Goal: Information Seeking & Learning: Compare options

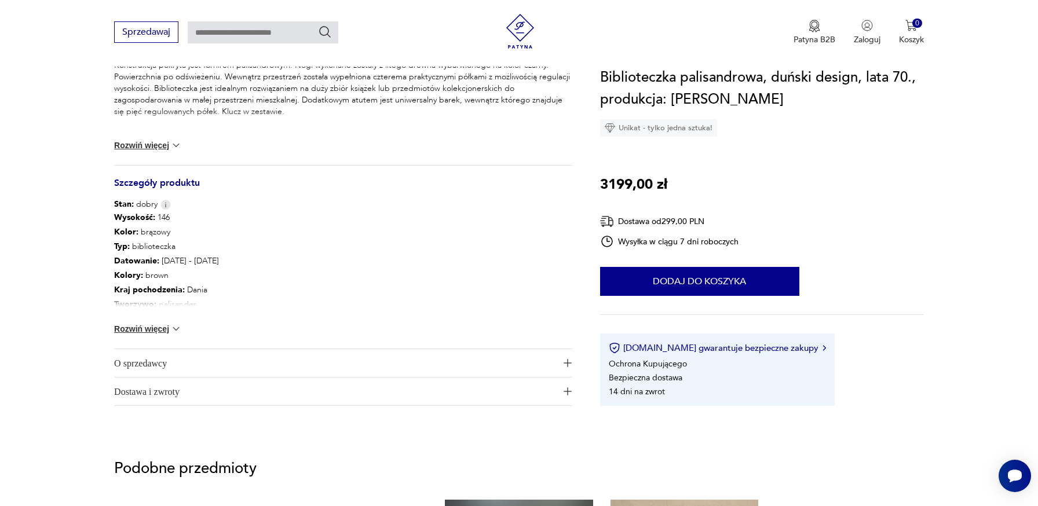
scroll to position [531, 0]
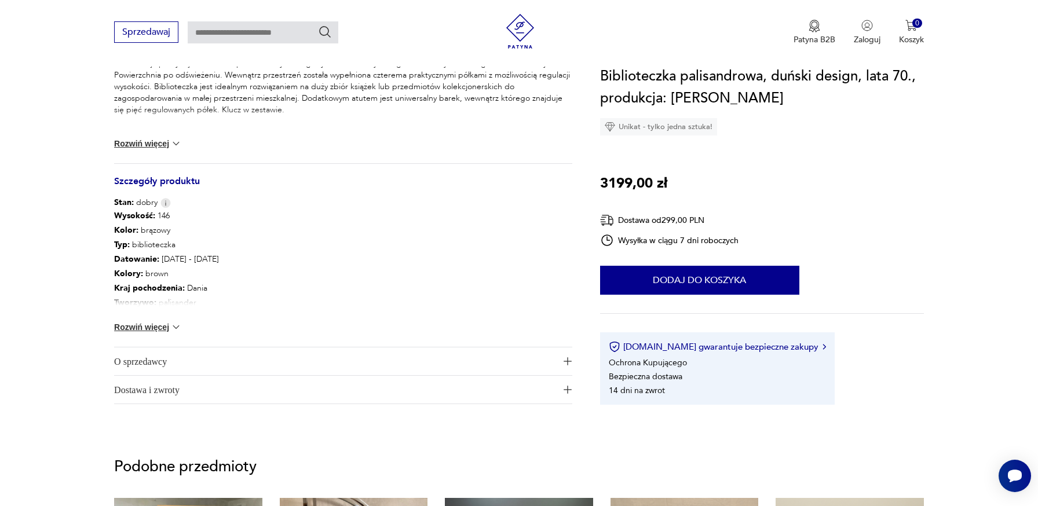
click at [173, 327] on img at bounding box center [176, 328] width 12 height 12
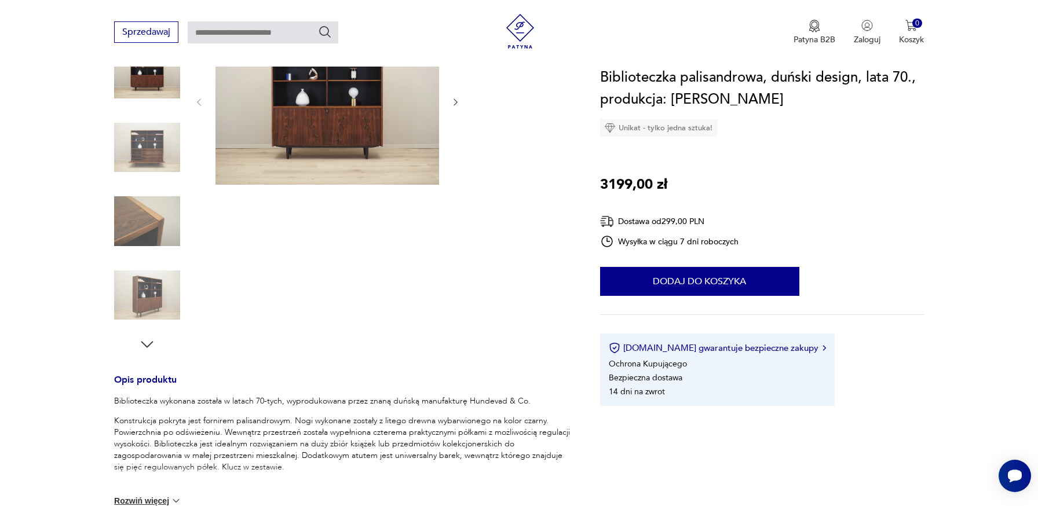
scroll to position [0, 0]
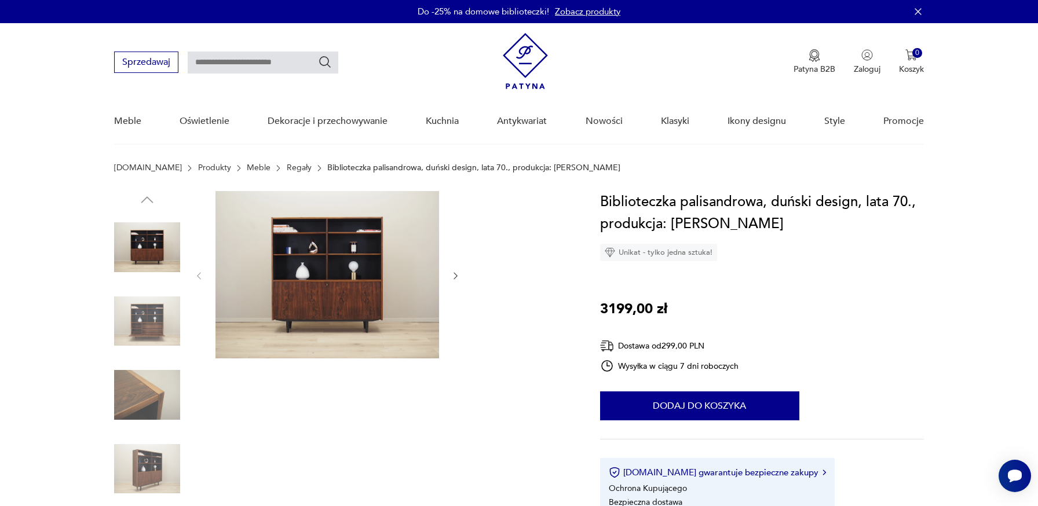
click at [310, 283] on img at bounding box center [328, 274] width 224 height 167
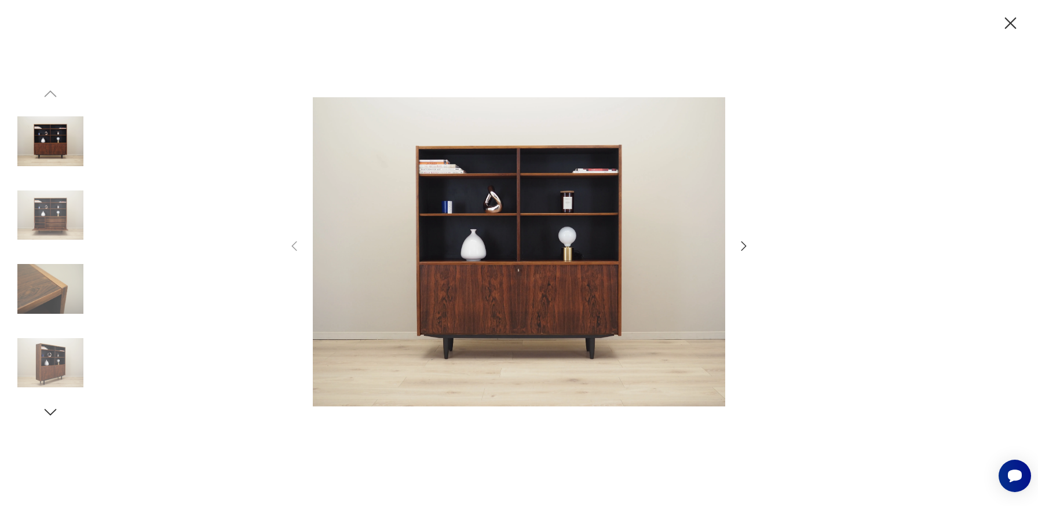
click at [746, 247] on icon "button" at bounding box center [744, 246] width 14 height 14
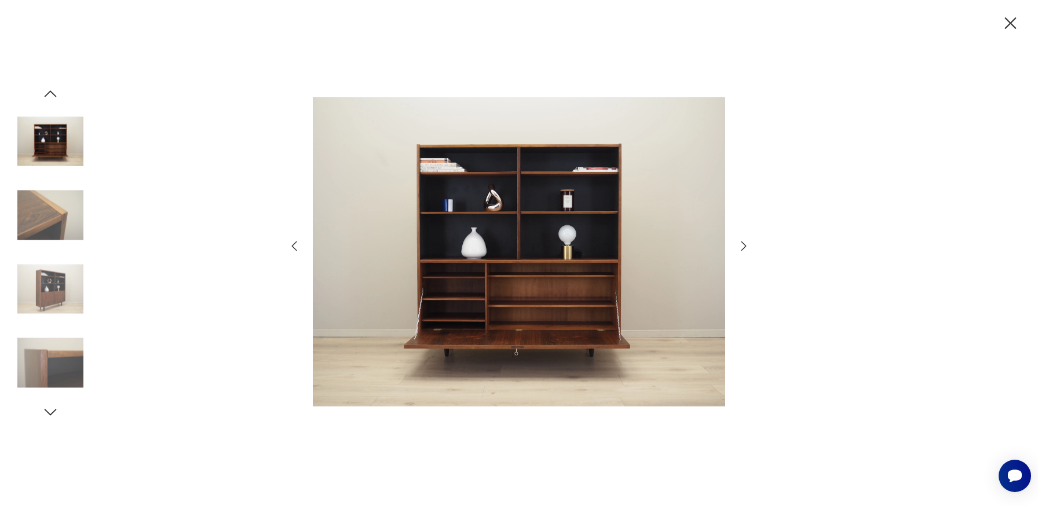
click at [746, 247] on icon "button" at bounding box center [744, 246] width 14 height 14
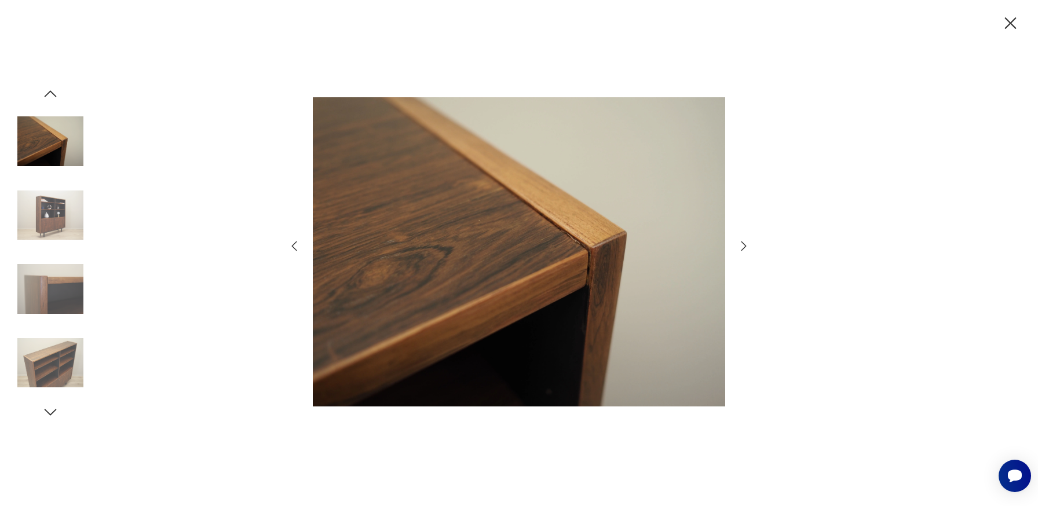
click at [746, 247] on icon "button" at bounding box center [744, 246] width 14 height 14
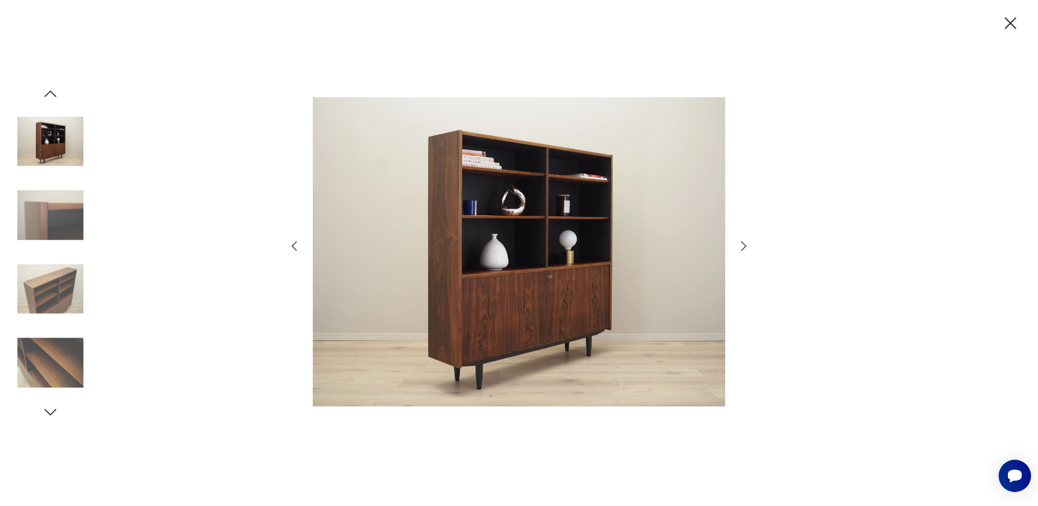
click at [746, 247] on icon "button" at bounding box center [744, 246] width 14 height 14
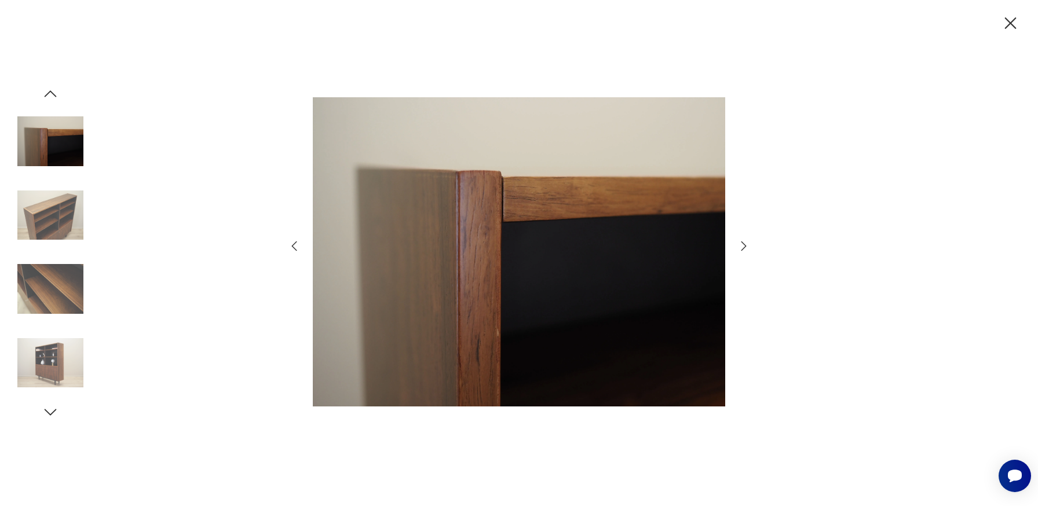
click at [746, 247] on icon "button" at bounding box center [744, 246] width 14 height 14
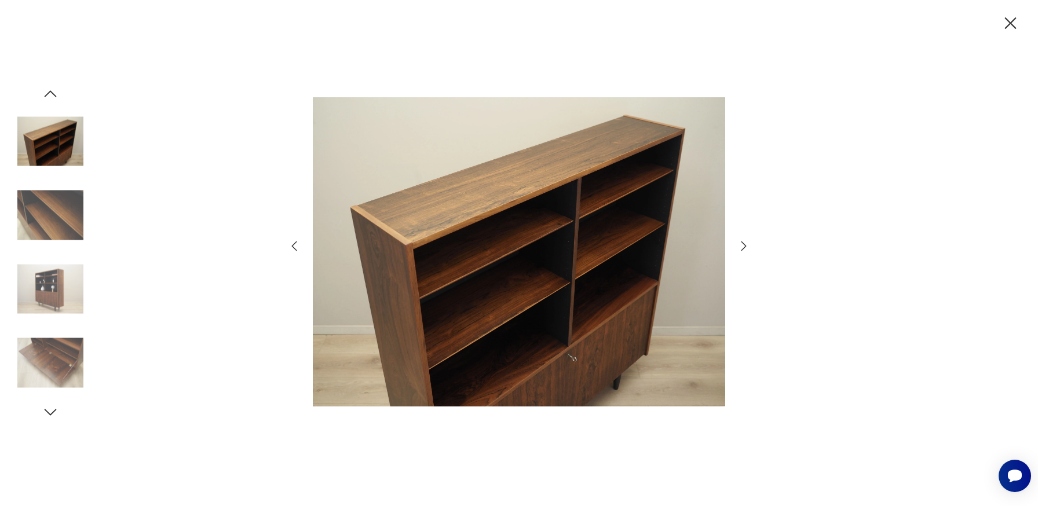
click at [746, 247] on icon "button" at bounding box center [744, 246] width 14 height 14
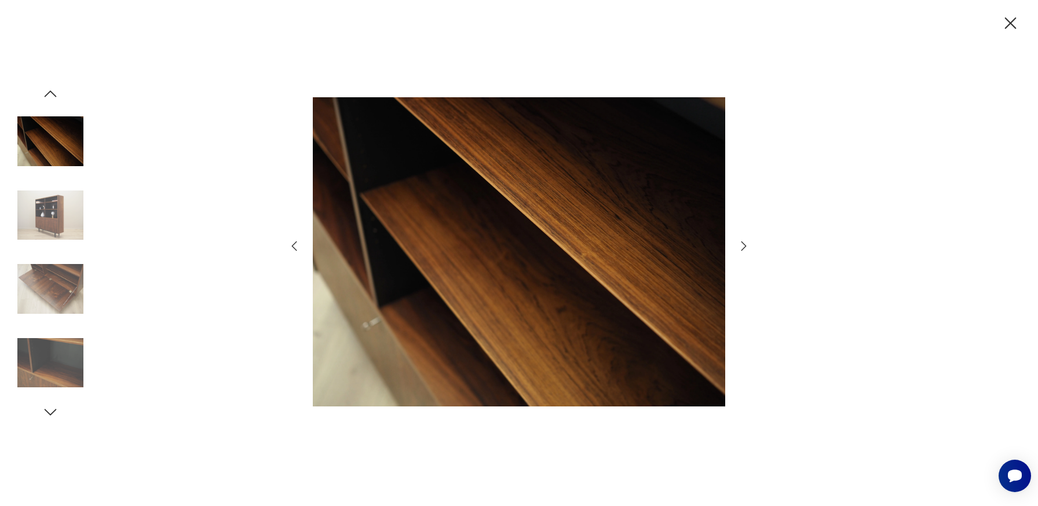
click at [746, 247] on icon "button" at bounding box center [744, 246] width 14 height 14
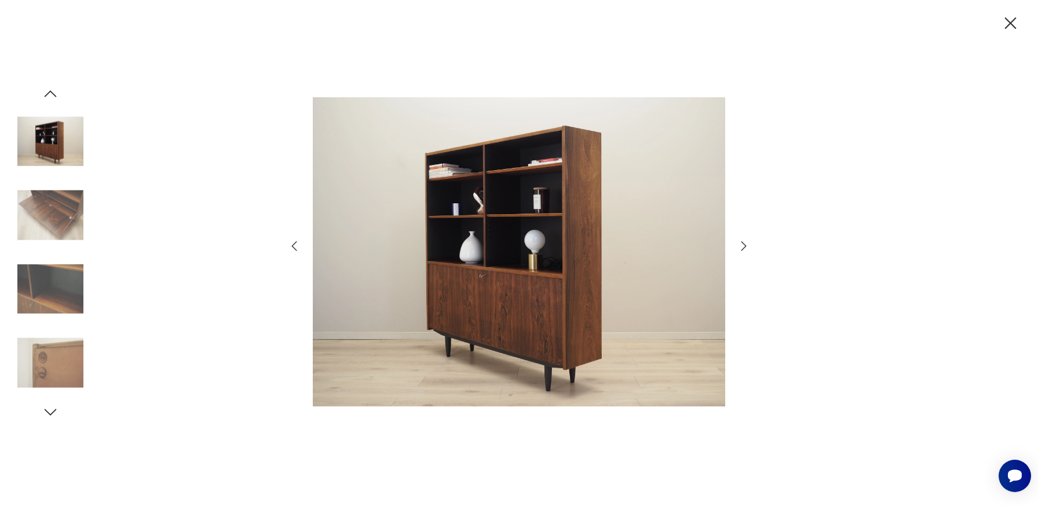
click at [746, 247] on icon "button" at bounding box center [744, 246] width 14 height 14
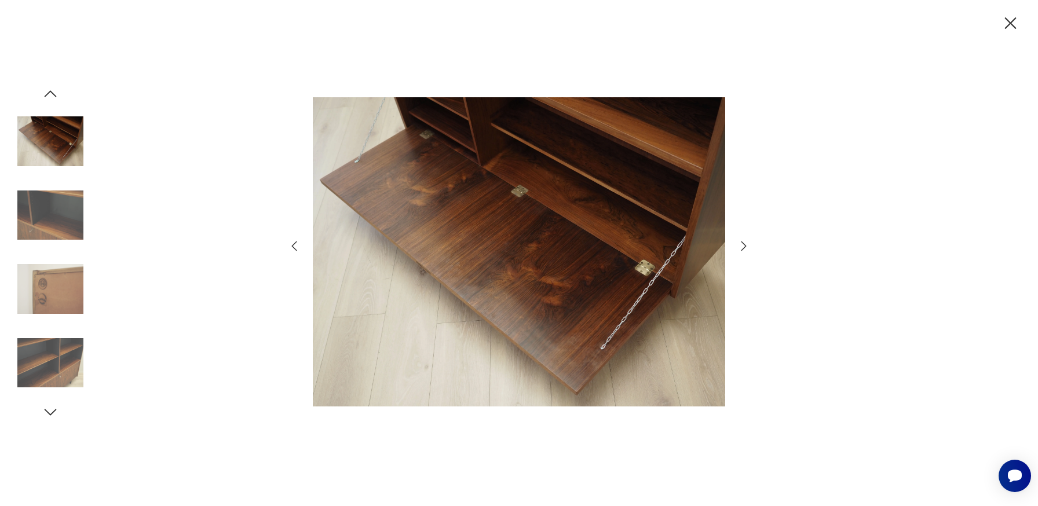
click at [1011, 26] on icon "button" at bounding box center [1011, 23] width 20 height 20
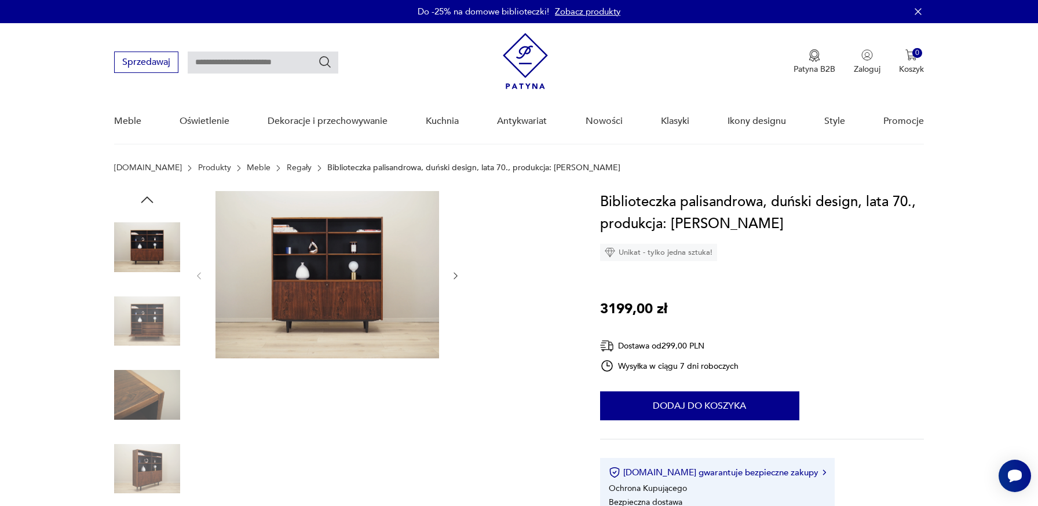
click at [318, 305] on img at bounding box center [328, 274] width 224 height 167
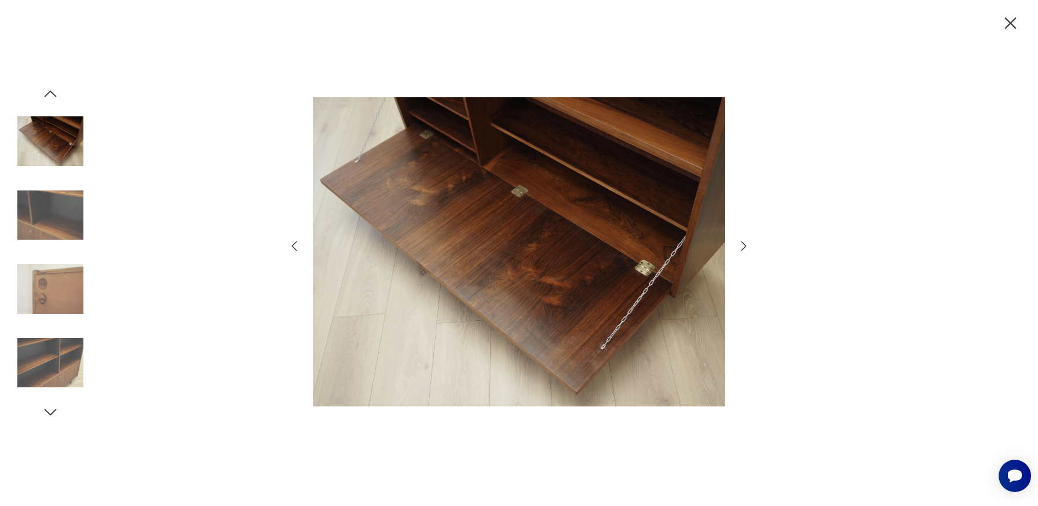
click at [1009, 28] on icon "button" at bounding box center [1011, 23] width 20 height 20
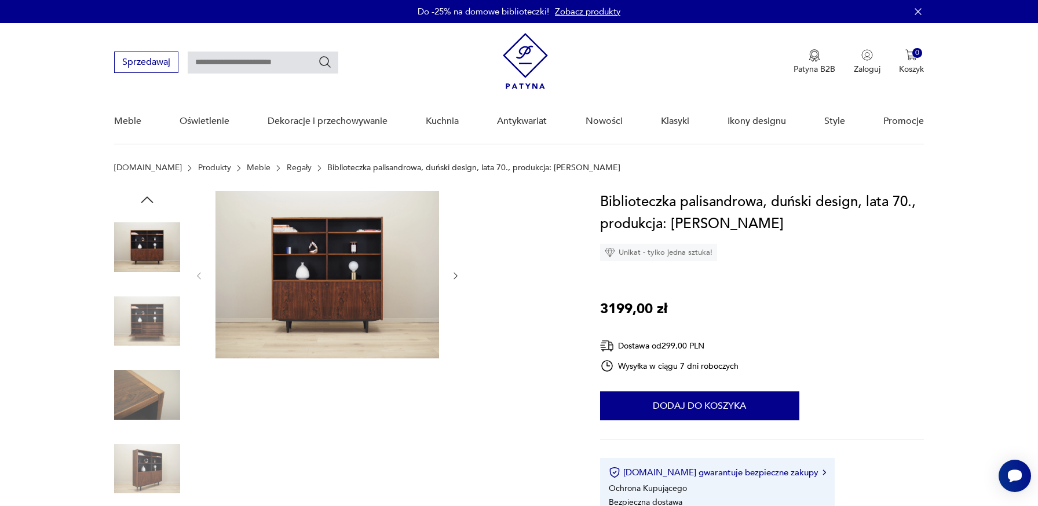
click at [138, 307] on img at bounding box center [147, 322] width 66 height 66
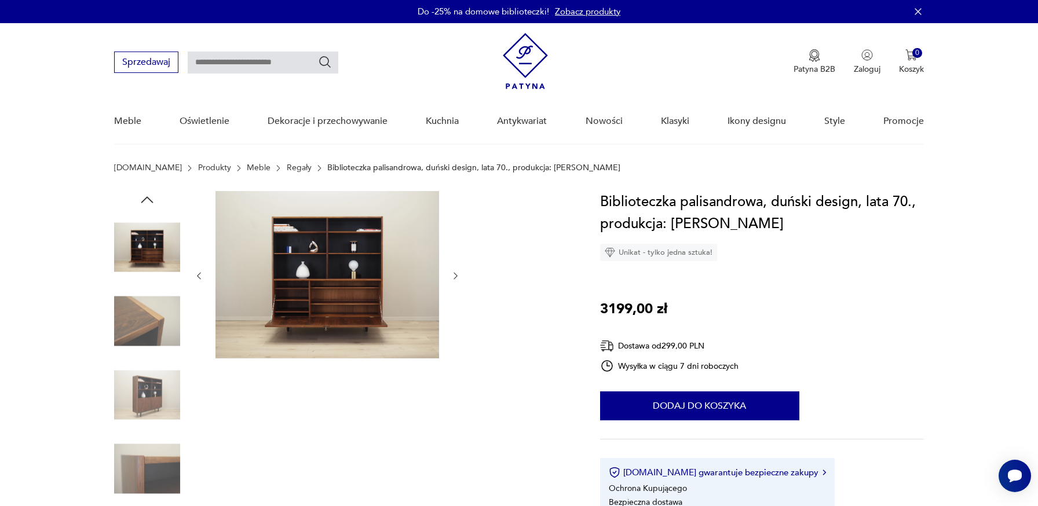
click at [138, 322] on img at bounding box center [147, 322] width 66 height 66
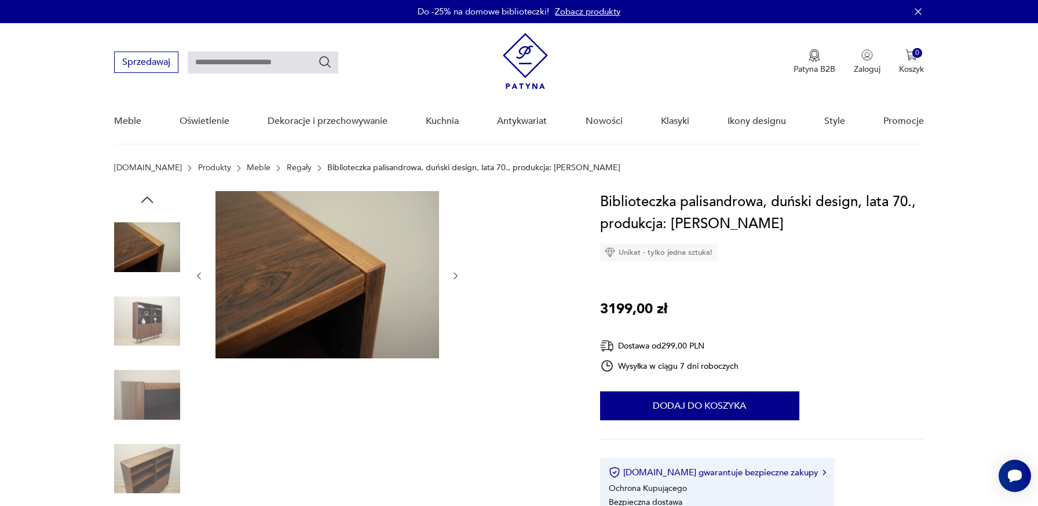
click at [145, 346] on img at bounding box center [147, 322] width 66 height 66
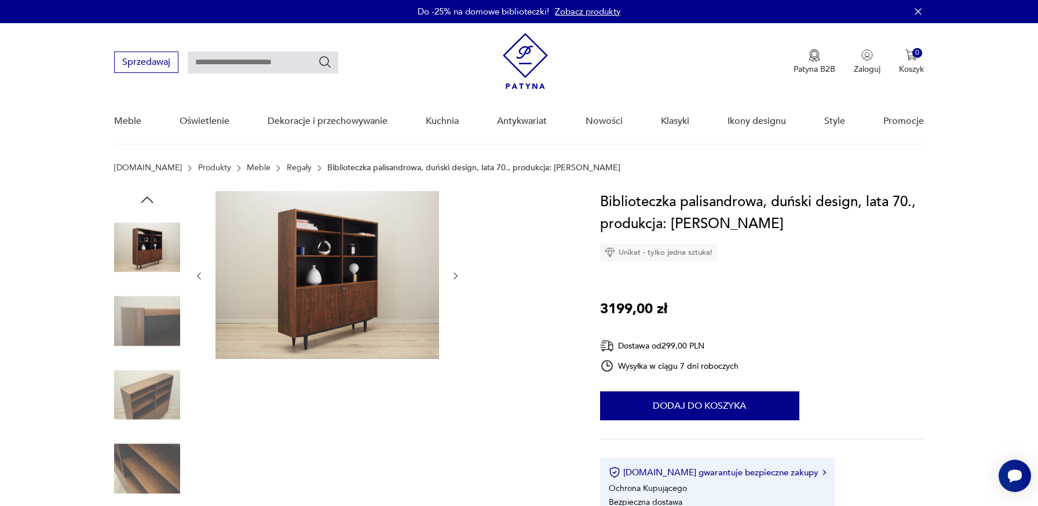
click at [145, 364] on img at bounding box center [147, 395] width 66 height 66
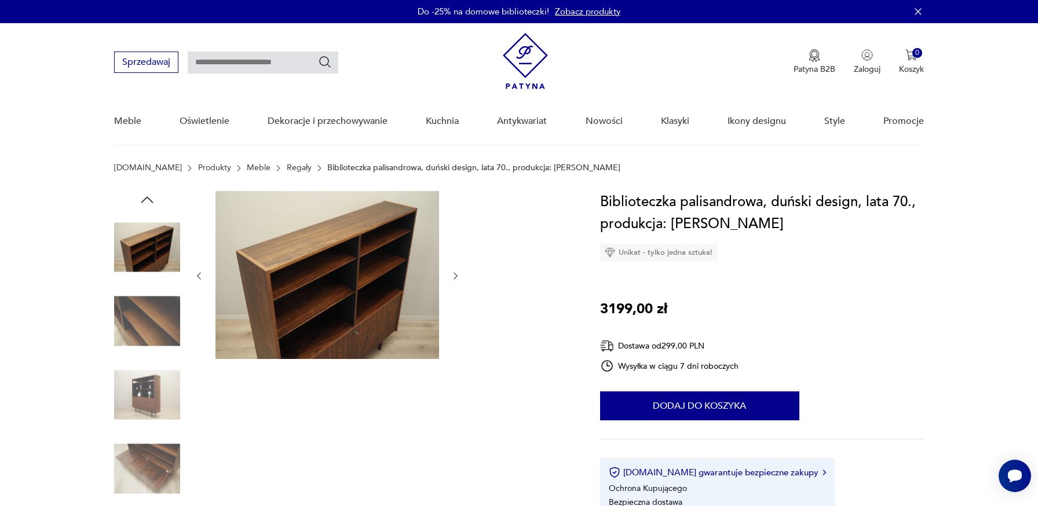
click at [145, 379] on img at bounding box center [147, 395] width 66 height 66
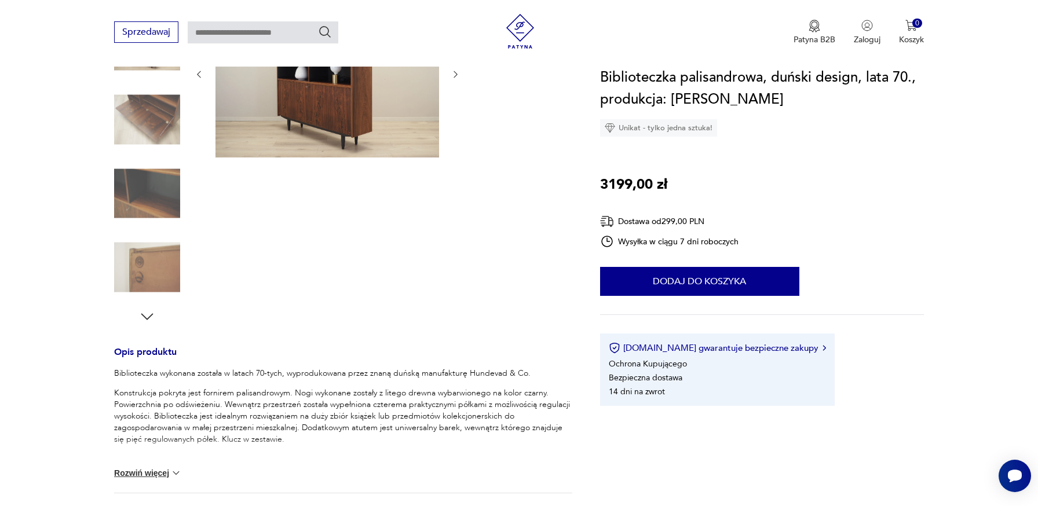
scroll to position [237, 0]
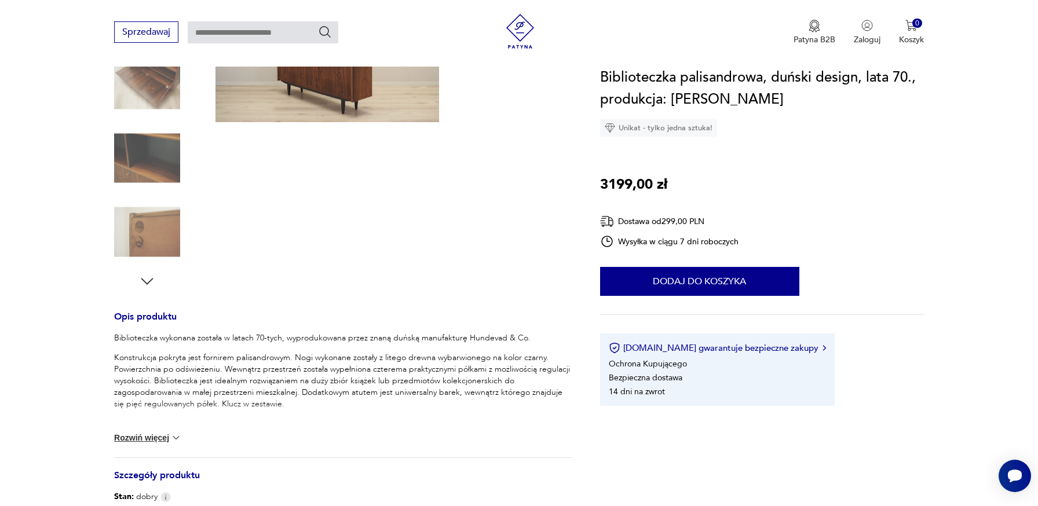
click at [159, 440] on button "Rozwiń więcej" at bounding box center [147, 438] width 67 height 12
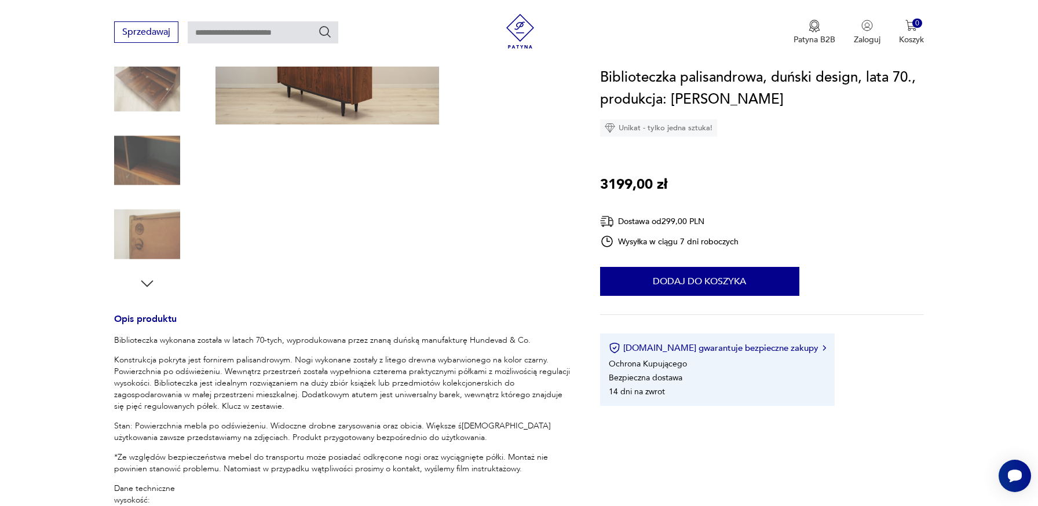
scroll to position [0, 0]
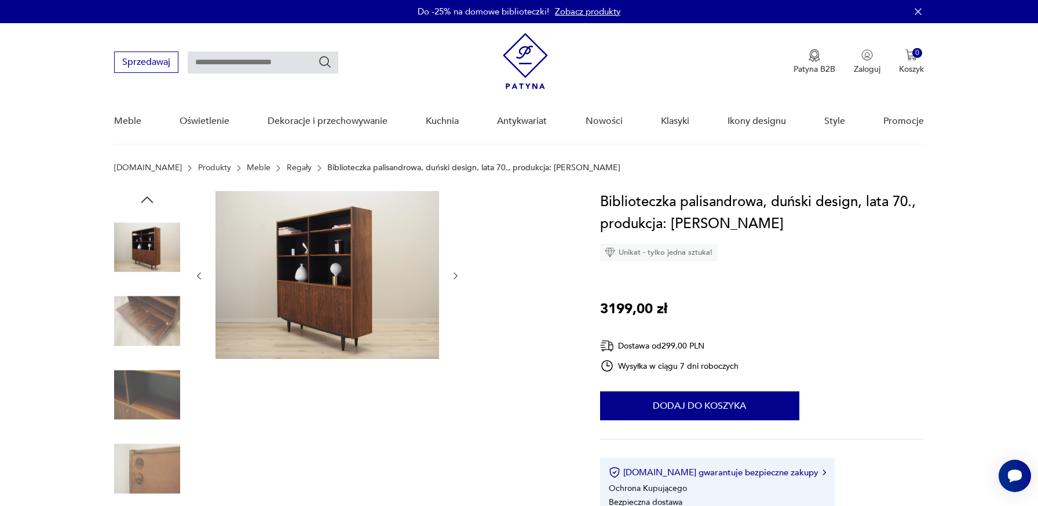
click at [139, 323] on img at bounding box center [147, 322] width 66 height 66
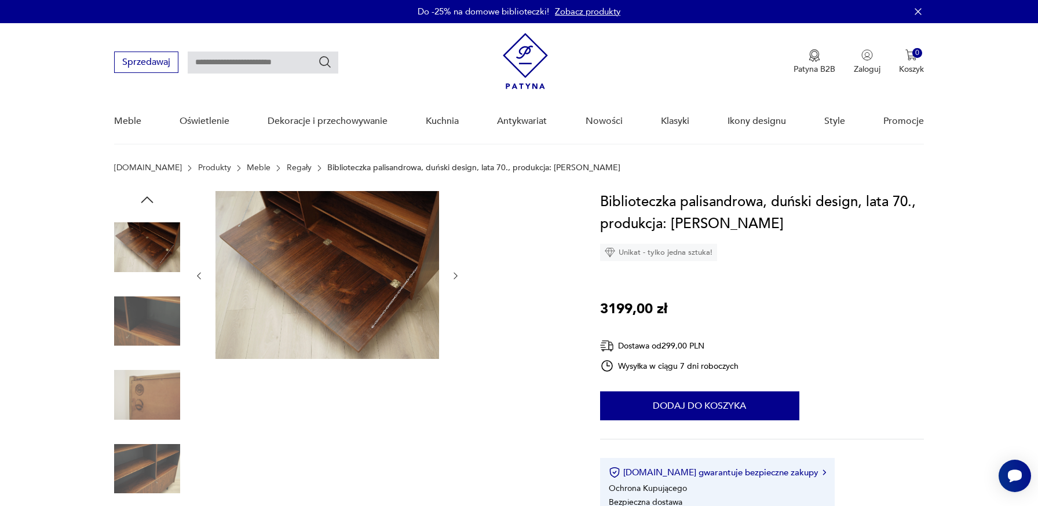
click at [142, 342] on img at bounding box center [147, 322] width 66 height 66
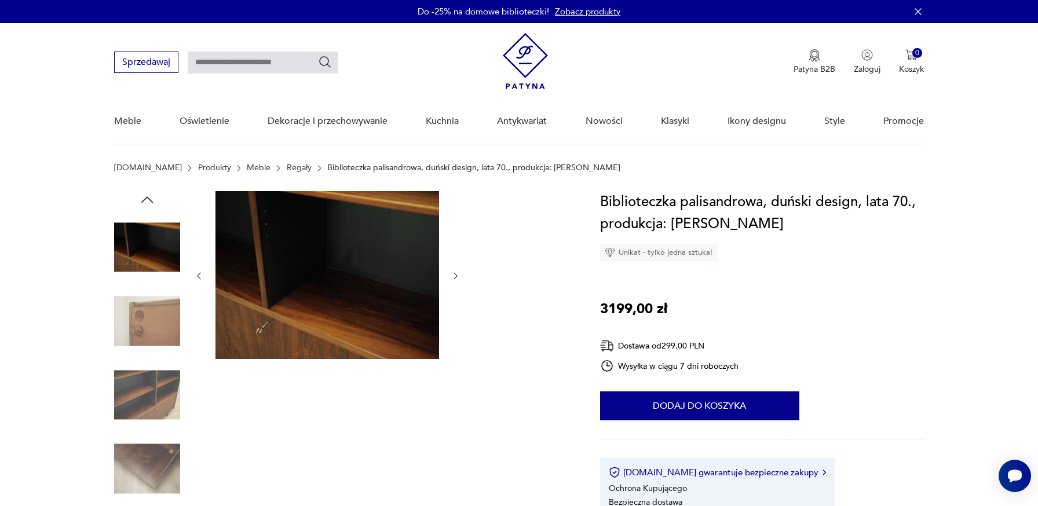
click at [141, 375] on img at bounding box center [147, 395] width 66 height 66
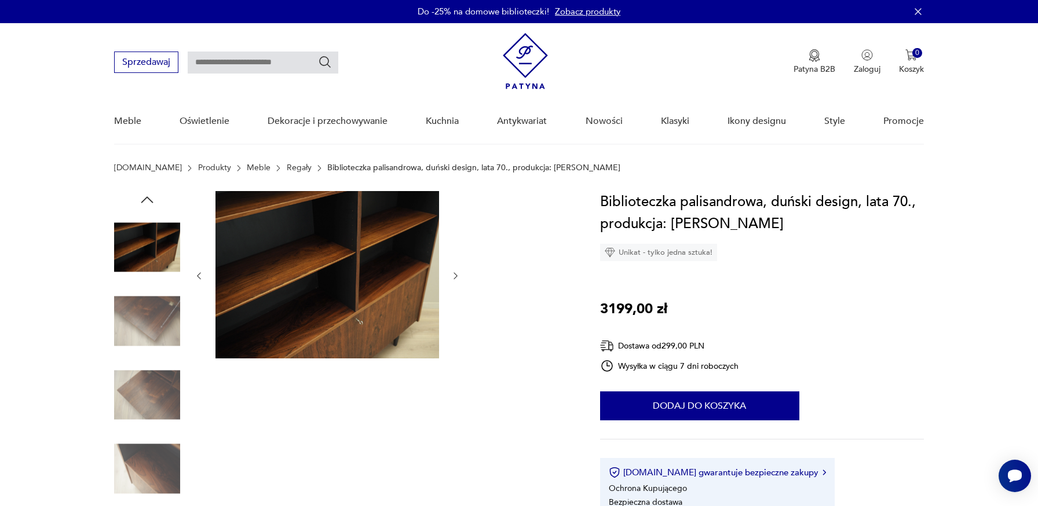
click at [141, 374] on img at bounding box center [147, 395] width 66 height 66
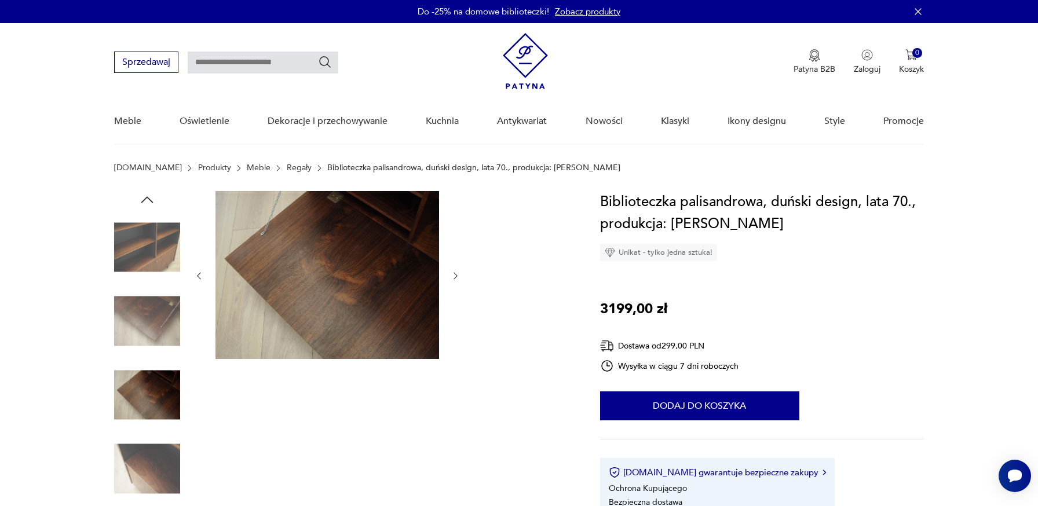
click at [136, 404] on img at bounding box center [147, 395] width 66 height 66
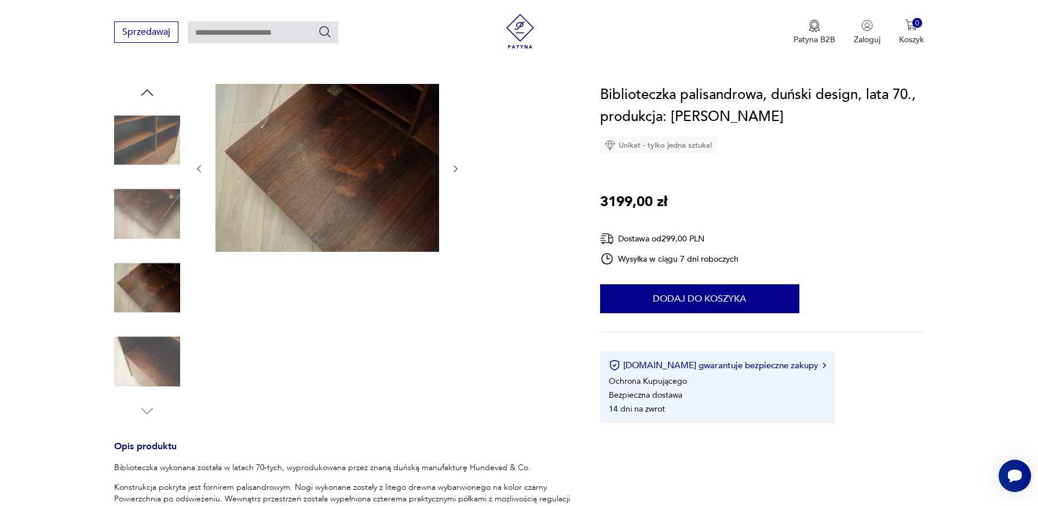
scroll to position [287, 0]
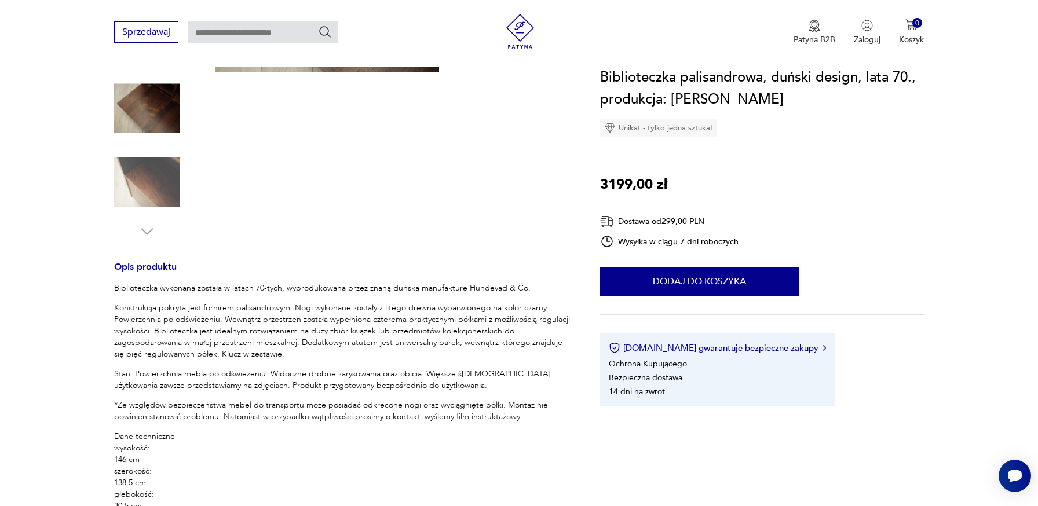
click at [147, 240] on div "Opis produktu Biblioteczka wykonana została w latach 70-tych, wyprodukowana prz…" at bounding box center [343, 405] width 458 height 1003
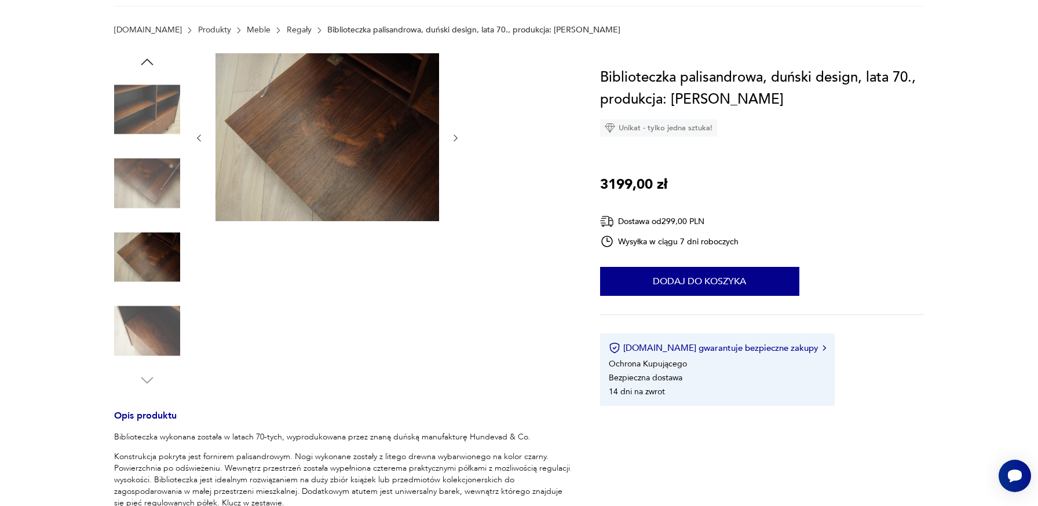
scroll to position [0, 0]
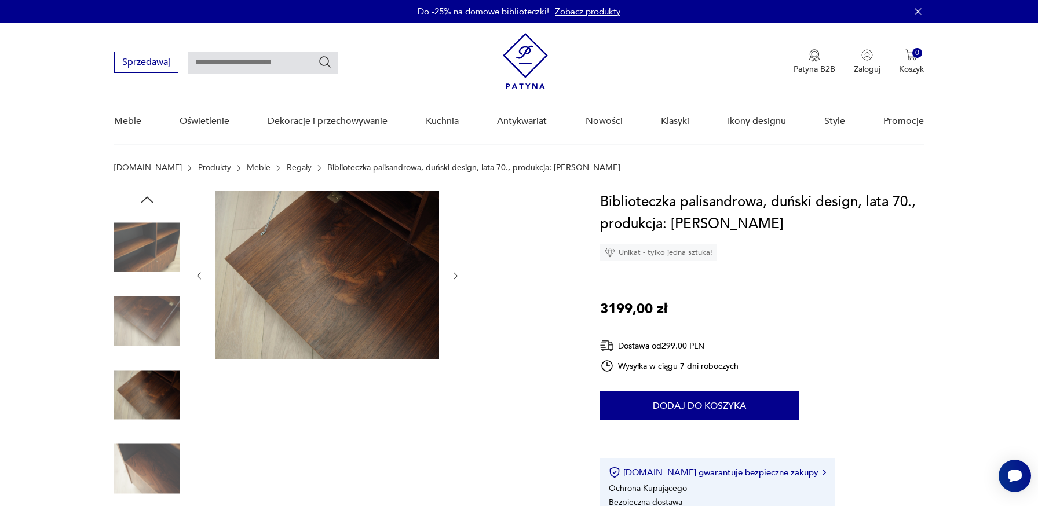
click at [149, 247] on img at bounding box center [147, 247] width 66 height 66
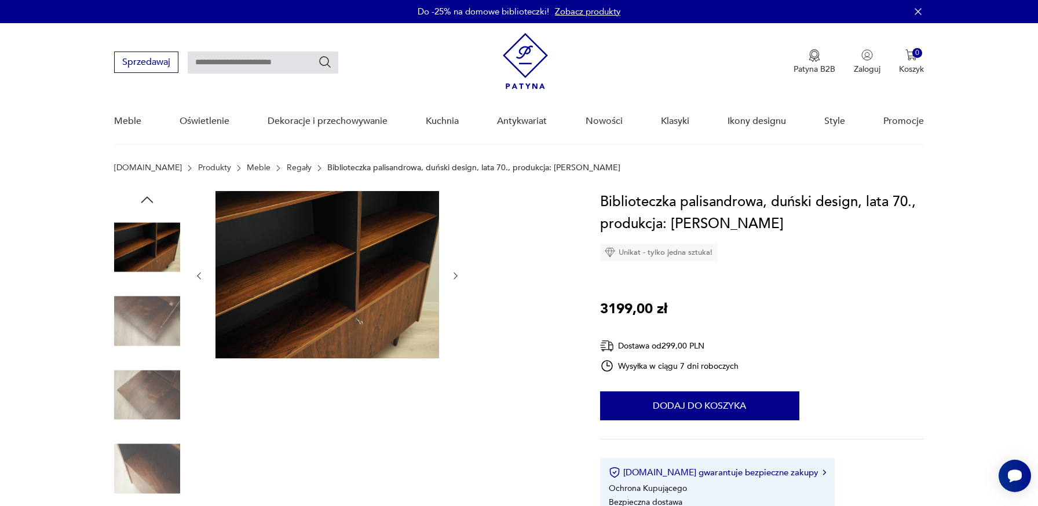
click at [149, 202] on icon "button" at bounding box center [146, 199] width 17 height 17
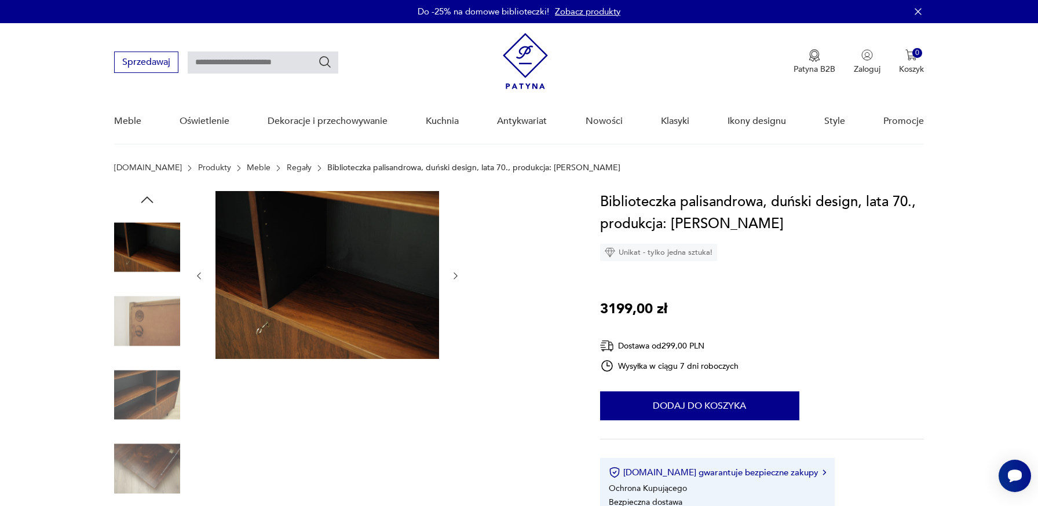
click at [149, 202] on icon "button" at bounding box center [146, 199] width 17 height 17
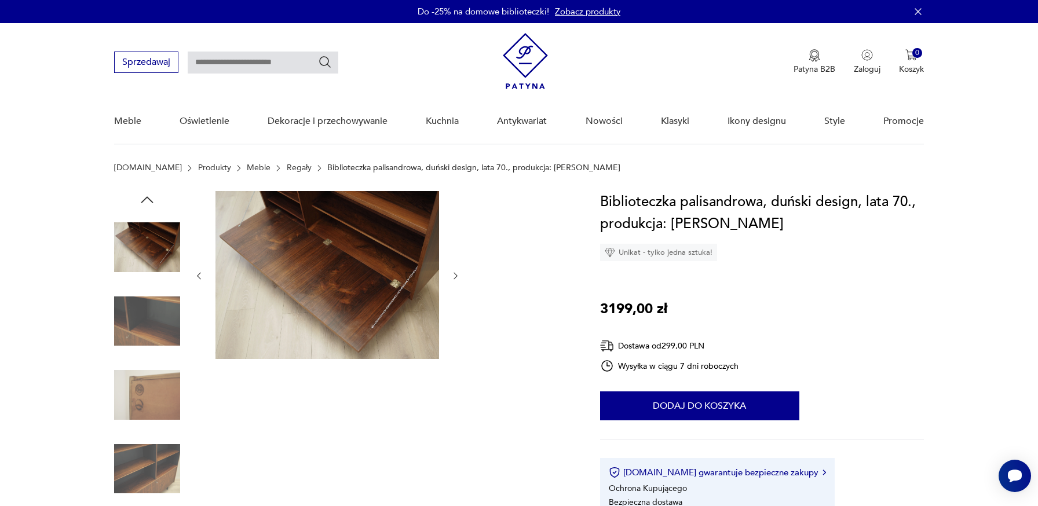
click at [149, 202] on icon "button" at bounding box center [146, 199] width 17 height 17
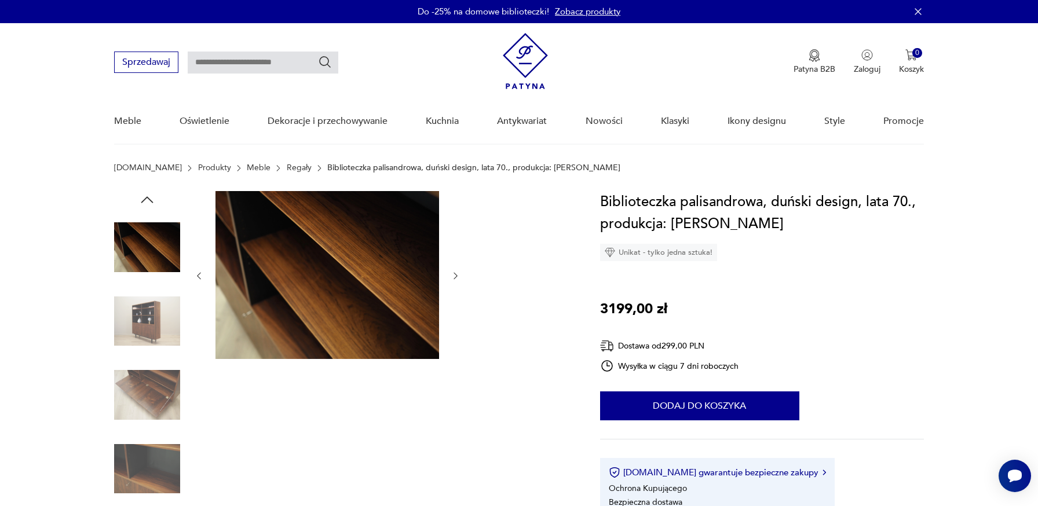
click at [149, 202] on icon "button" at bounding box center [146, 199] width 17 height 17
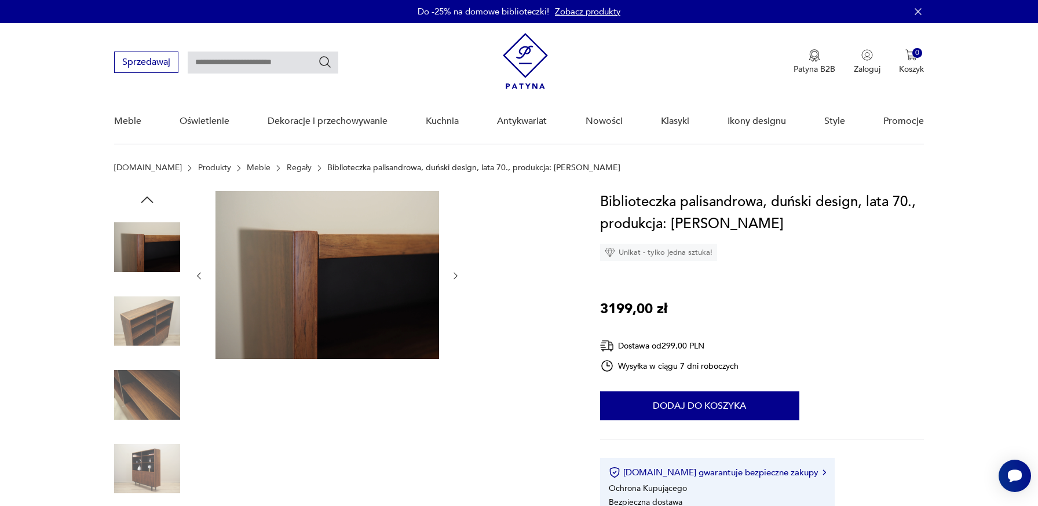
click at [149, 202] on icon "button" at bounding box center [146, 199] width 17 height 17
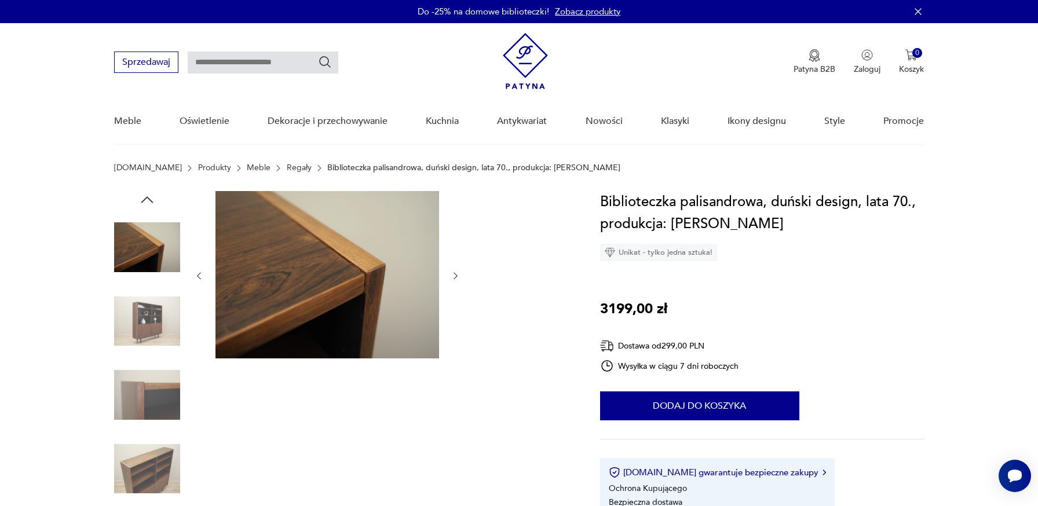
click at [149, 202] on icon "button" at bounding box center [146, 199] width 17 height 17
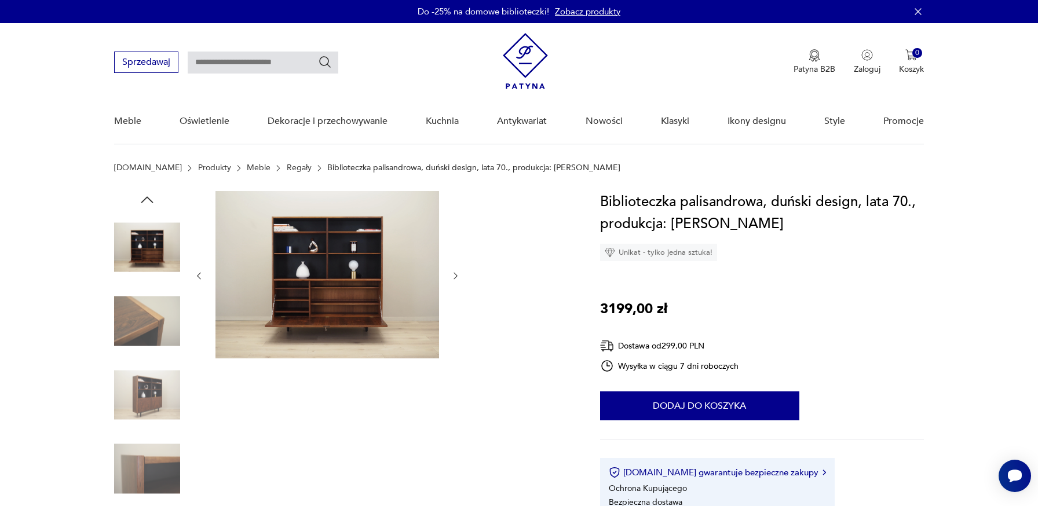
click at [149, 202] on icon "button" at bounding box center [146, 199] width 17 height 17
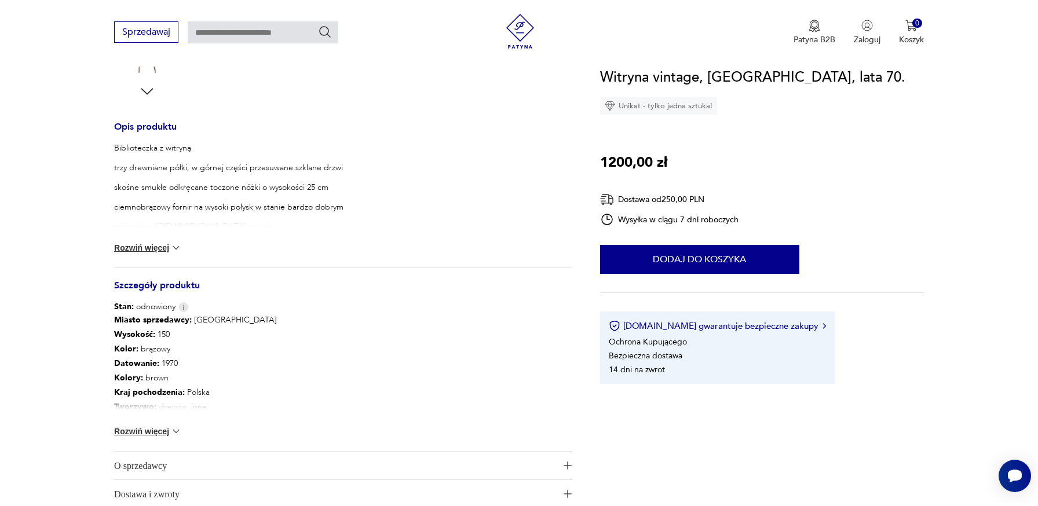
scroll to position [436, 0]
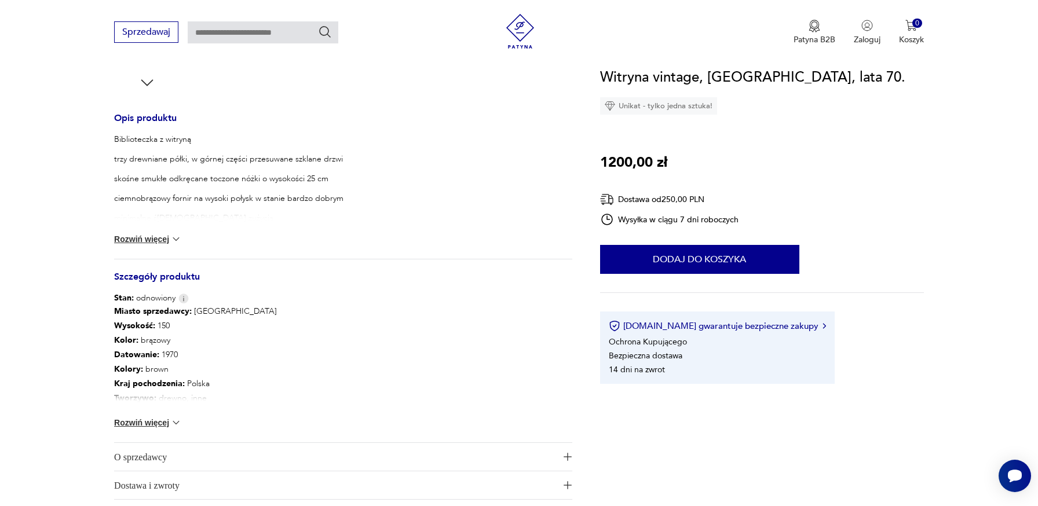
click at [158, 424] on button "Rozwiń więcej" at bounding box center [147, 423] width 67 height 12
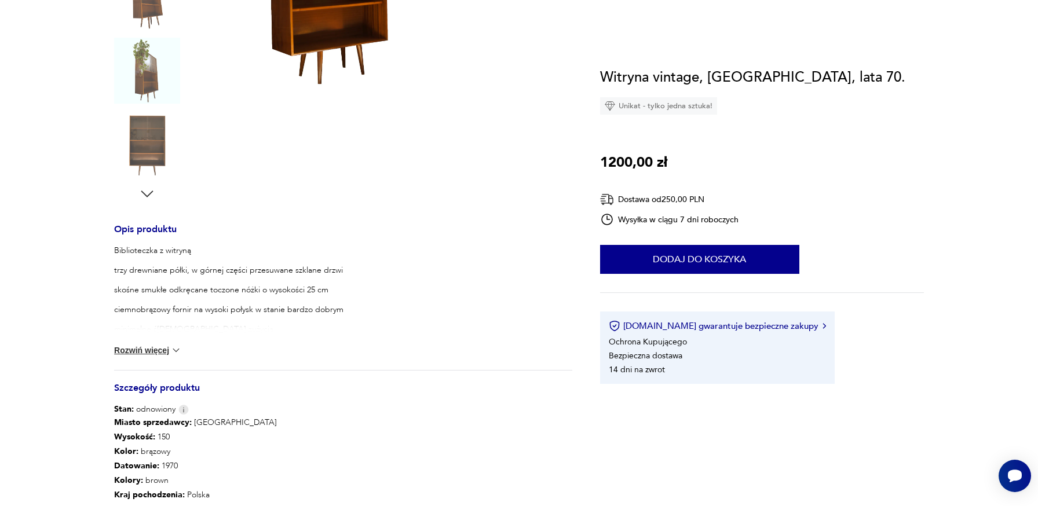
scroll to position [42, 0]
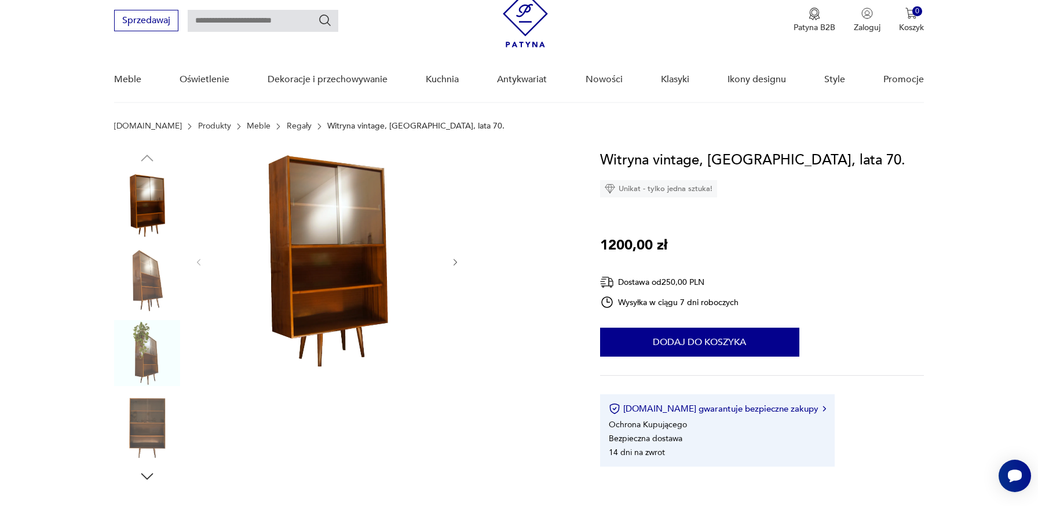
click at [444, 250] on div at bounding box center [327, 262] width 267 height 226
click at [458, 260] on icon "button" at bounding box center [456, 263] width 10 height 10
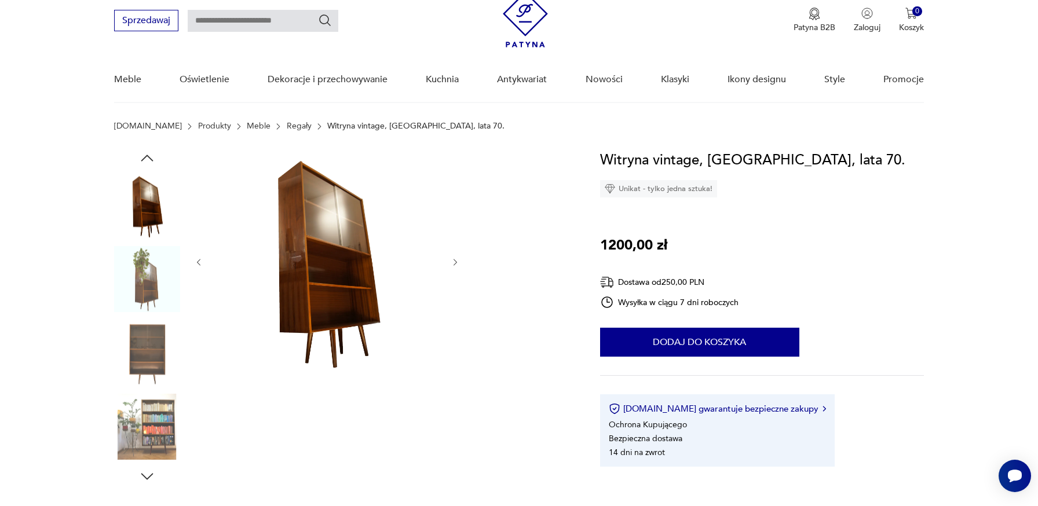
click at [149, 351] on img at bounding box center [147, 353] width 66 height 66
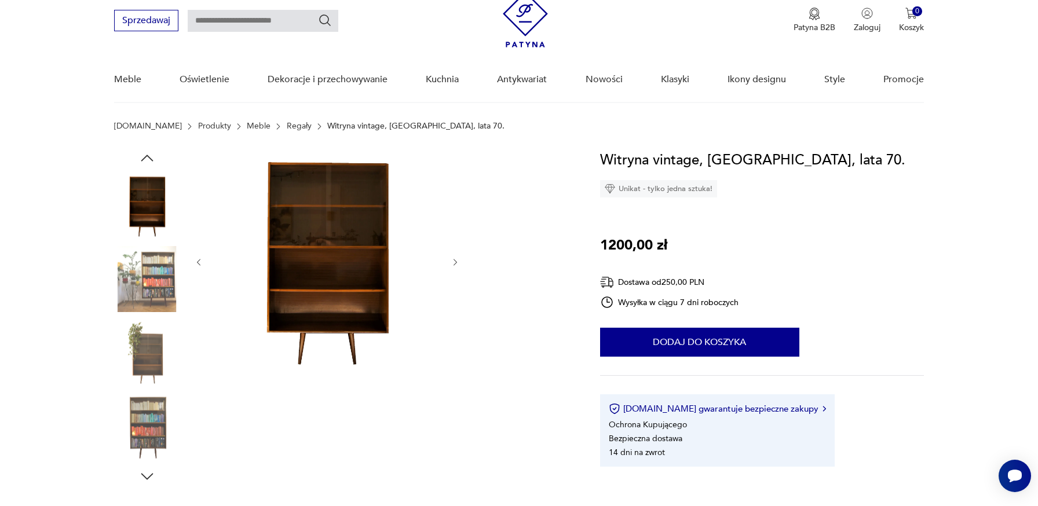
click at [149, 313] on img at bounding box center [147, 280] width 66 height 66
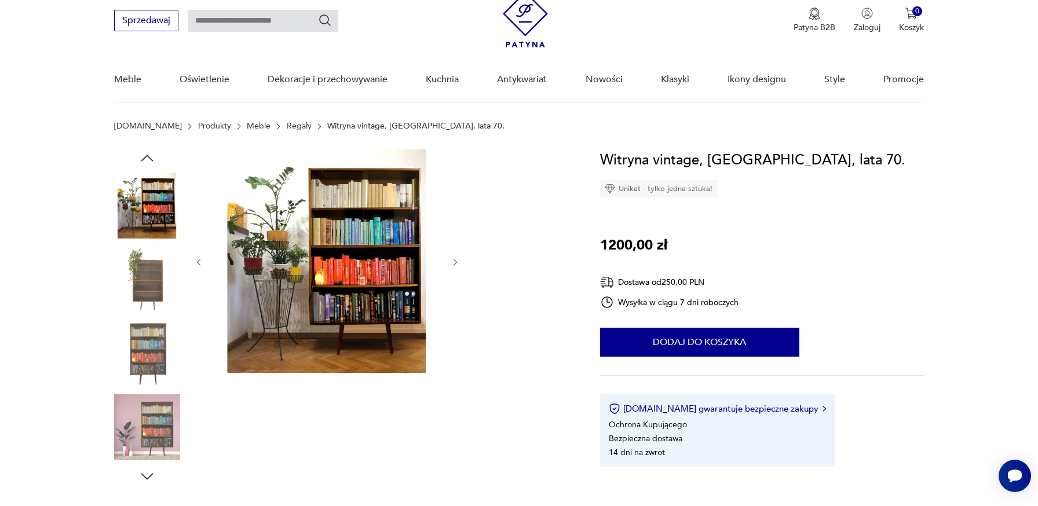
click at [152, 276] on img at bounding box center [147, 280] width 66 height 66
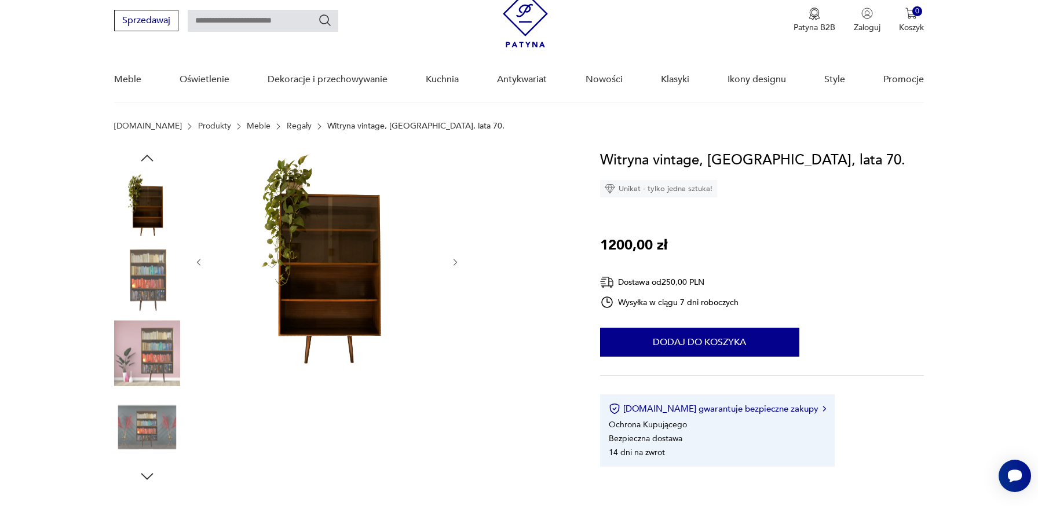
click at [148, 284] on img at bounding box center [147, 280] width 66 height 66
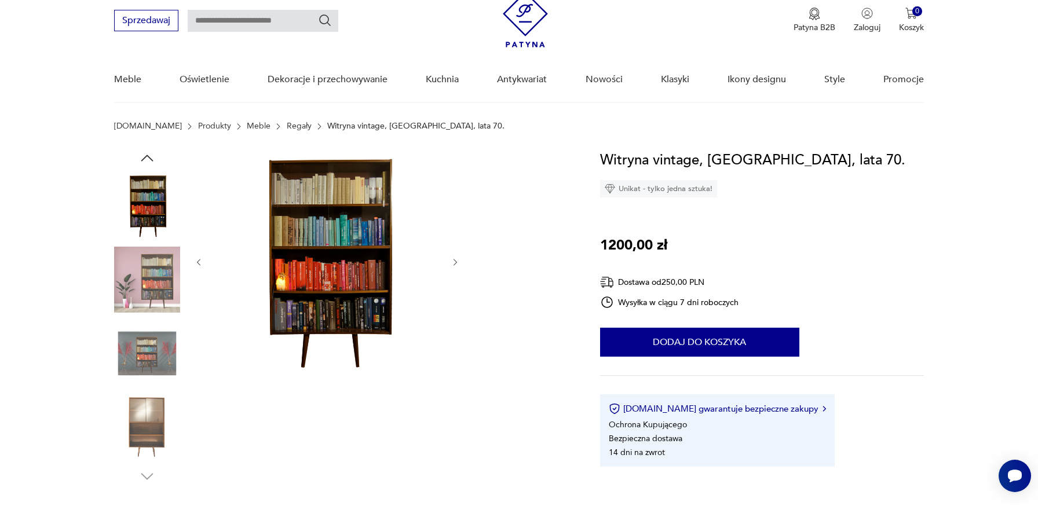
click at [148, 305] on img at bounding box center [147, 280] width 66 height 66
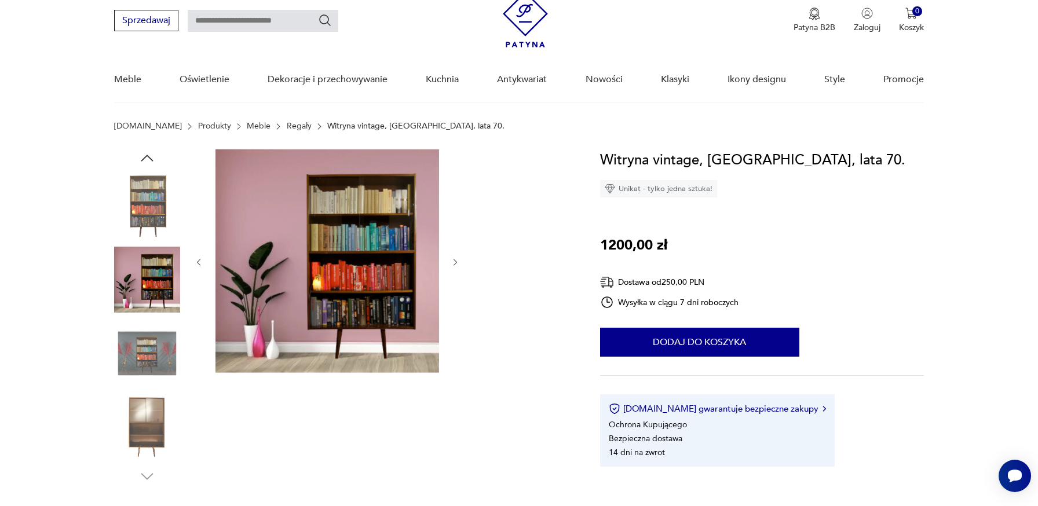
click at [154, 351] on img at bounding box center [147, 353] width 66 height 66
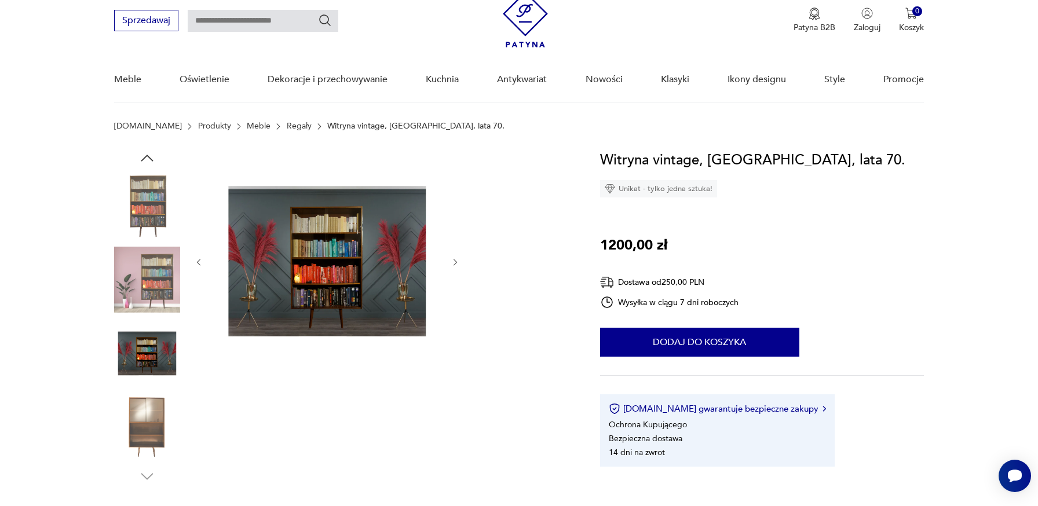
click at [151, 414] on img at bounding box center [147, 428] width 66 height 66
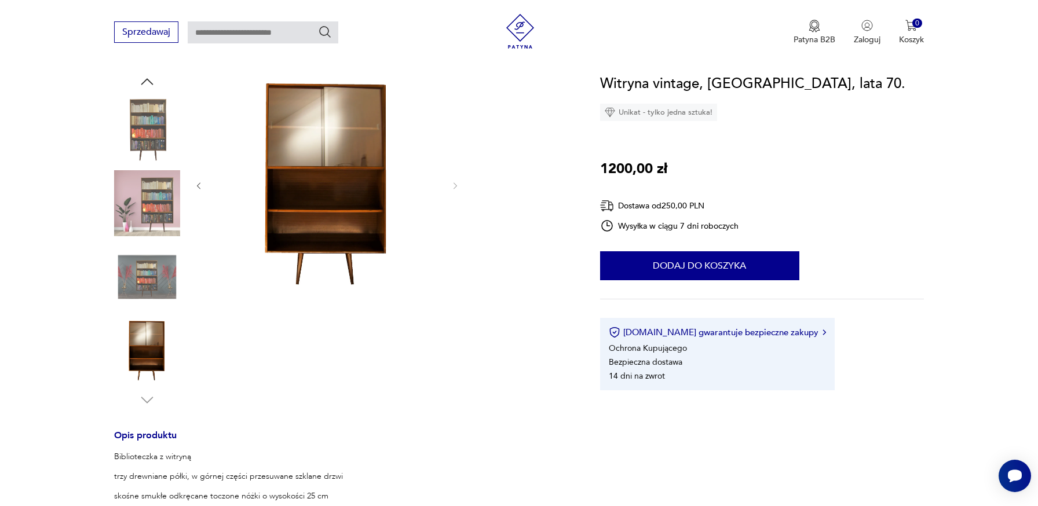
scroll to position [121, 0]
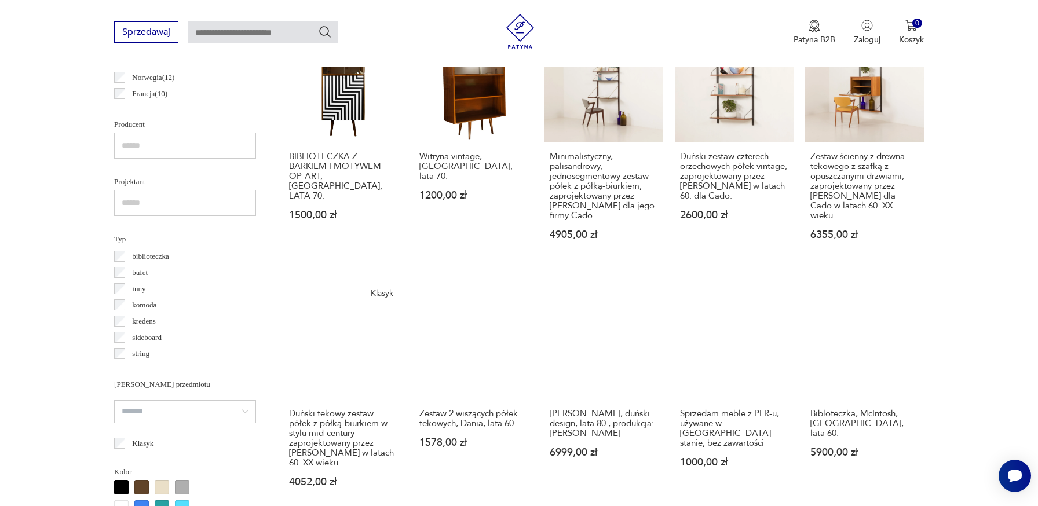
scroll to position [699, 0]
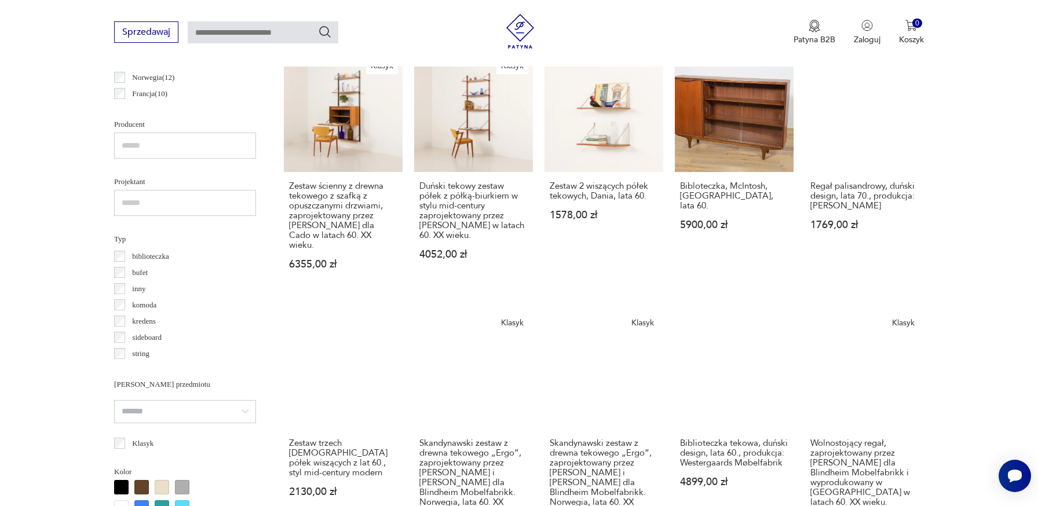
scroll to position [689, 0]
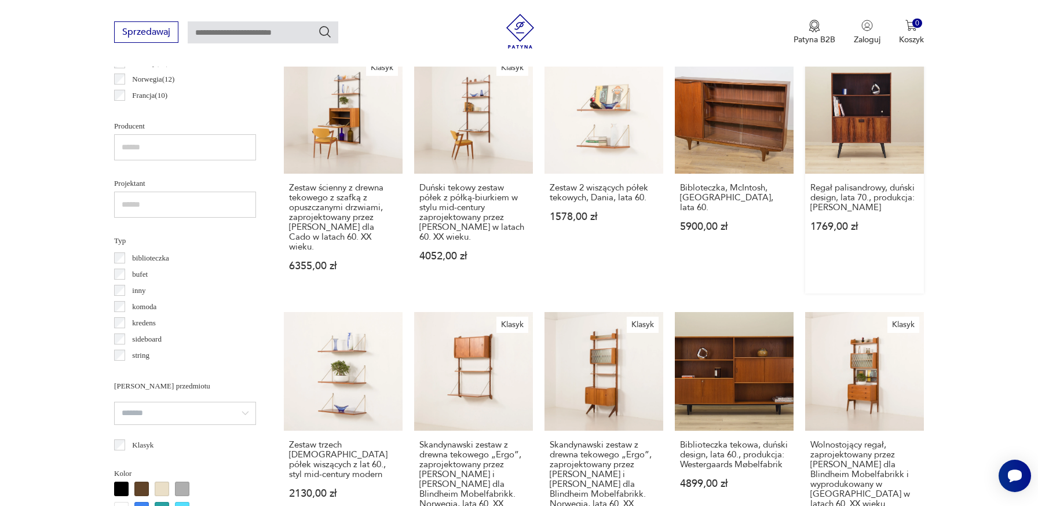
click at [869, 122] on link "Regał palisandrowy, duński design, lata 70., produkcja: Dania 1769,00 zł" at bounding box center [864, 174] width 119 height 239
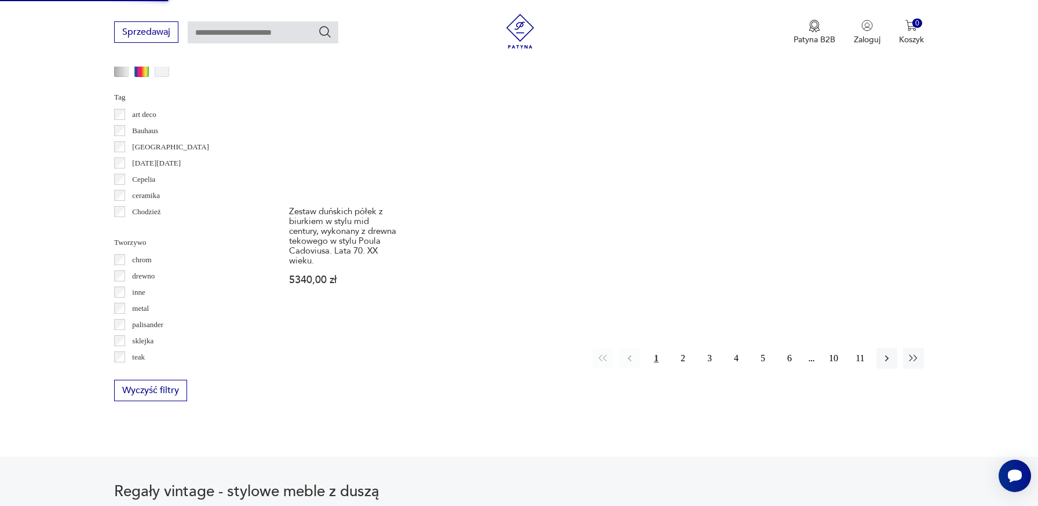
scroll to position [1191, 0]
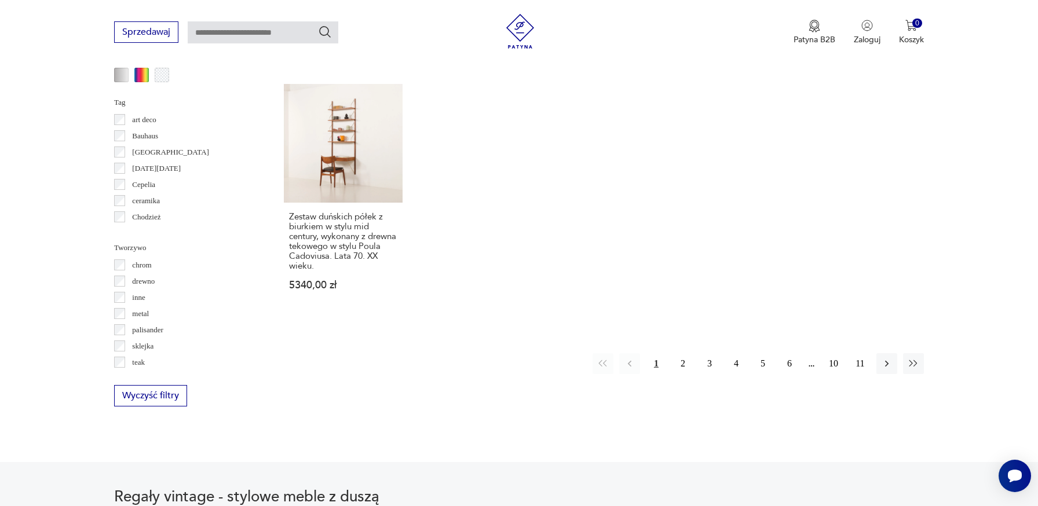
scroll to position [1203, 0]
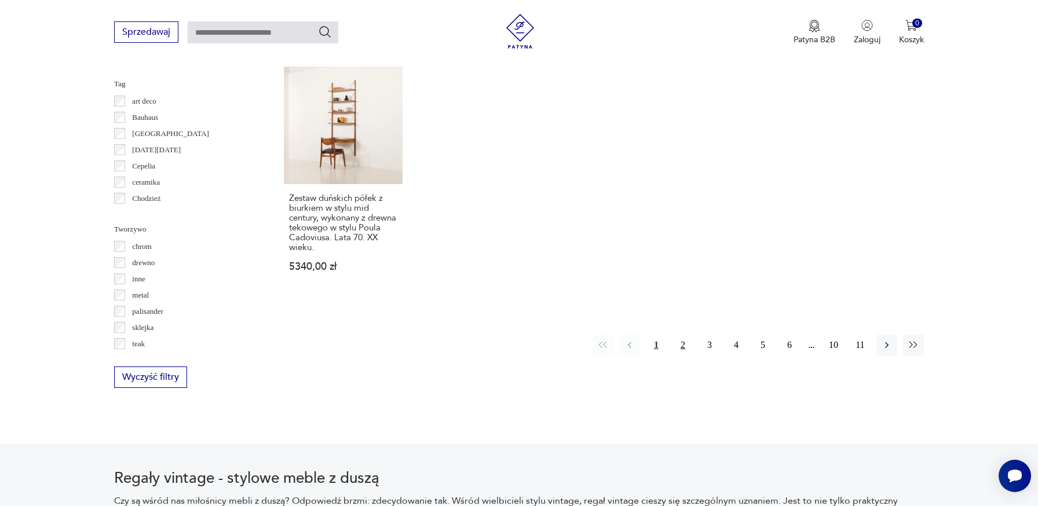
click at [678, 335] on button "2" at bounding box center [683, 345] width 21 height 21
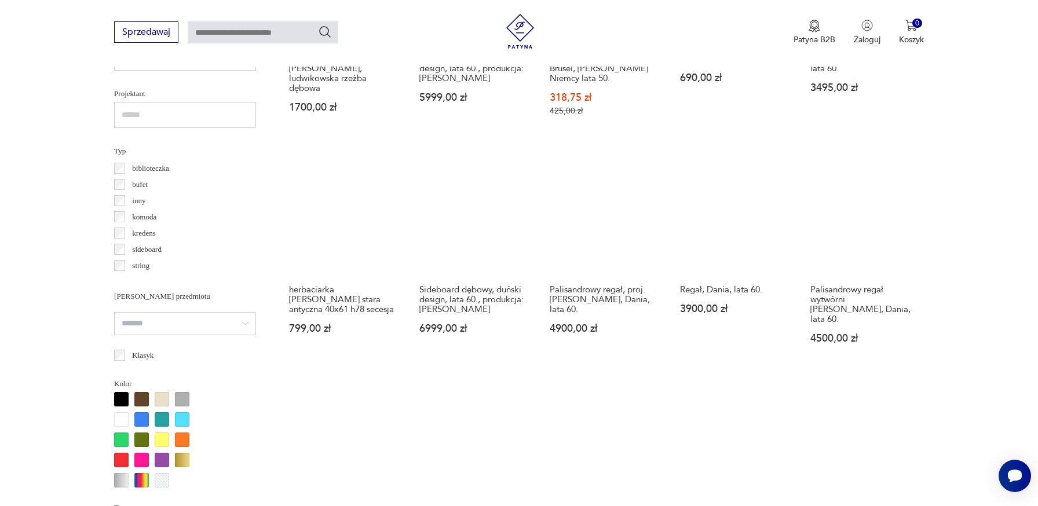
scroll to position [779, 0]
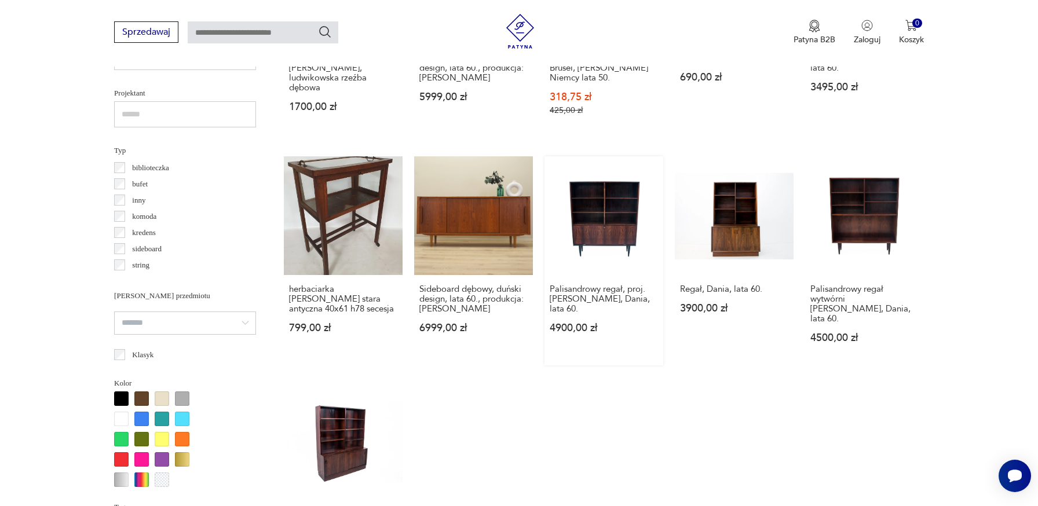
click at [603, 226] on link "Palisandrowy regał, proj. Omann Jun, Dania, lata 60. 4900,00 zł" at bounding box center [604, 260] width 119 height 209
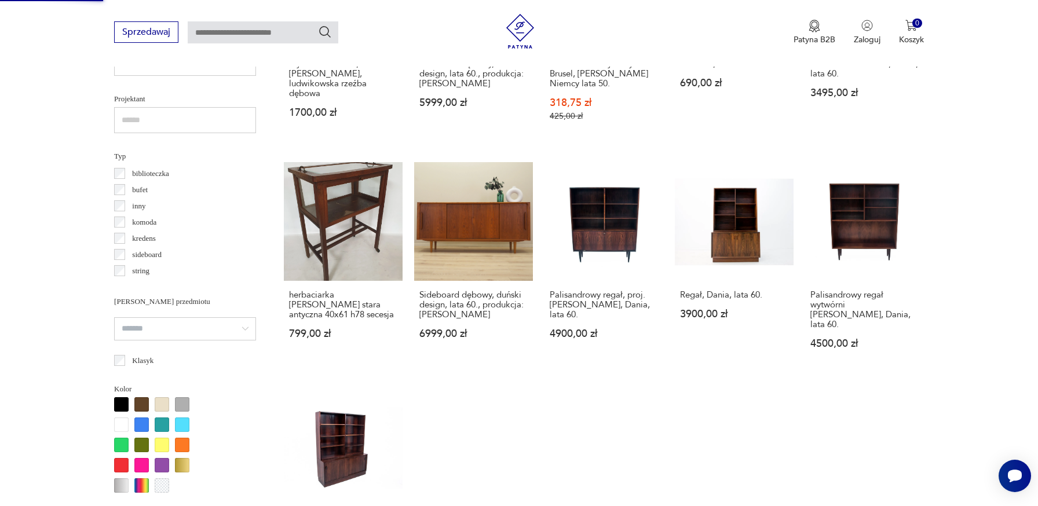
scroll to position [807, 0]
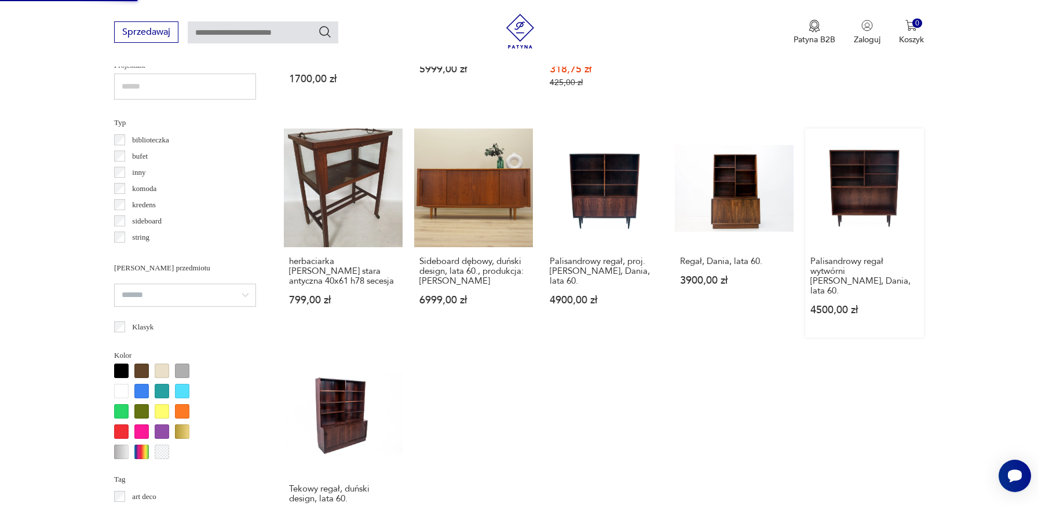
click at [853, 194] on link "Palisandrowy regał wytwórni Omann Jun, Dania, lata 60. 4500,00 zł" at bounding box center [864, 233] width 119 height 209
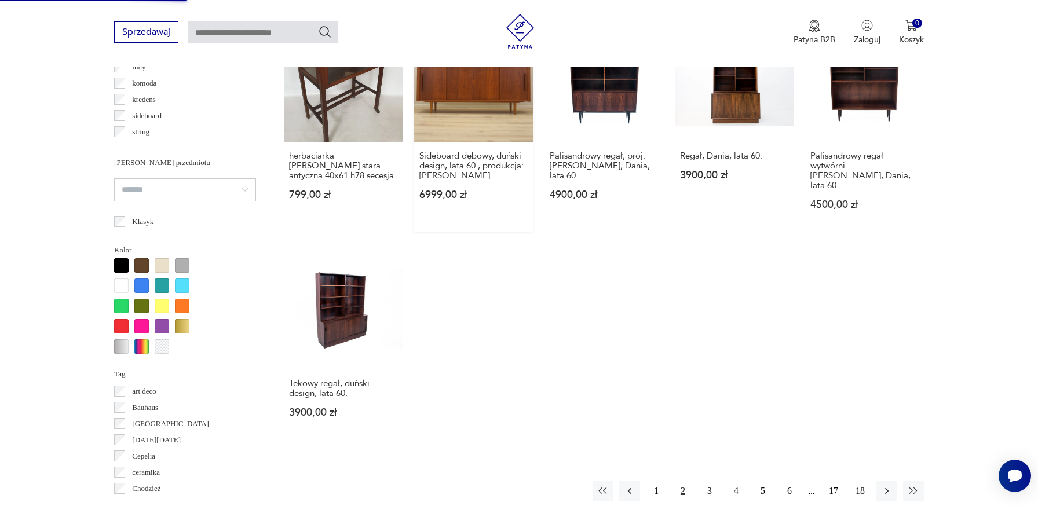
scroll to position [1054, 0]
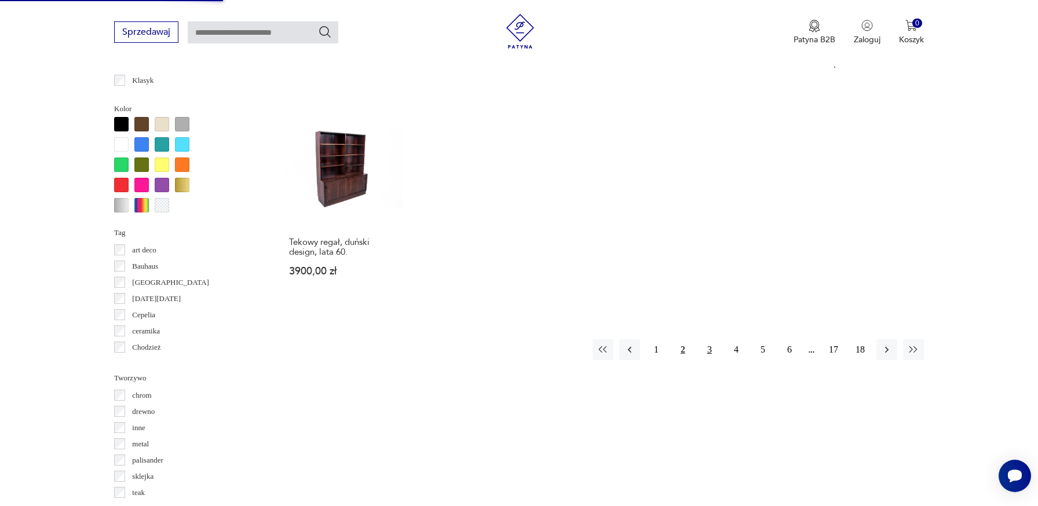
click at [705, 343] on button "3" at bounding box center [709, 350] width 21 height 21
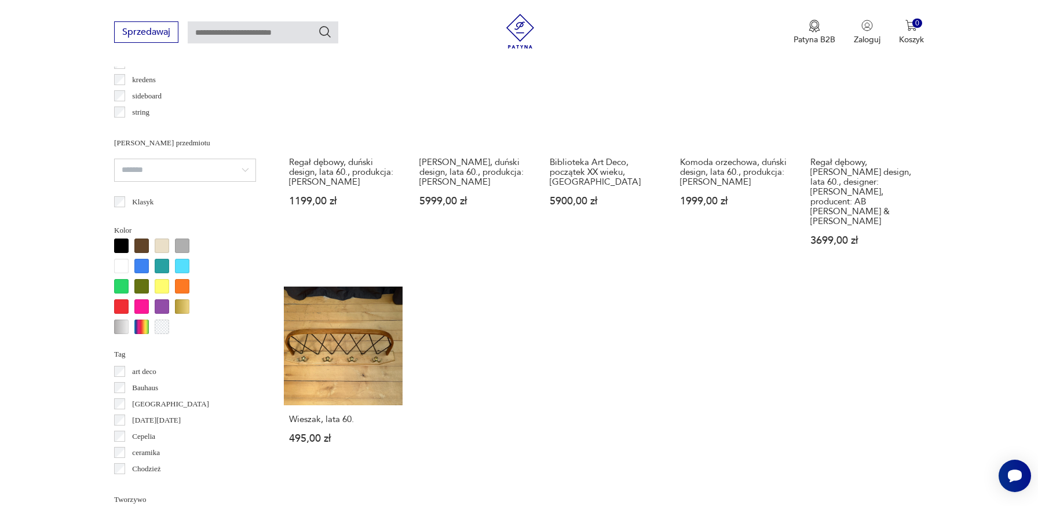
scroll to position [1024, 0]
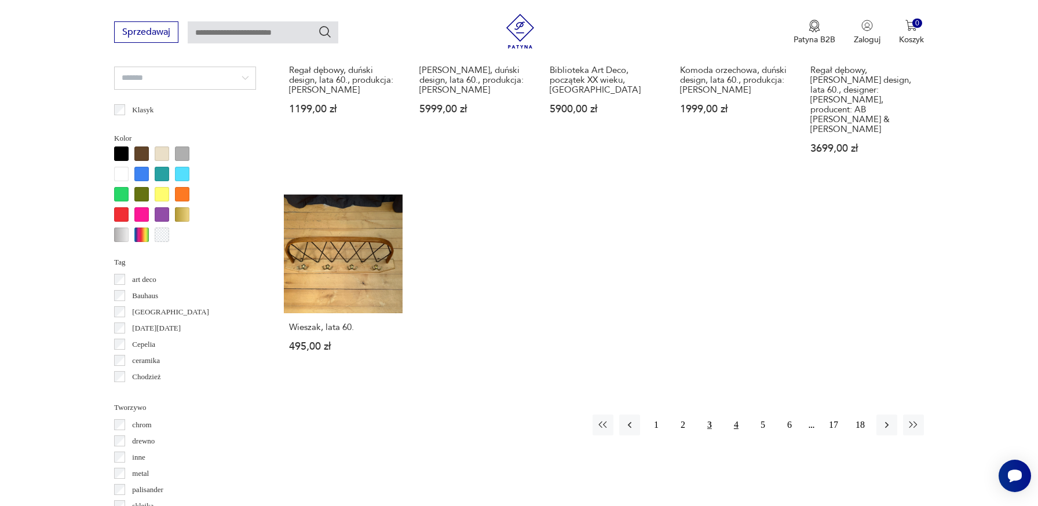
click at [739, 415] on button "4" at bounding box center [736, 425] width 21 height 21
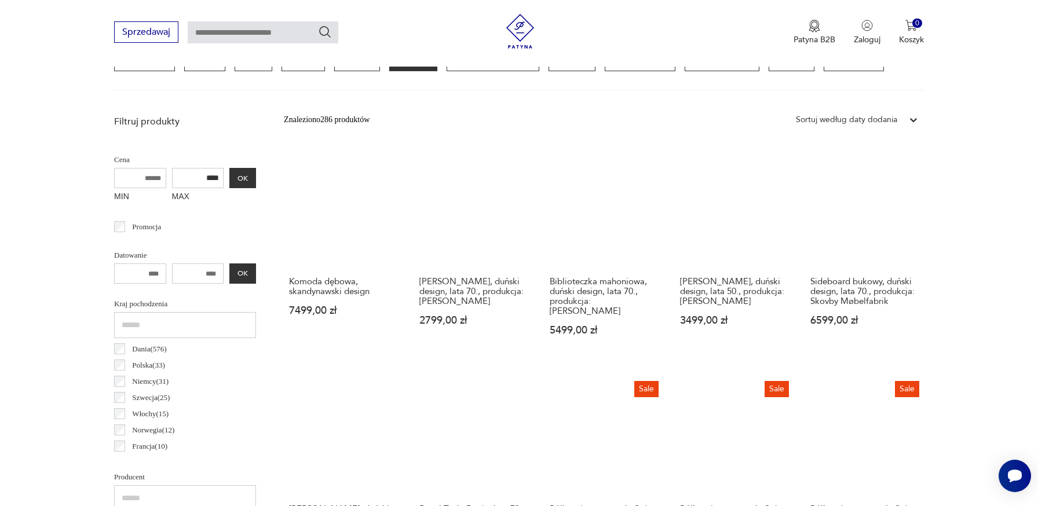
scroll to position [353, 0]
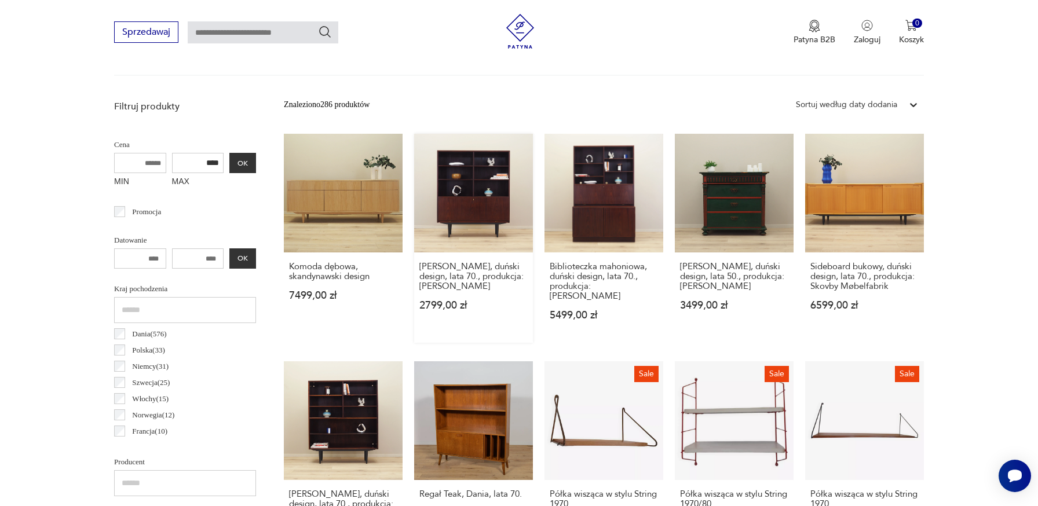
click at [497, 200] on link "Regał mahoniowy, duński design, lata 70., produkcja: Omann Jun 2799,00 zł" at bounding box center [473, 238] width 119 height 209
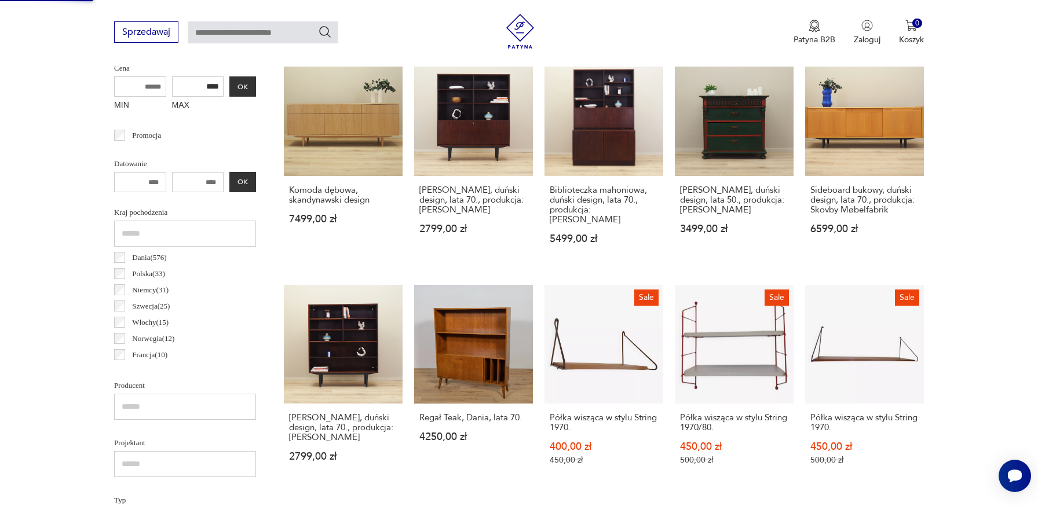
scroll to position [430, 0]
click at [364, 363] on link "Regał mahoniowy, duński design, lata 70., produkcja: Omann Jun 2799,00 zł" at bounding box center [343, 385] width 119 height 203
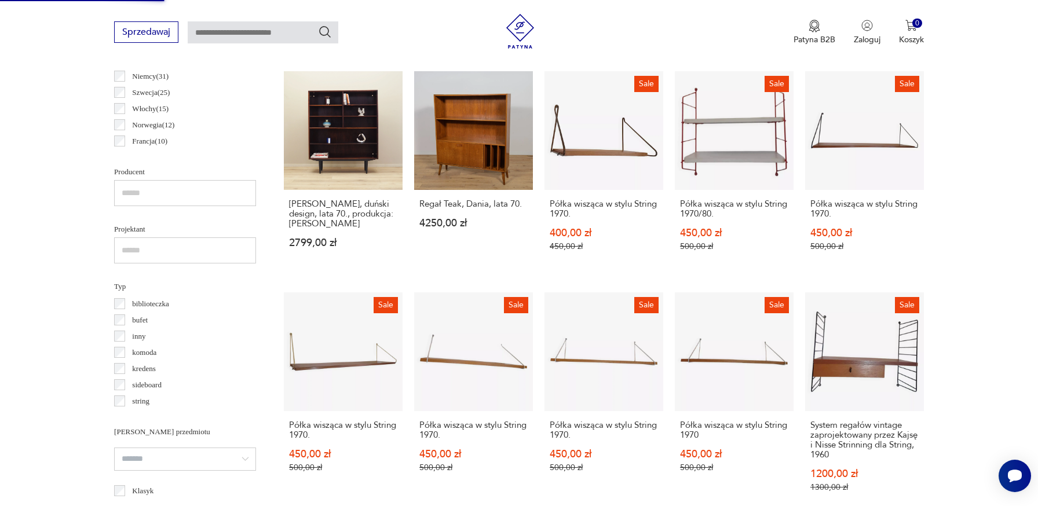
scroll to position [644, 0]
click at [492, 138] on link "Regał Teak, Dania, lata 70. 4250,00 zł" at bounding box center [473, 172] width 119 height 203
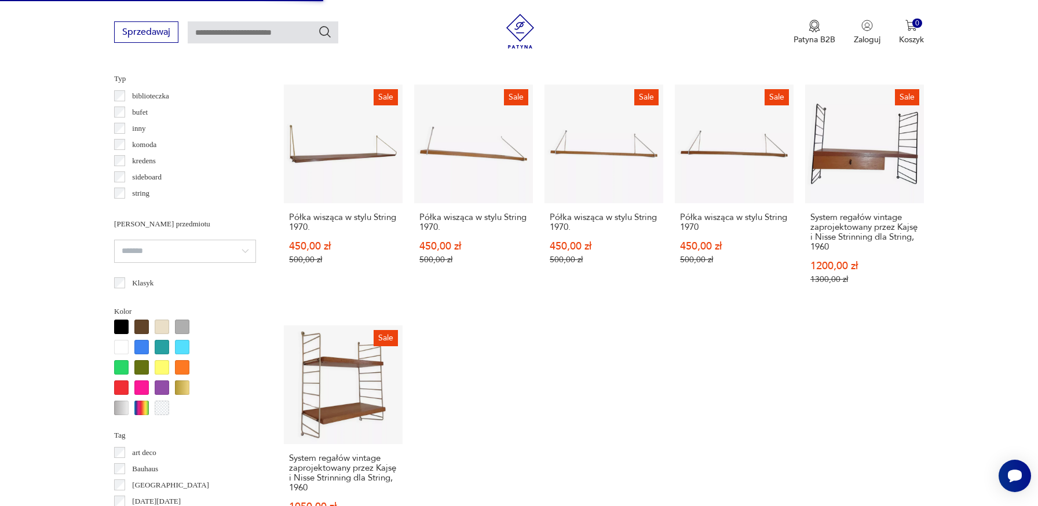
scroll to position [1078, 0]
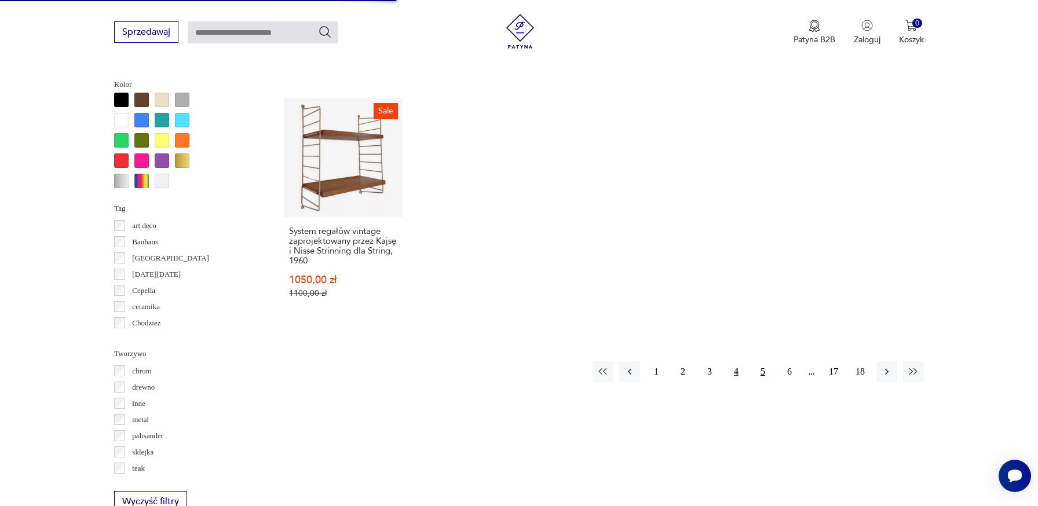
click at [757, 364] on button "5" at bounding box center [763, 372] width 21 height 21
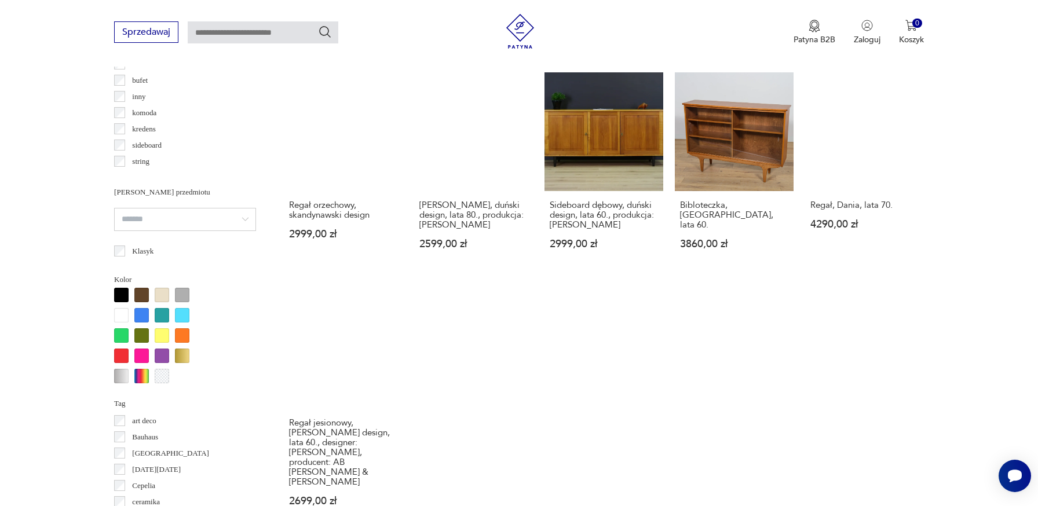
scroll to position [888, 0]
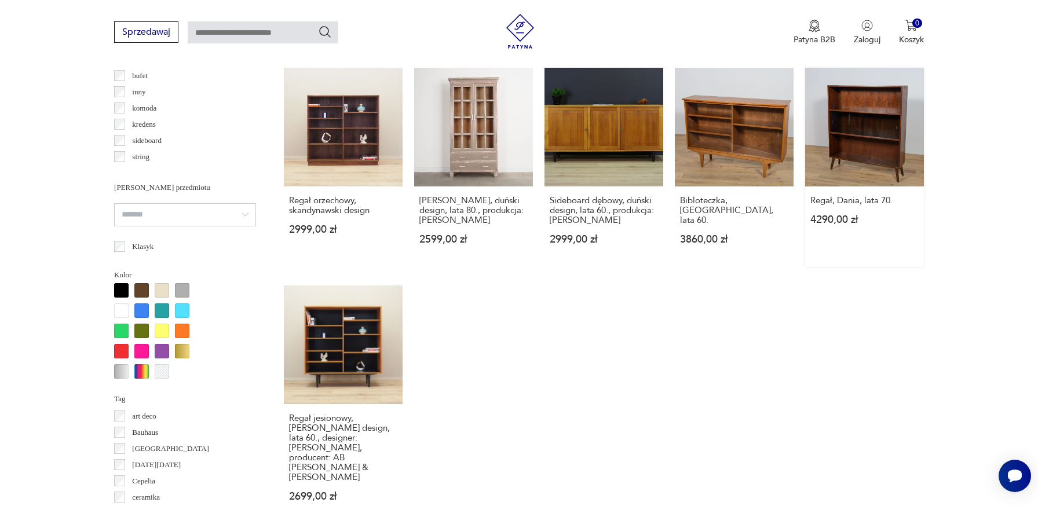
click at [850, 147] on link "Regał, Dania, lata 70. 4290,00 zł" at bounding box center [864, 167] width 119 height 199
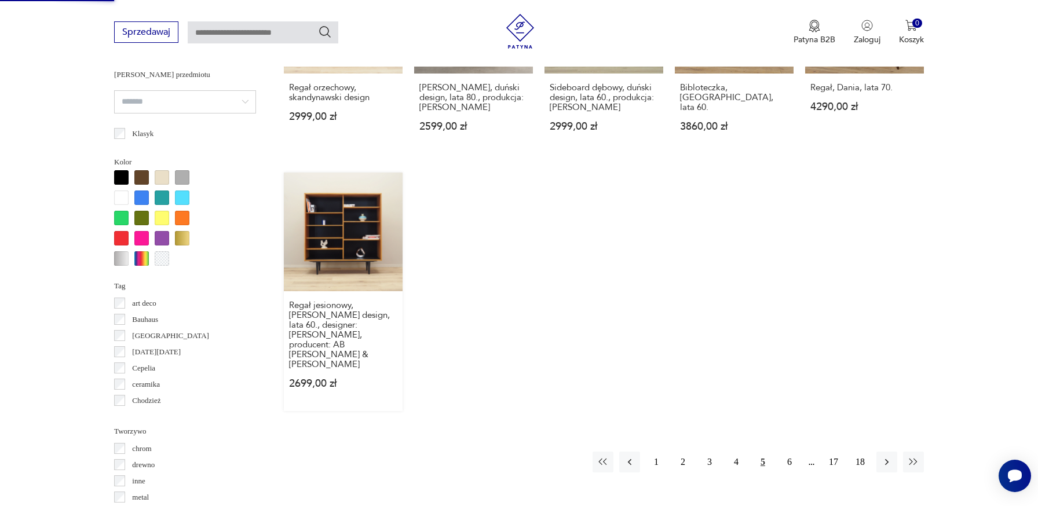
click at [363, 195] on link "Regał jesionowy, skandynawski design, lata 60., designer: Børge Mogensen, produ…" at bounding box center [343, 292] width 119 height 239
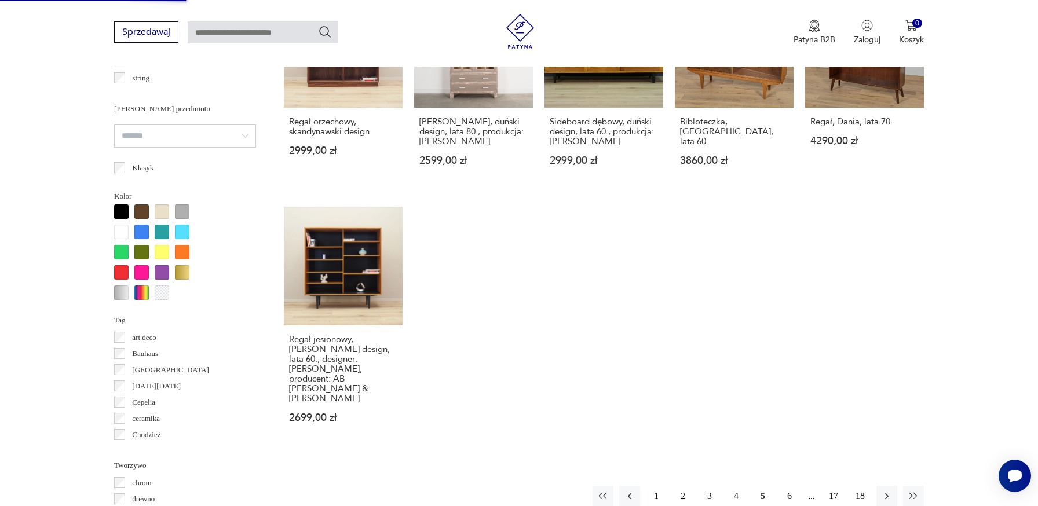
scroll to position [1122, 0]
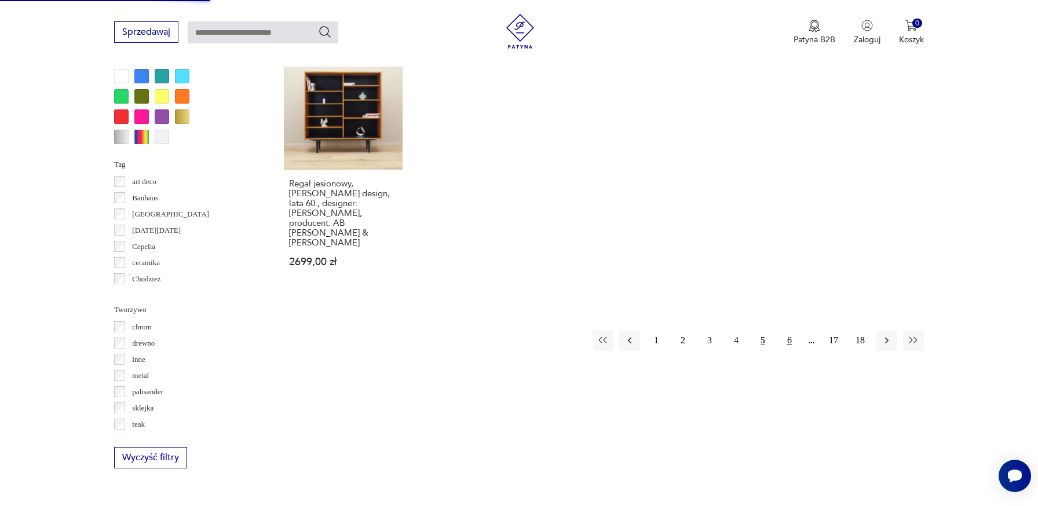
click at [790, 330] on button "6" at bounding box center [789, 340] width 21 height 21
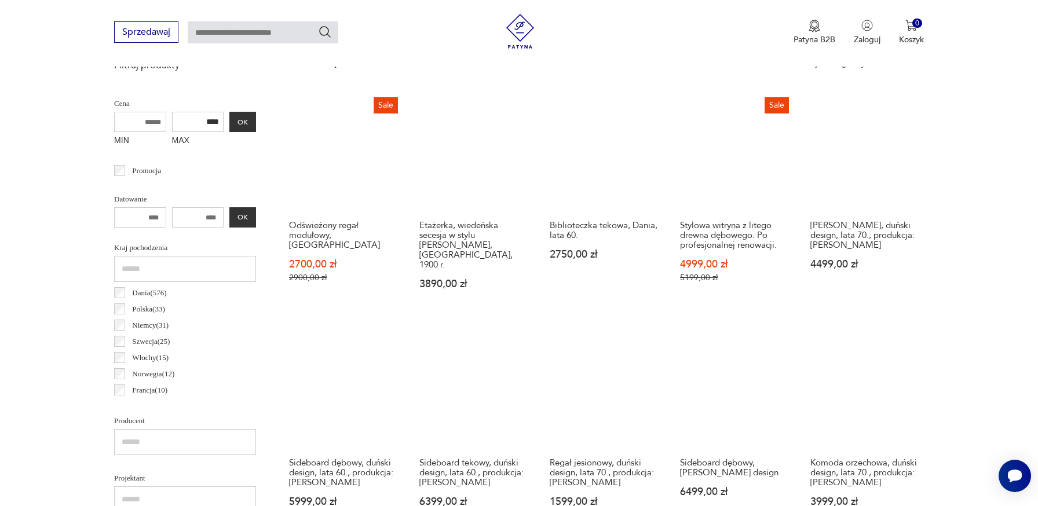
scroll to position [391, 0]
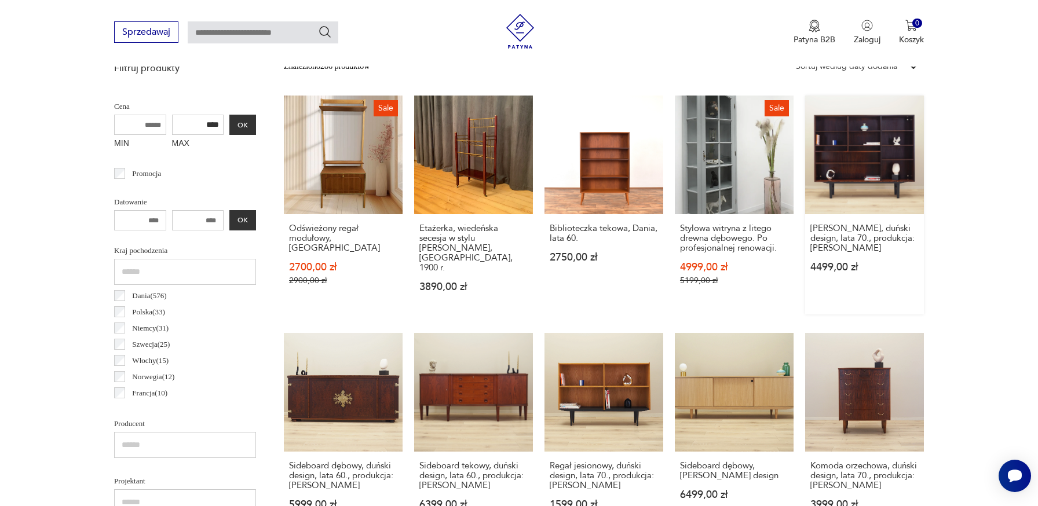
click at [900, 191] on link "Regał mahoniowy, duński design, lata 70., produkcja: Omann Jun 4499,00 zł" at bounding box center [864, 205] width 119 height 219
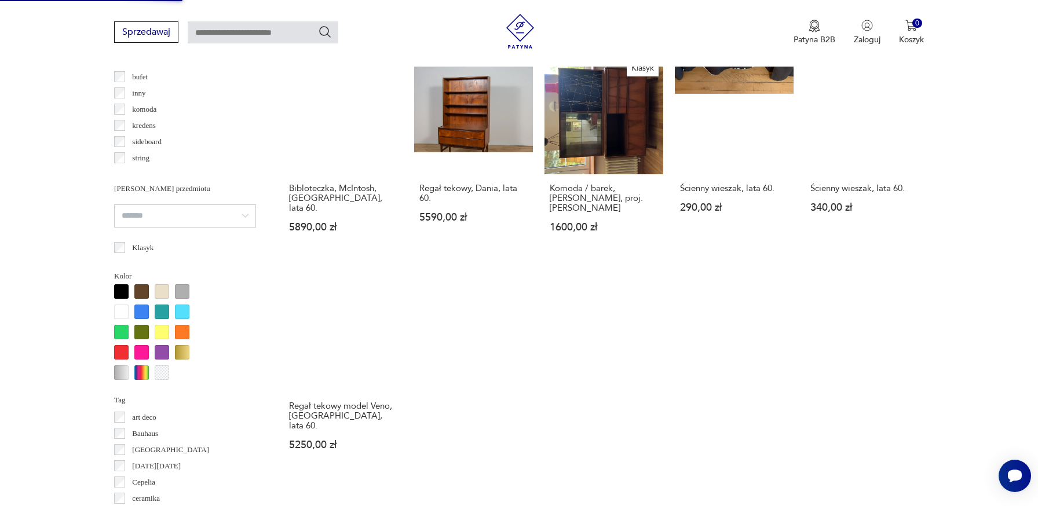
scroll to position [1005, 0]
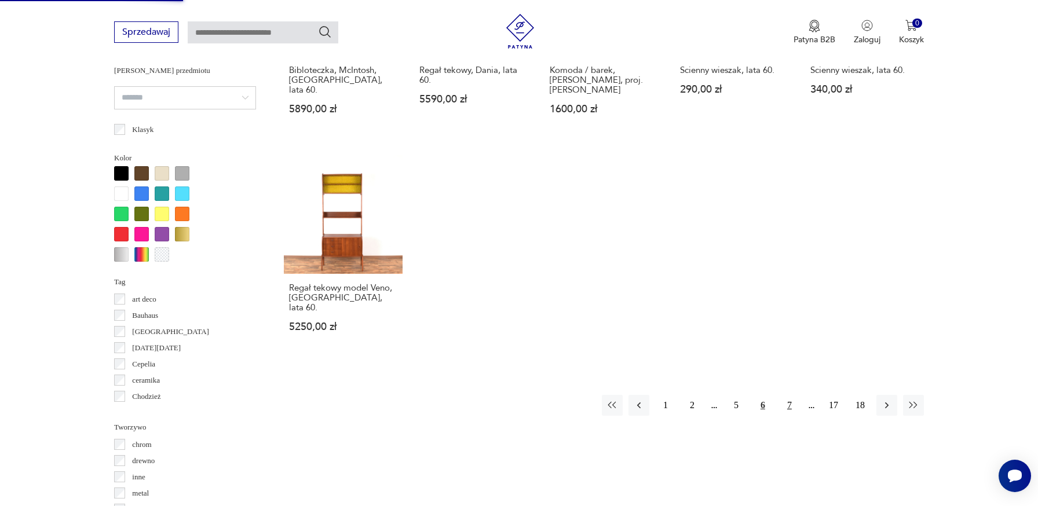
click at [788, 395] on button "7" at bounding box center [789, 405] width 21 height 21
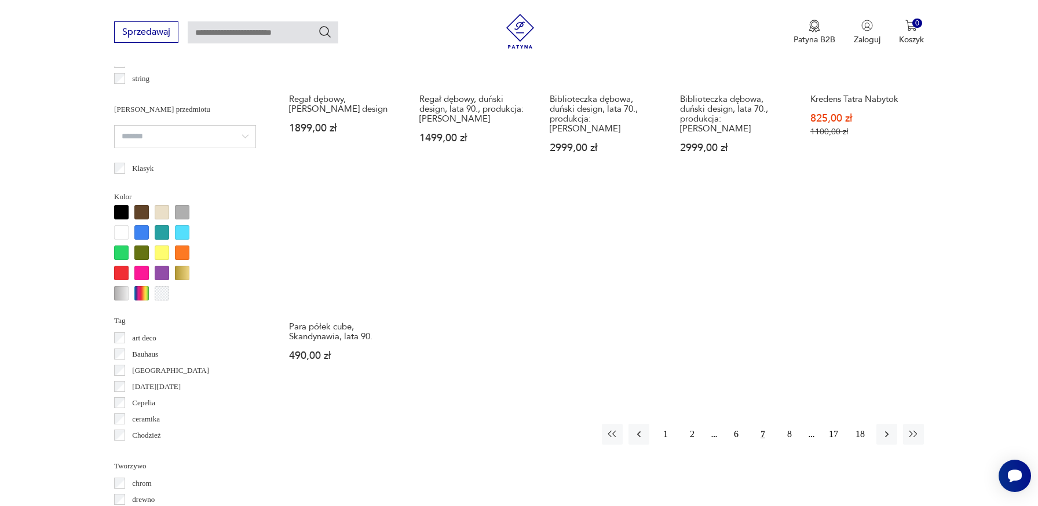
scroll to position [967, 0]
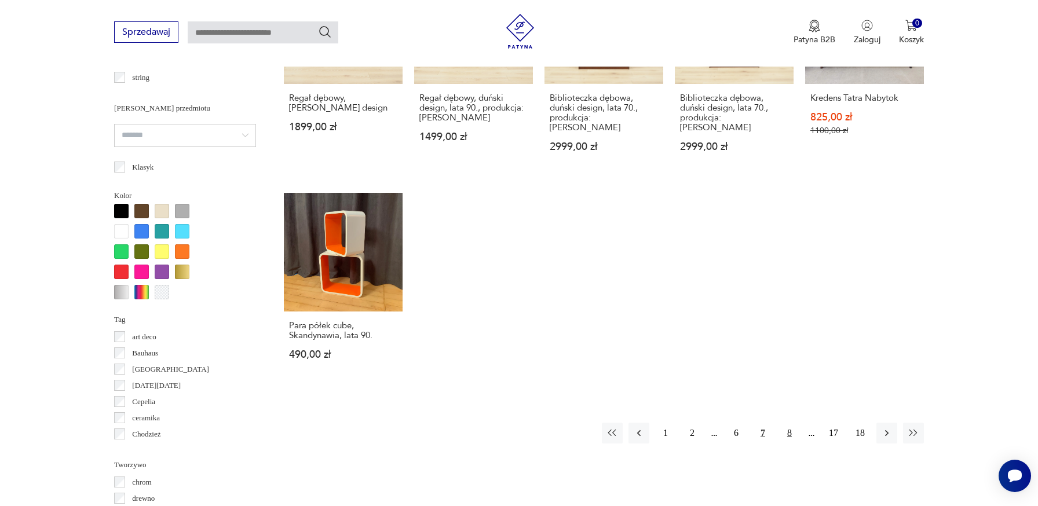
click at [785, 423] on button "8" at bounding box center [789, 433] width 21 height 21
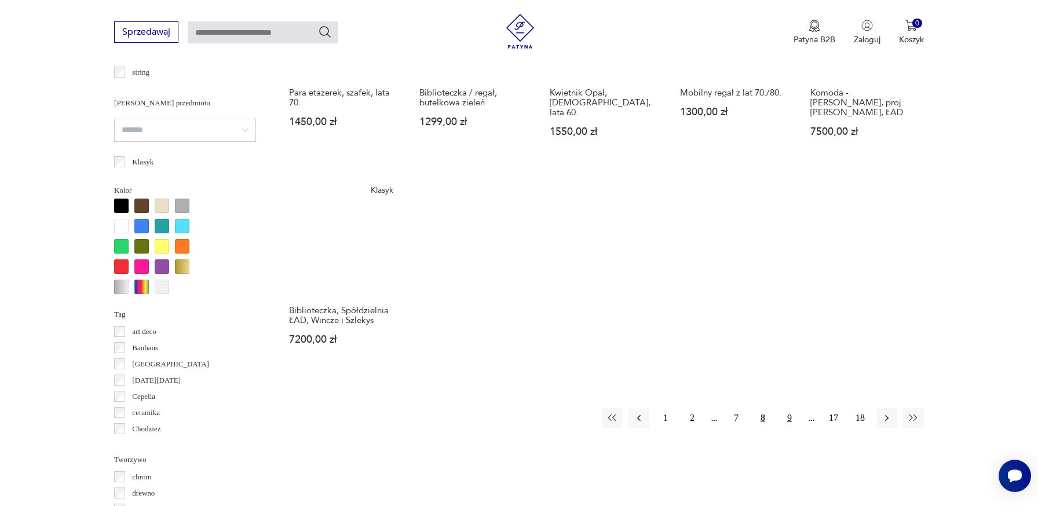
scroll to position [987, 0]
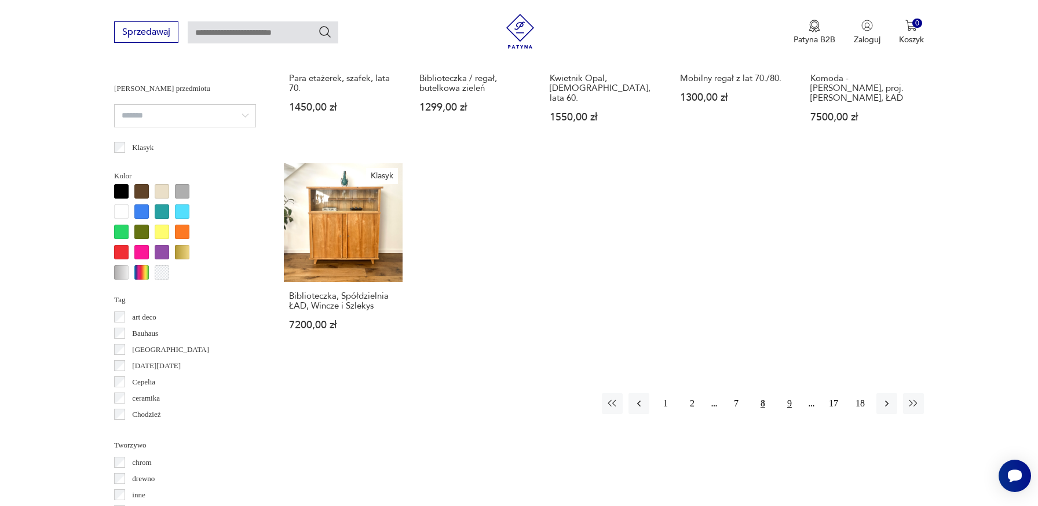
click at [789, 399] on button "9" at bounding box center [789, 403] width 21 height 21
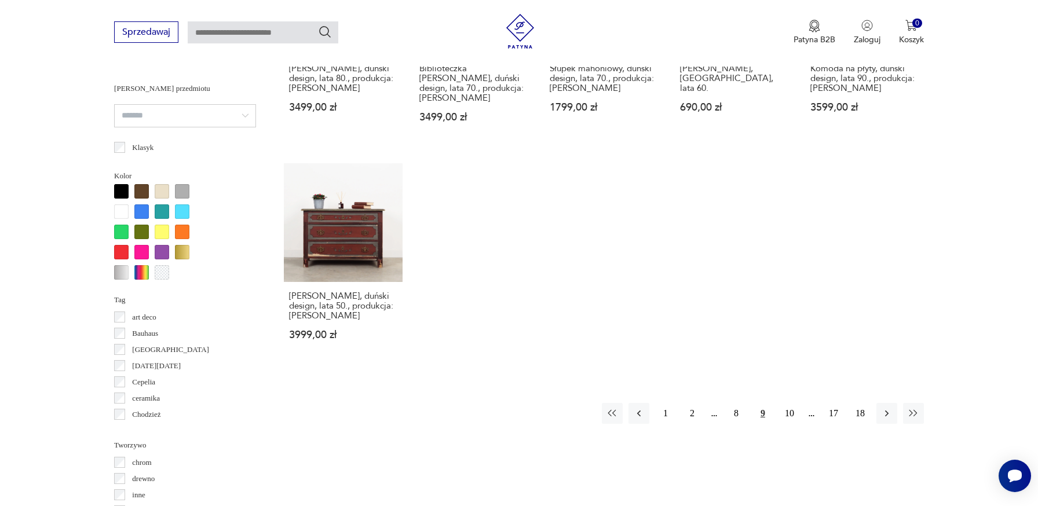
scroll to position [273, 0]
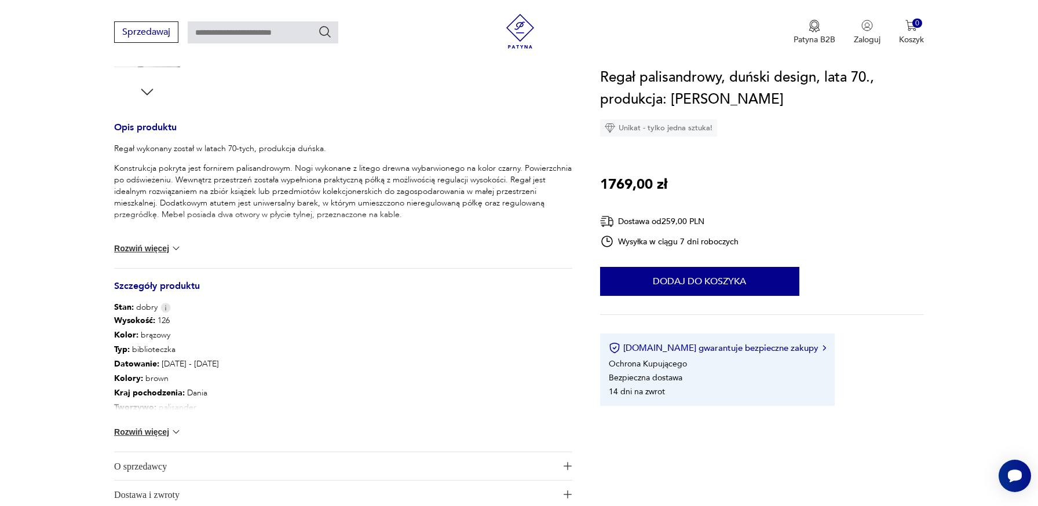
scroll to position [570, 0]
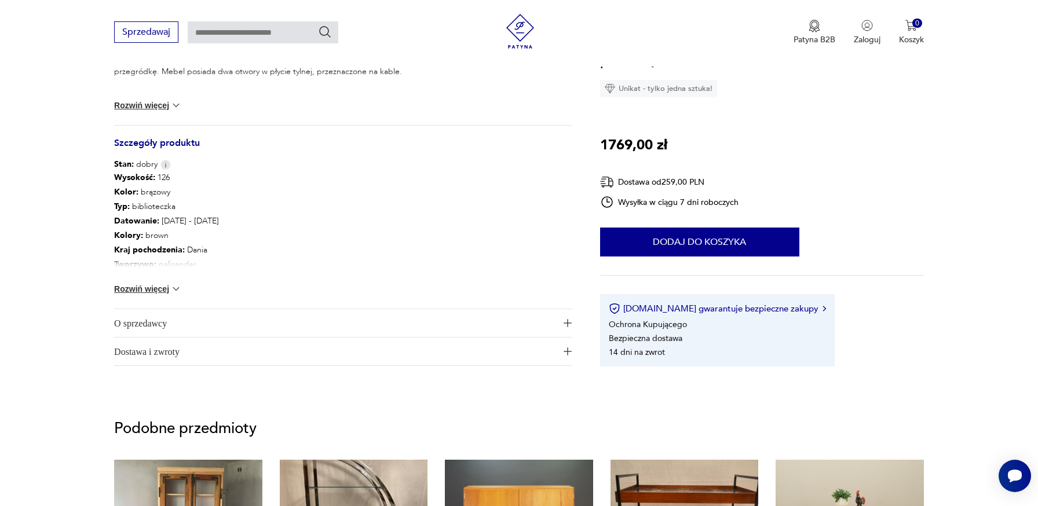
click at [169, 289] on button "Rozwiń więcej" at bounding box center [147, 289] width 67 height 12
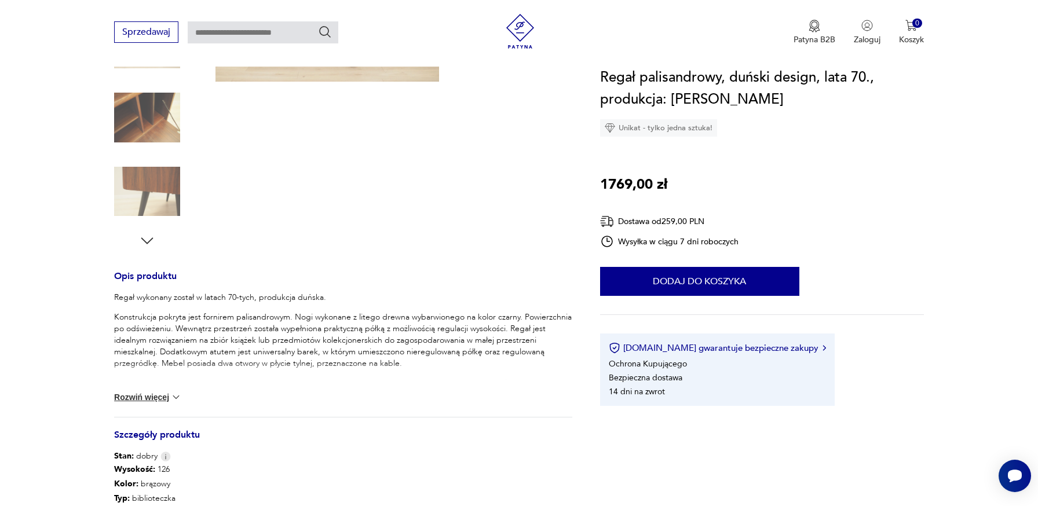
scroll to position [71, 0]
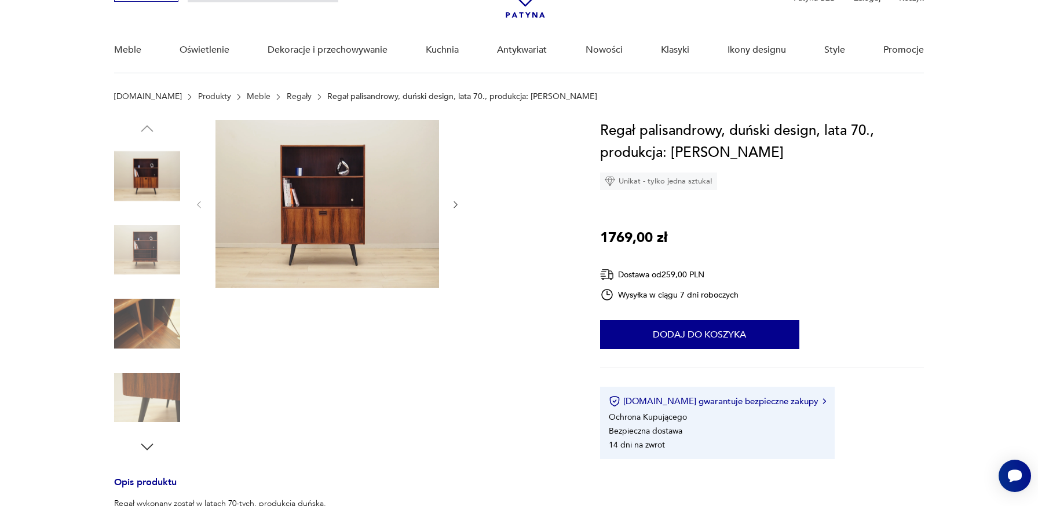
click at [156, 250] on img at bounding box center [147, 250] width 66 height 66
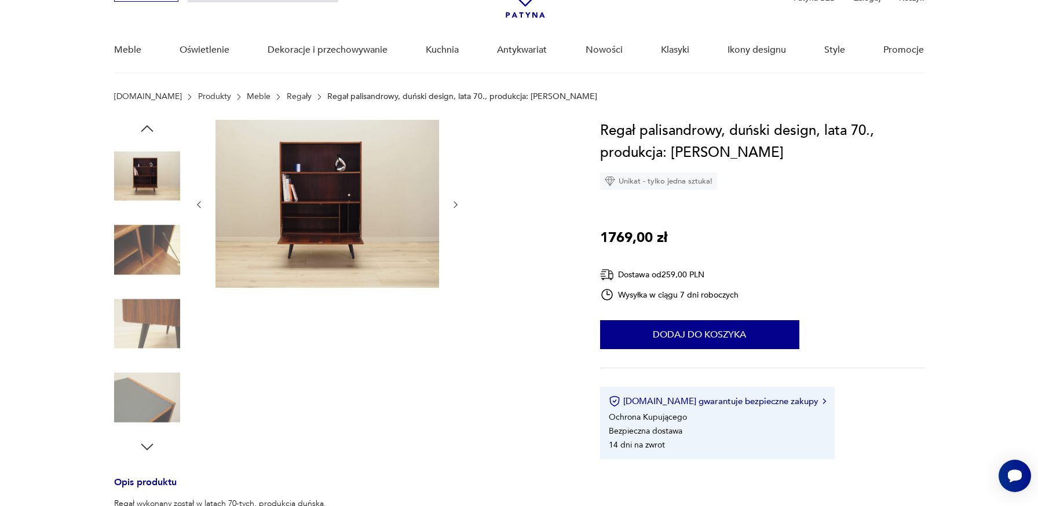
click at [152, 275] on img at bounding box center [147, 250] width 66 height 66
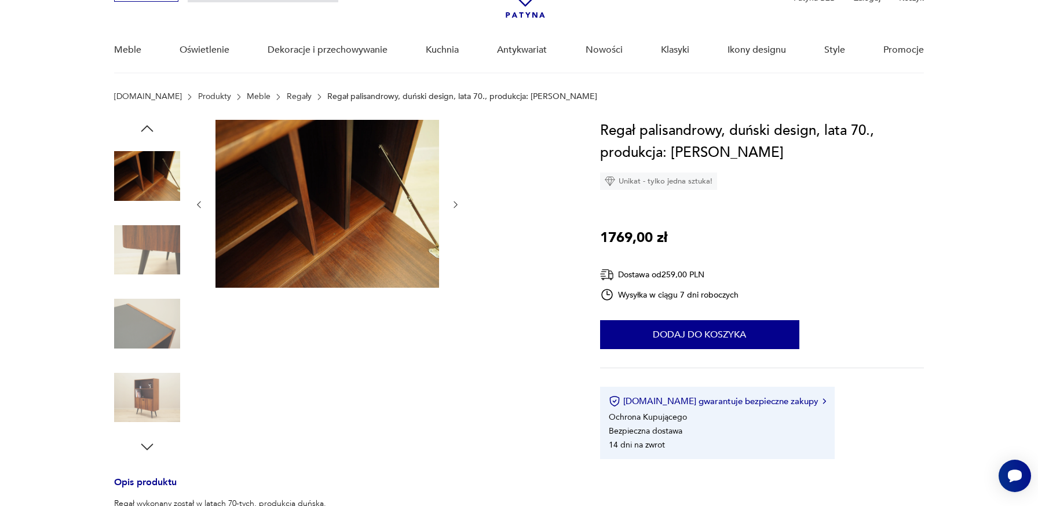
click at [152, 289] on div at bounding box center [147, 288] width 66 height 290
click at [155, 326] on img at bounding box center [147, 324] width 66 height 66
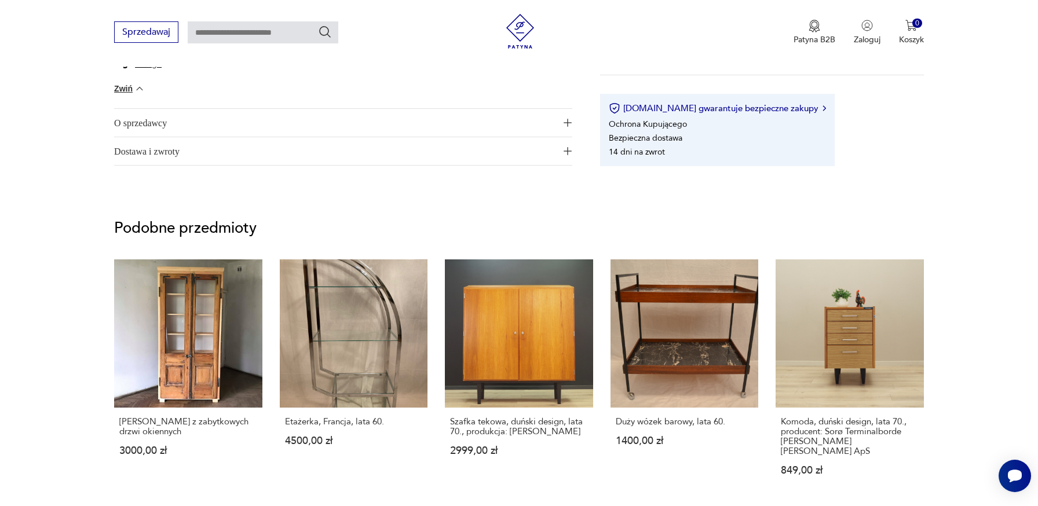
scroll to position [849, 0]
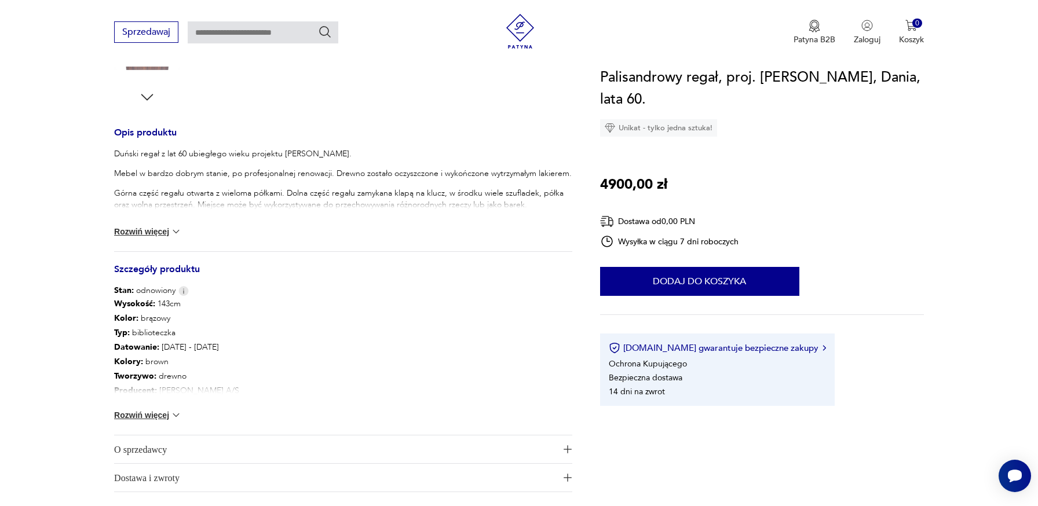
scroll to position [460, 0]
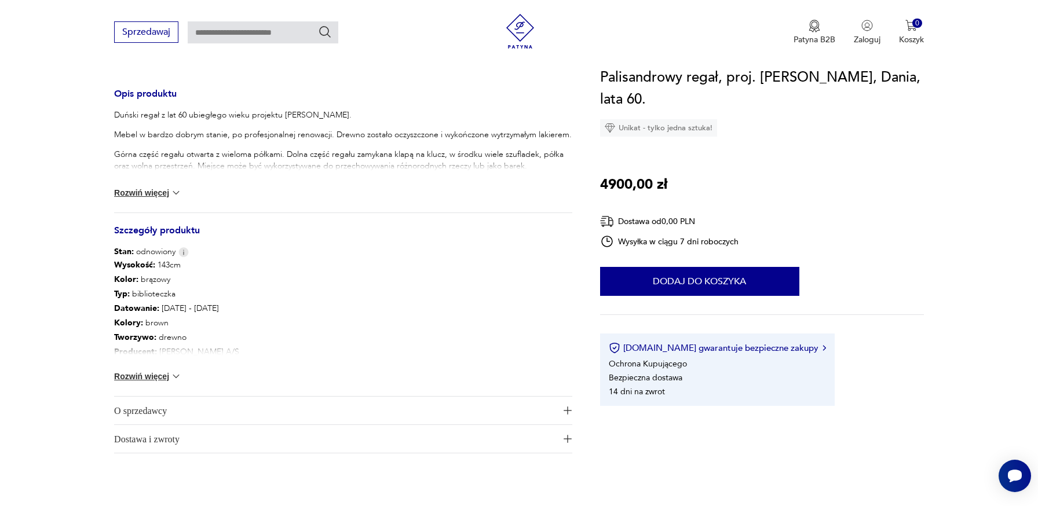
click at [157, 377] on button "Rozwiń więcej" at bounding box center [147, 377] width 67 height 12
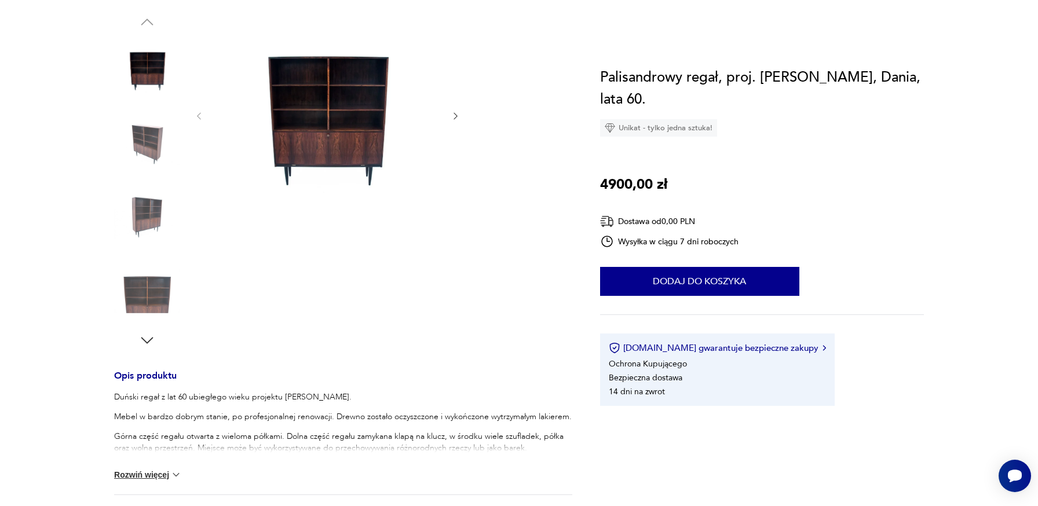
scroll to position [0, 0]
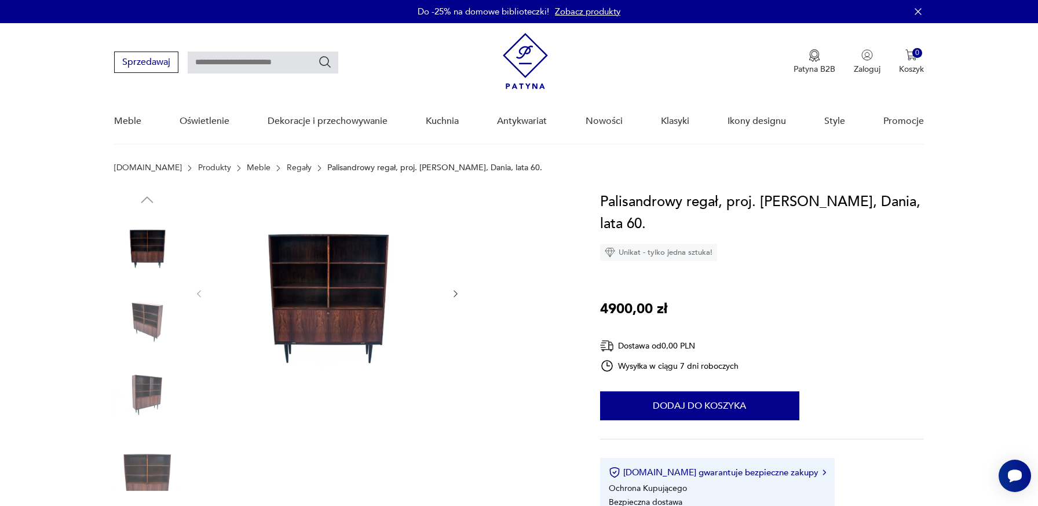
click at [152, 249] on img at bounding box center [147, 247] width 66 height 66
click at [456, 291] on icon "button" at bounding box center [456, 294] width 10 height 10
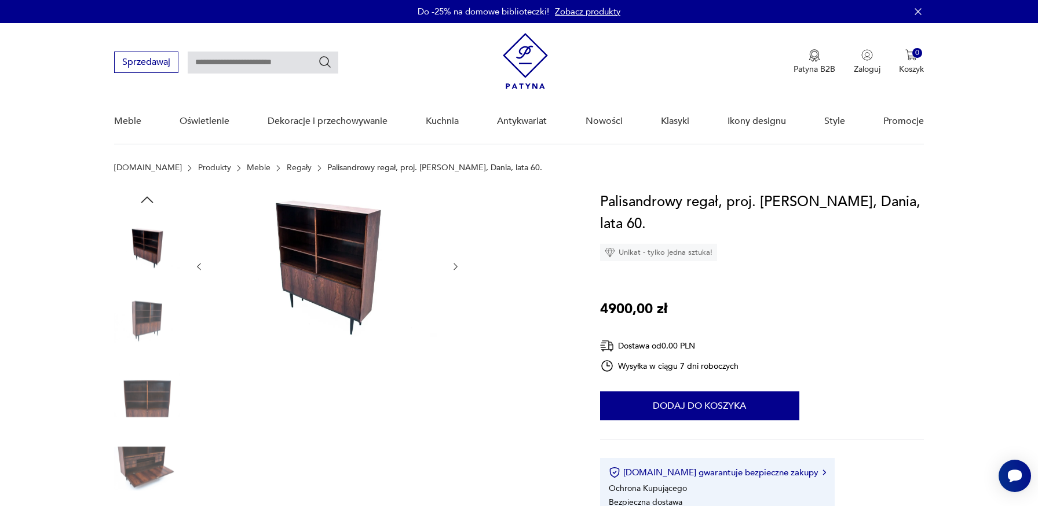
click at [458, 262] on icon "button" at bounding box center [456, 267] width 10 height 10
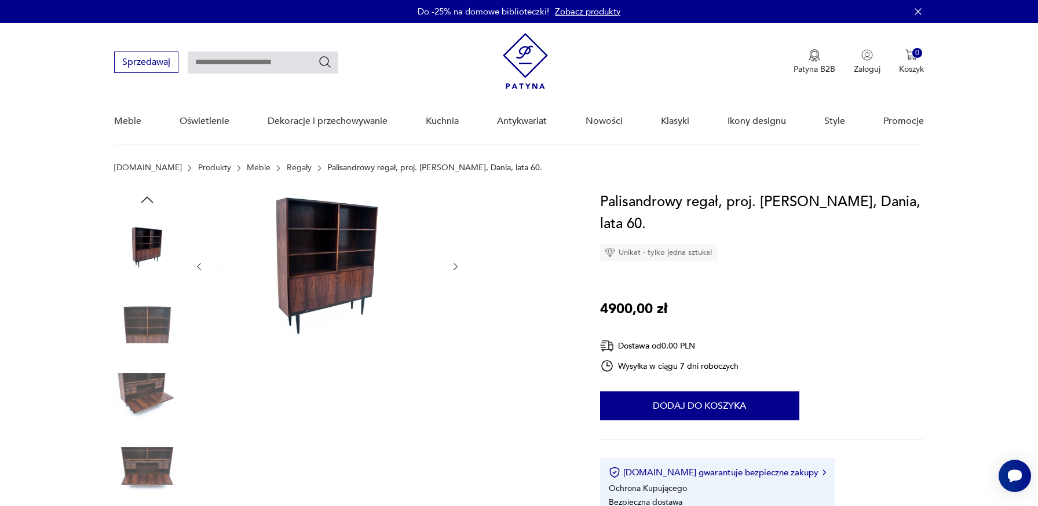
click at [458, 262] on icon "button" at bounding box center [456, 267] width 10 height 10
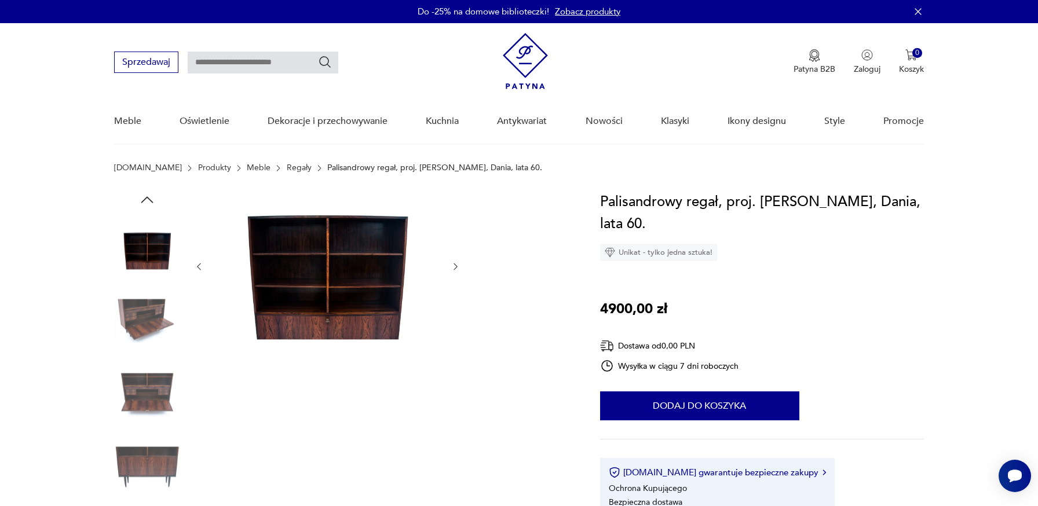
click at [458, 262] on icon "button" at bounding box center [456, 267] width 10 height 10
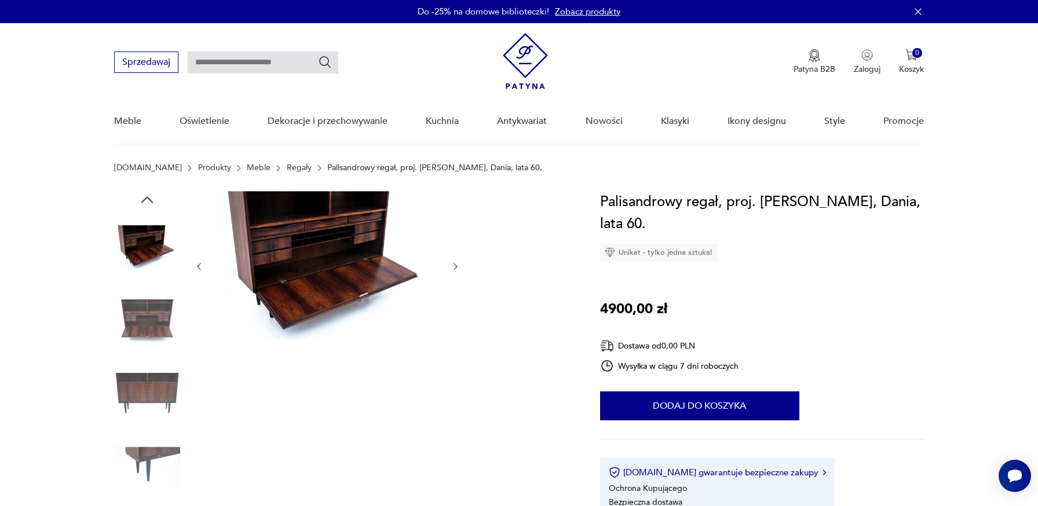
click at [458, 262] on icon "button" at bounding box center [456, 267] width 10 height 10
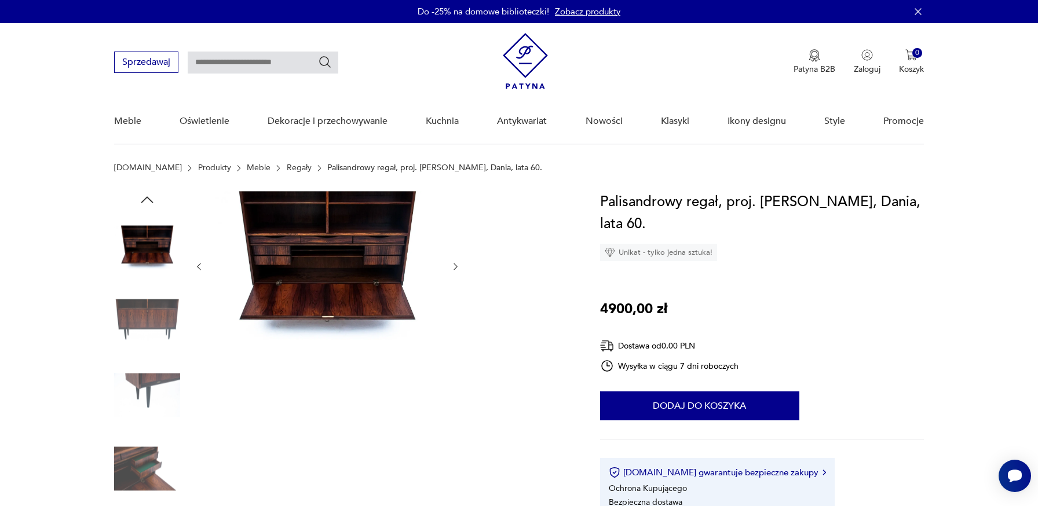
click at [458, 262] on icon "button" at bounding box center [456, 267] width 10 height 10
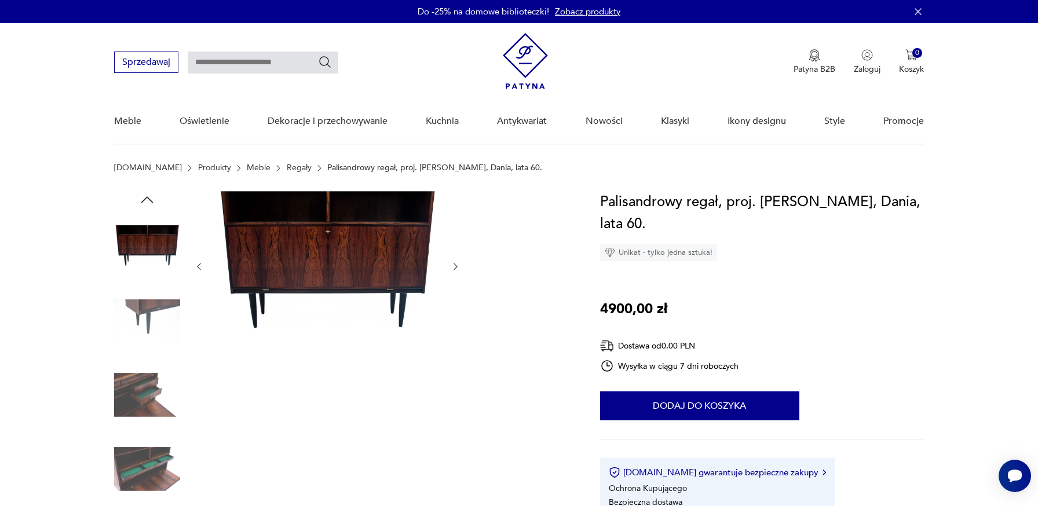
click at [458, 262] on icon "button" at bounding box center [456, 267] width 10 height 10
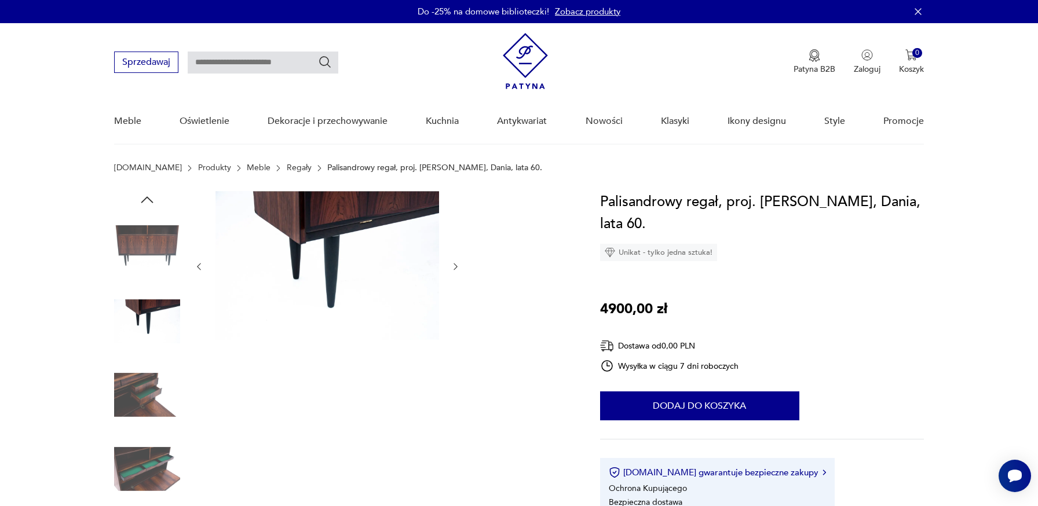
click at [458, 262] on icon "button" at bounding box center [456, 267] width 10 height 10
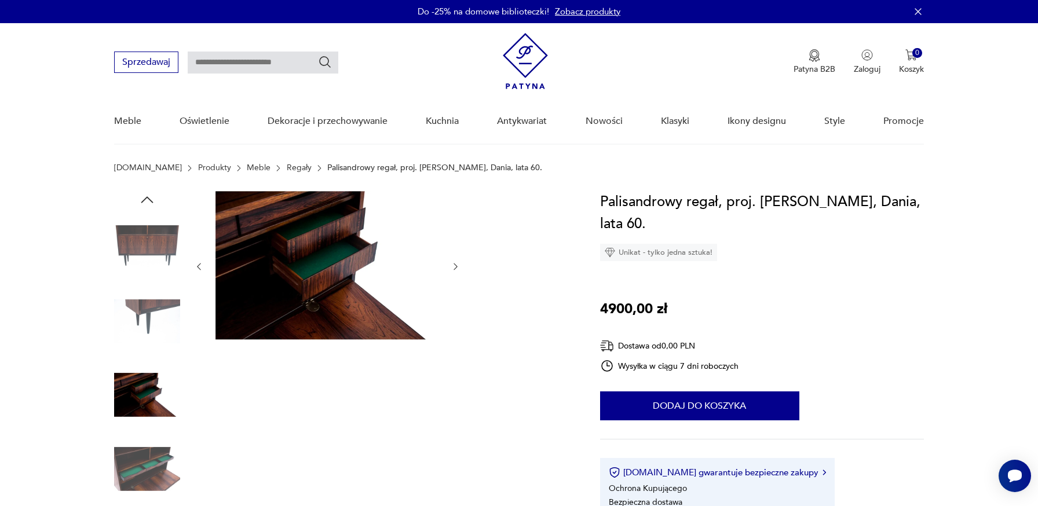
click at [458, 262] on icon "button" at bounding box center [456, 267] width 10 height 10
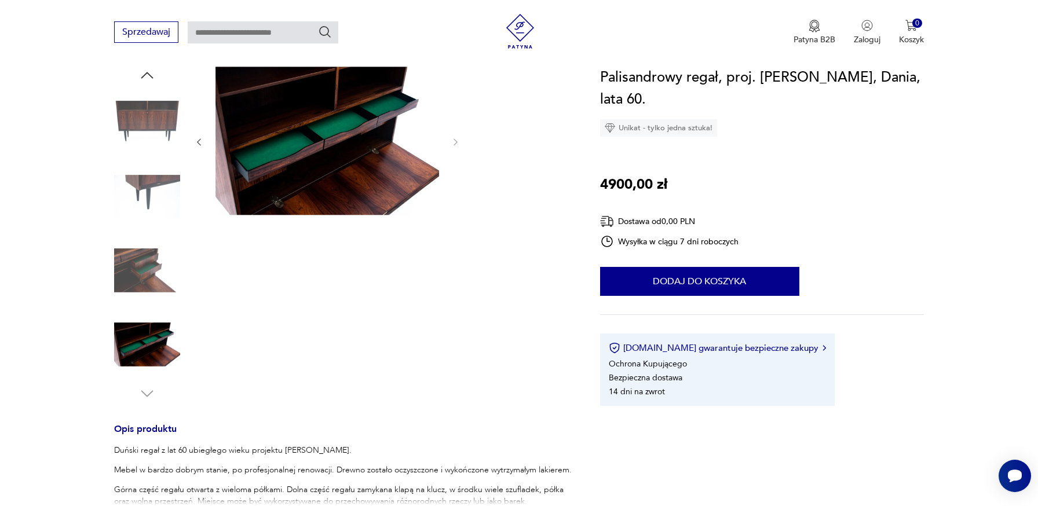
scroll to position [239, 0]
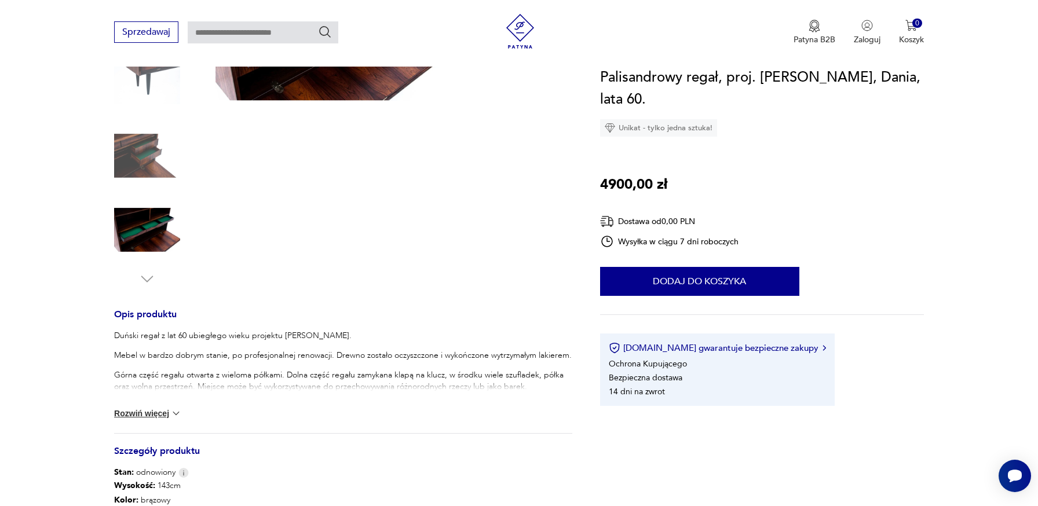
click at [168, 409] on button "Rozwiń więcej" at bounding box center [147, 414] width 67 height 12
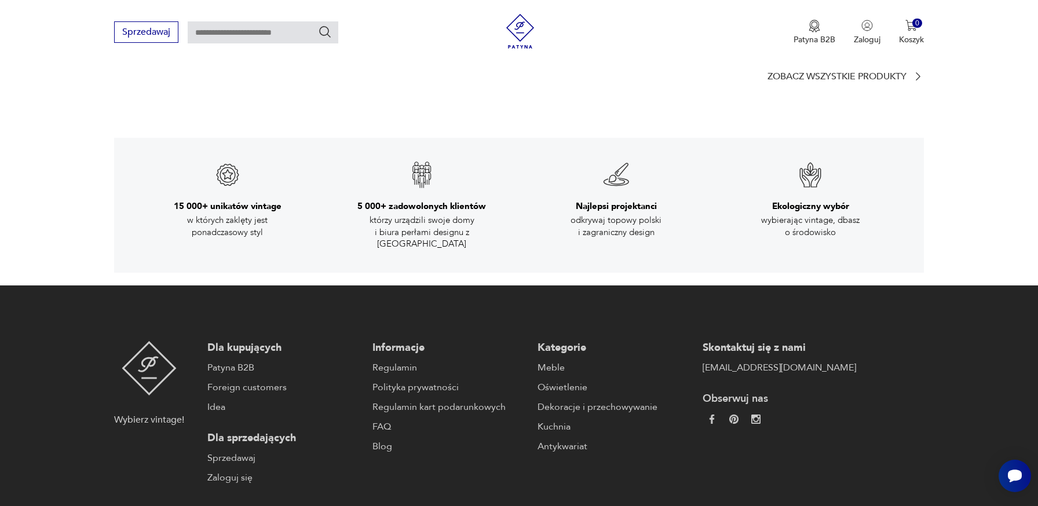
scroll to position [2023, 0]
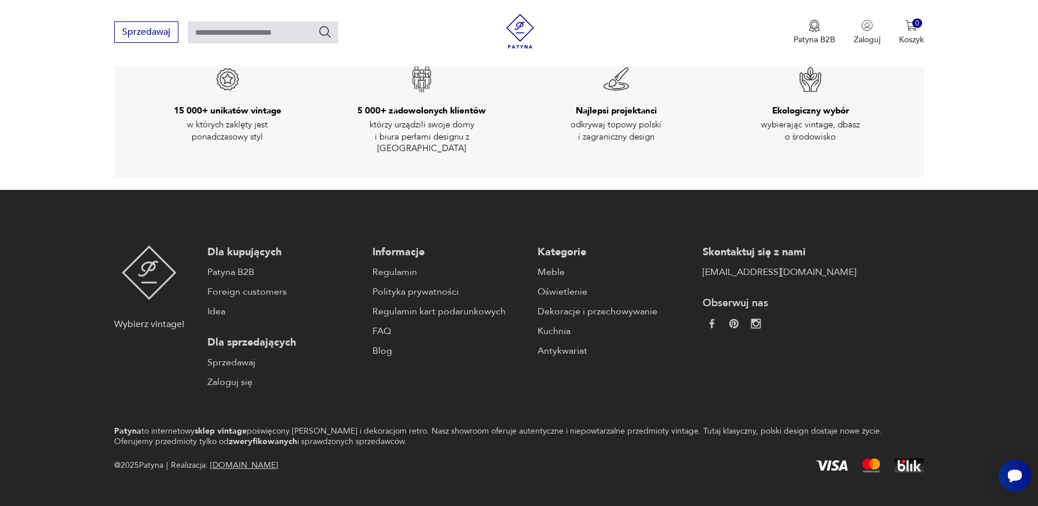
click at [751, 319] on img at bounding box center [756, 324] width 10 height 10
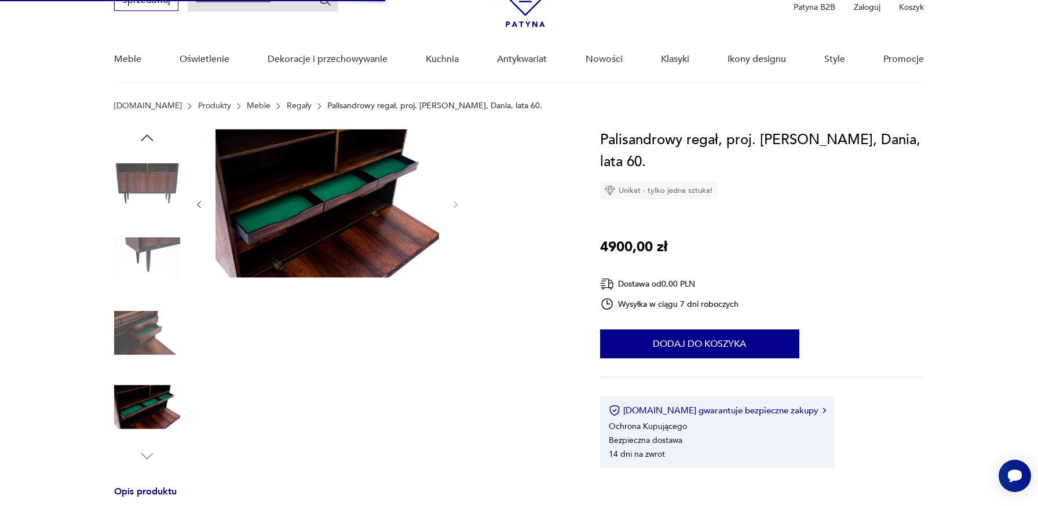
scroll to position [0, 0]
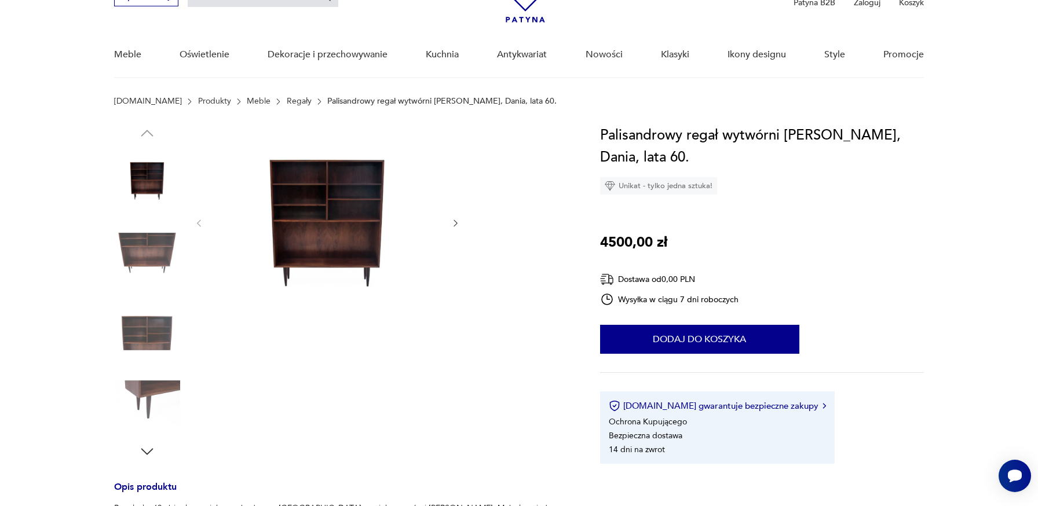
scroll to position [105, 0]
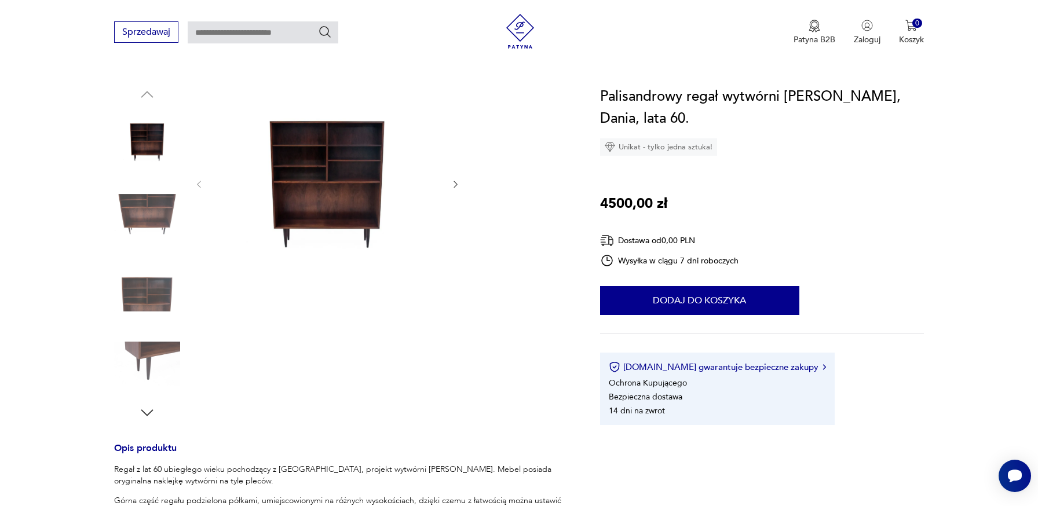
click at [130, 199] on img at bounding box center [147, 216] width 66 height 66
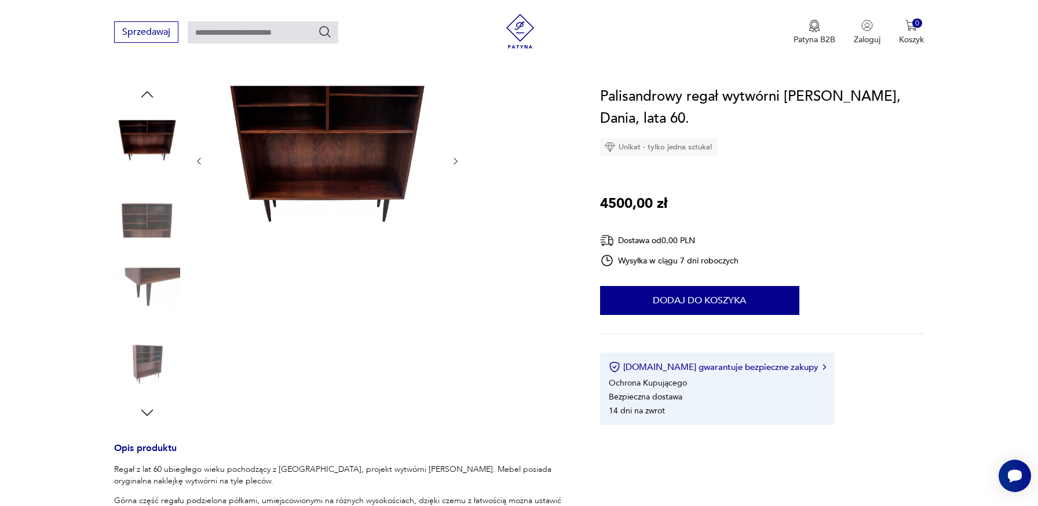
click at [139, 244] on img at bounding box center [147, 216] width 66 height 66
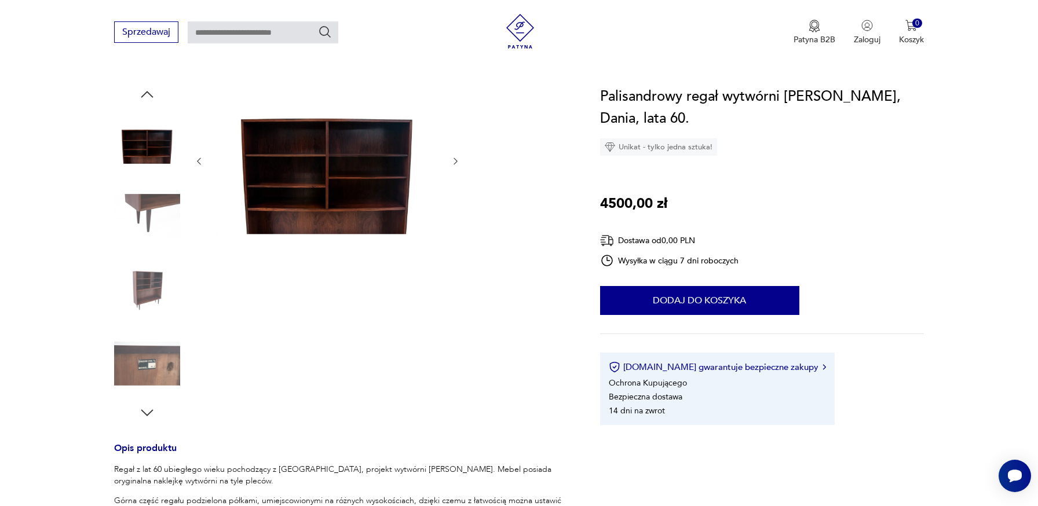
click at [148, 227] on img at bounding box center [147, 216] width 66 height 66
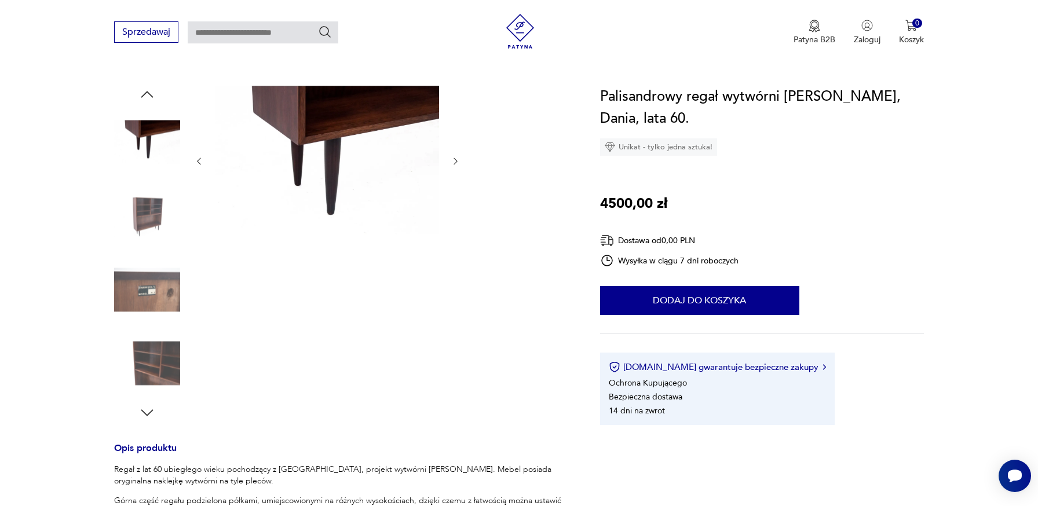
click at [148, 256] on div at bounding box center [147, 254] width 66 height 290
click at [148, 295] on img at bounding box center [147, 290] width 66 height 66
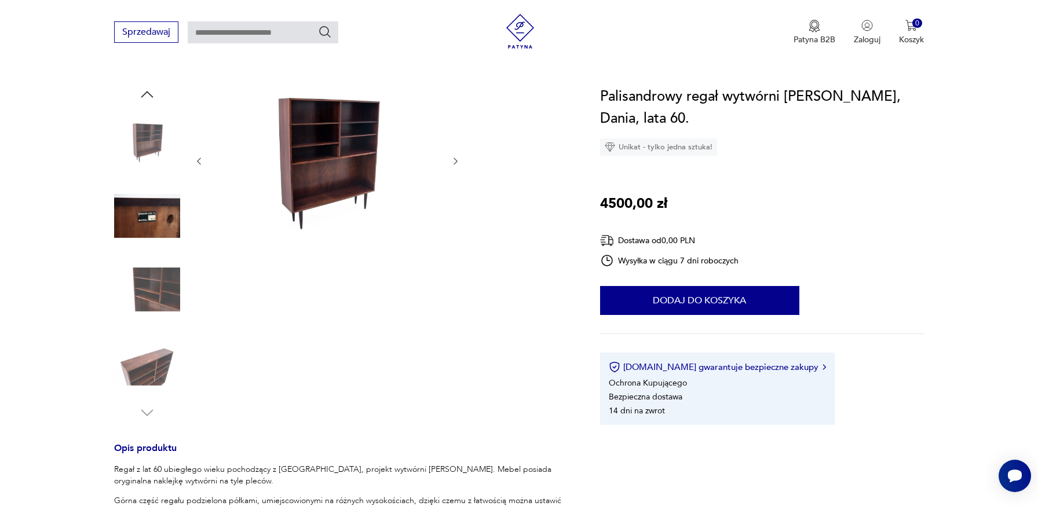
click at [149, 297] on img at bounding box center [147, 290] width 66 height 66
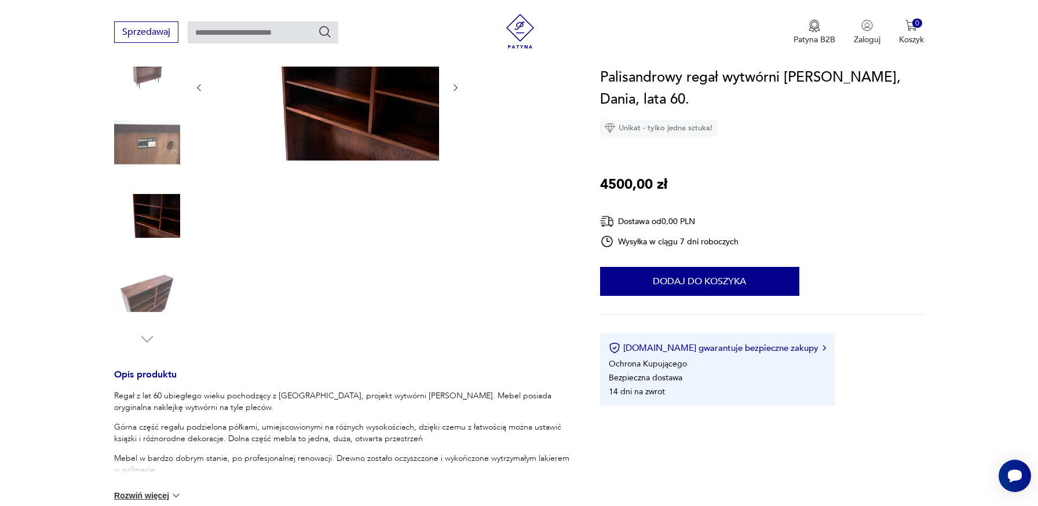
scroll to position [274, 0]
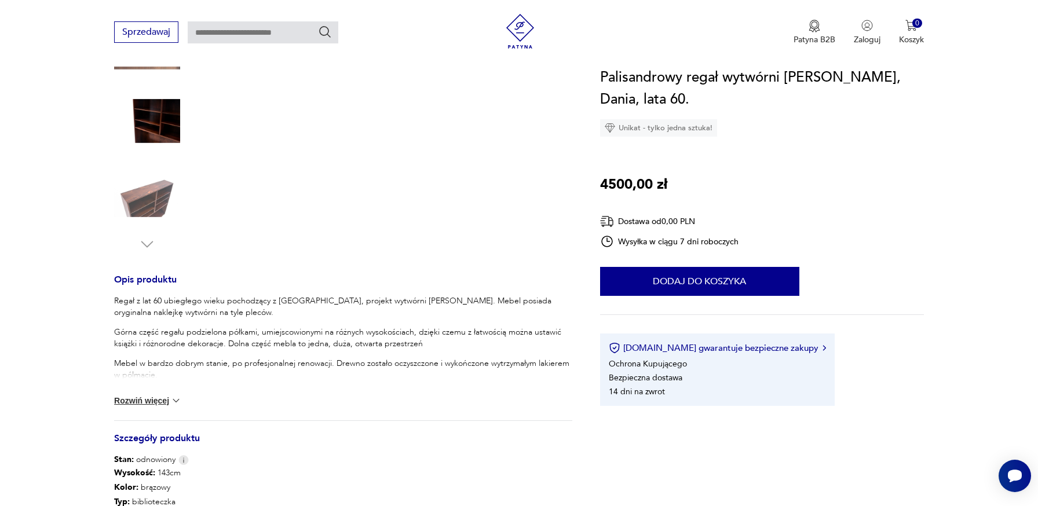
click at [159, 401] on button "Rozwiń więcej" at bounding box center [147, 401] width 67 height 12
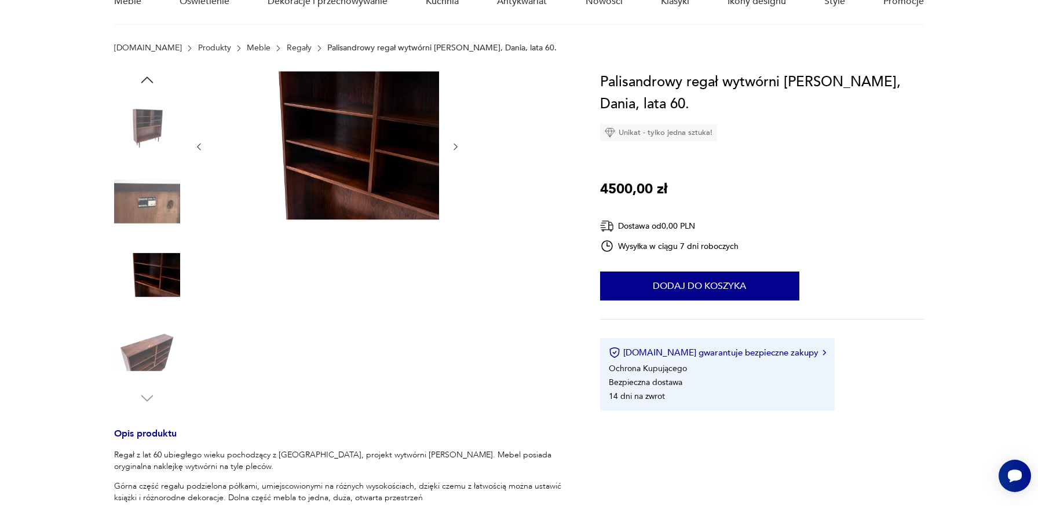
scroll to position [0, 0]
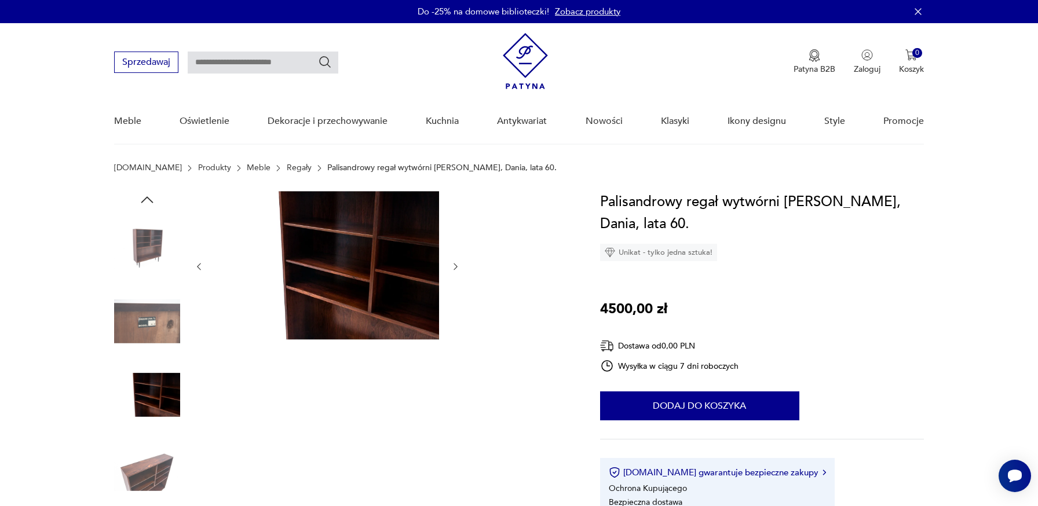
click at [143, 226] on img at bounding box center [147, 247] width 66 height 66
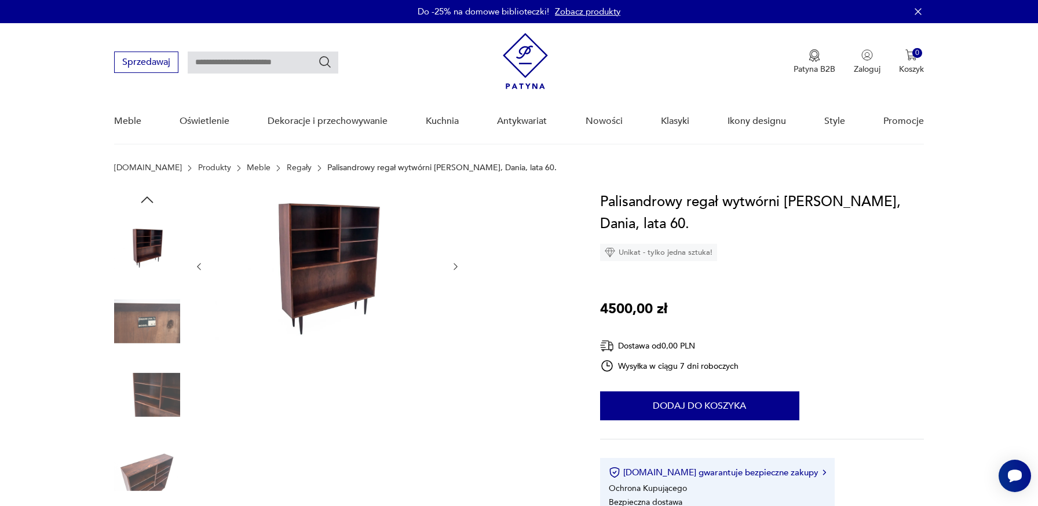
click at [143, 226] on img at bounding box center [147, 247] width 66 height 66
click at [312, 257] on img at bounding box center [328, 265] width 224 height 149
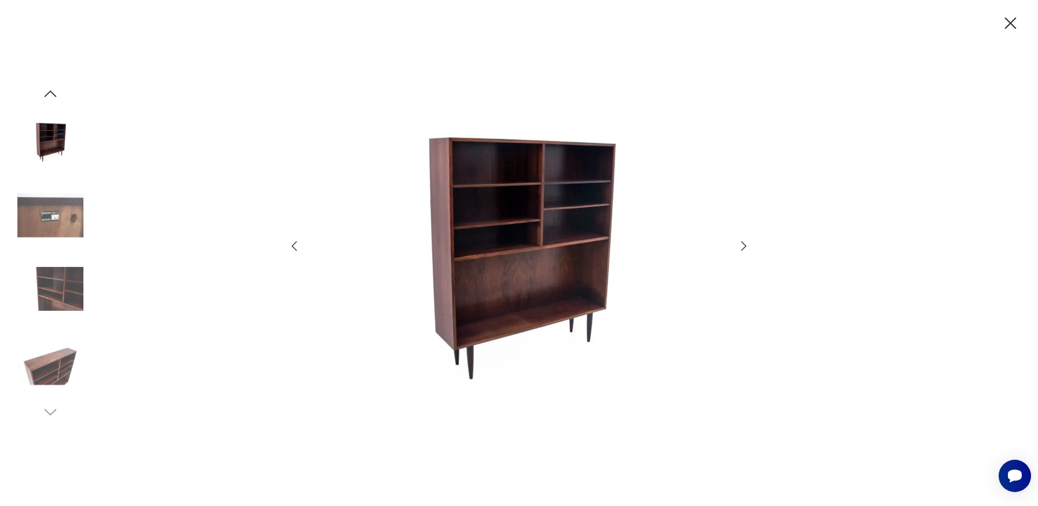
click at [750, 242] on icon "button" at bounding box center [744, 246] width 14 height 14
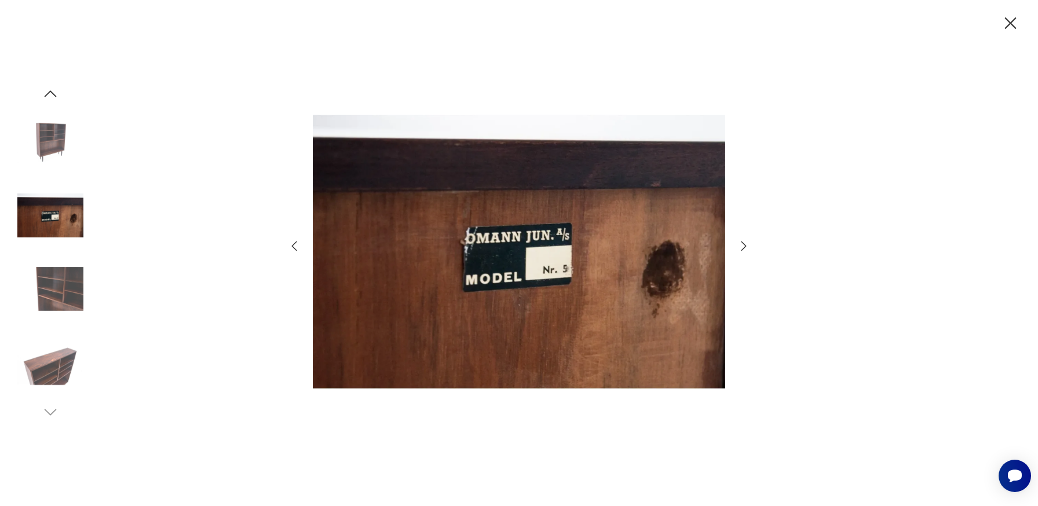
click at [748, 242] on icon "button" at bounding box center [744, 246] width 14 height 14
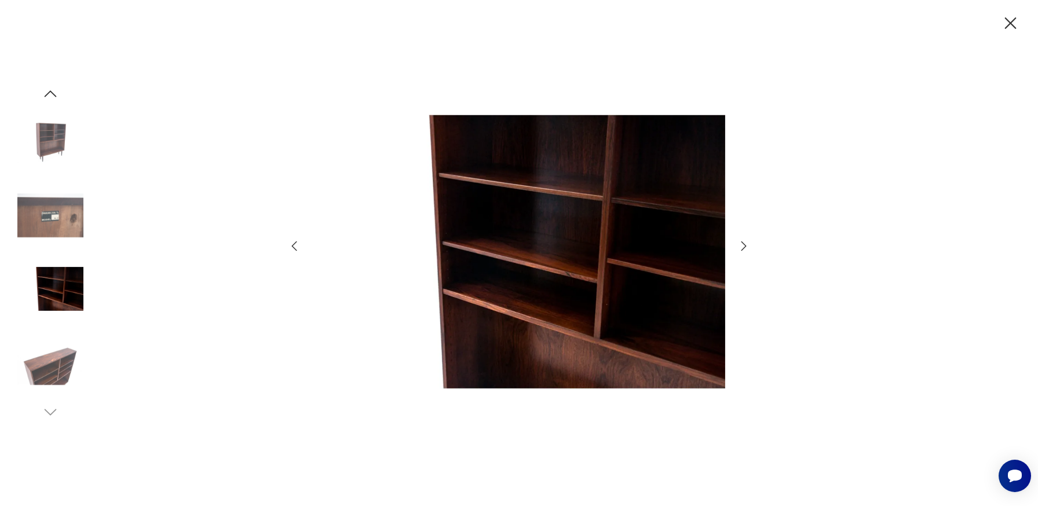
click at [748, 242] on icon "button" at bounding box center [744, 246] width 14 height 14
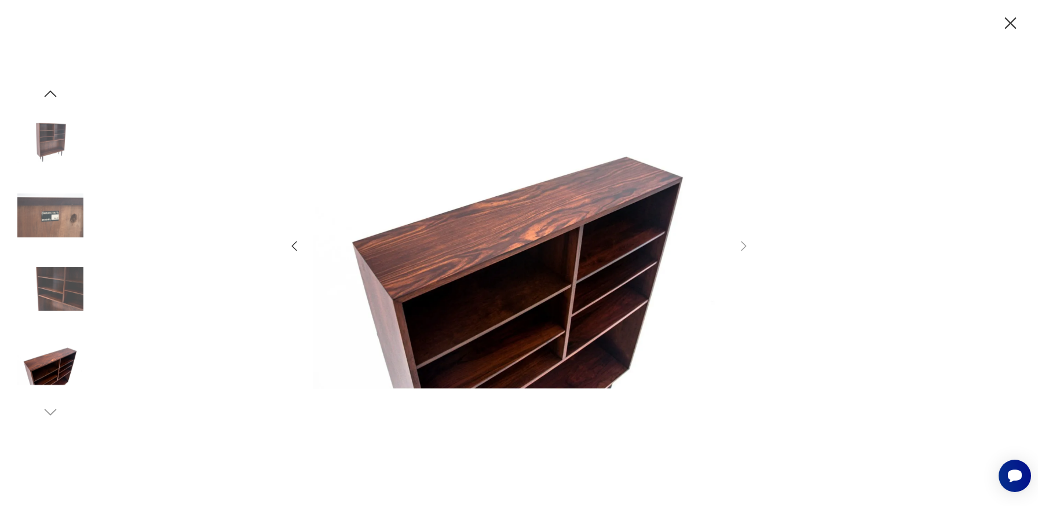
click at [1002, 24] on icon "button" at bounding box center [1011, 23] width 20 height 20
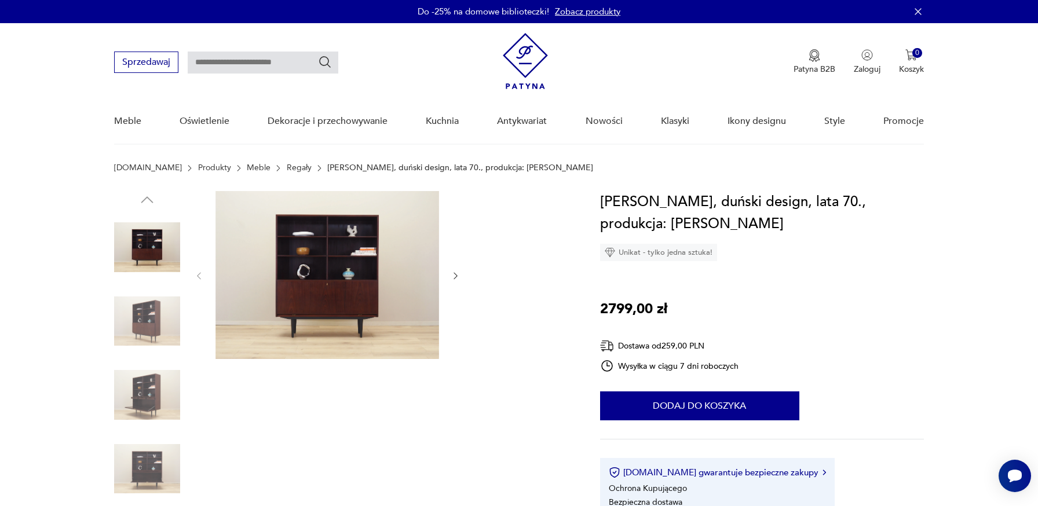
click at [162, 312] on img at bounding box center [147, 322] width 66 height 66
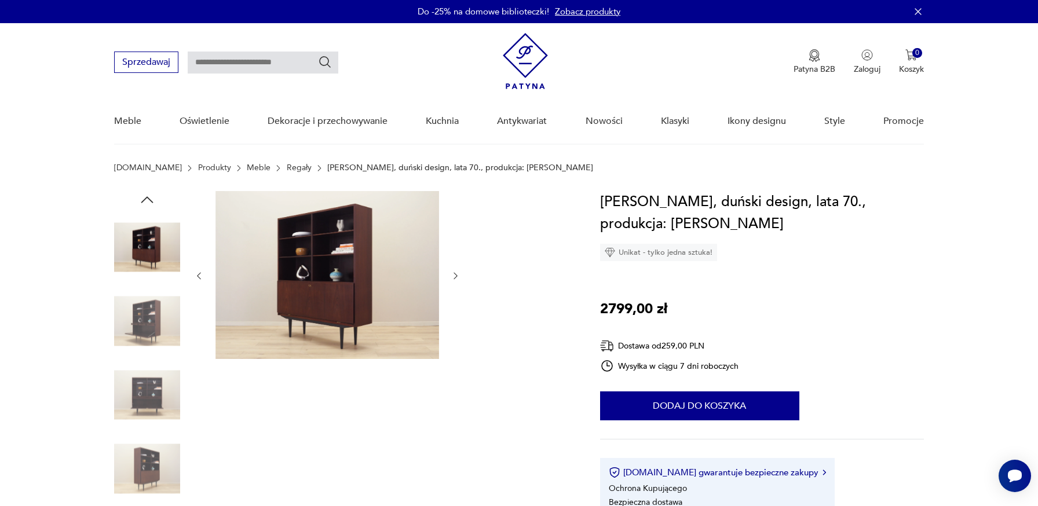
click at [151, 340] on img at bounding box center [147, 322] width 66 height 66
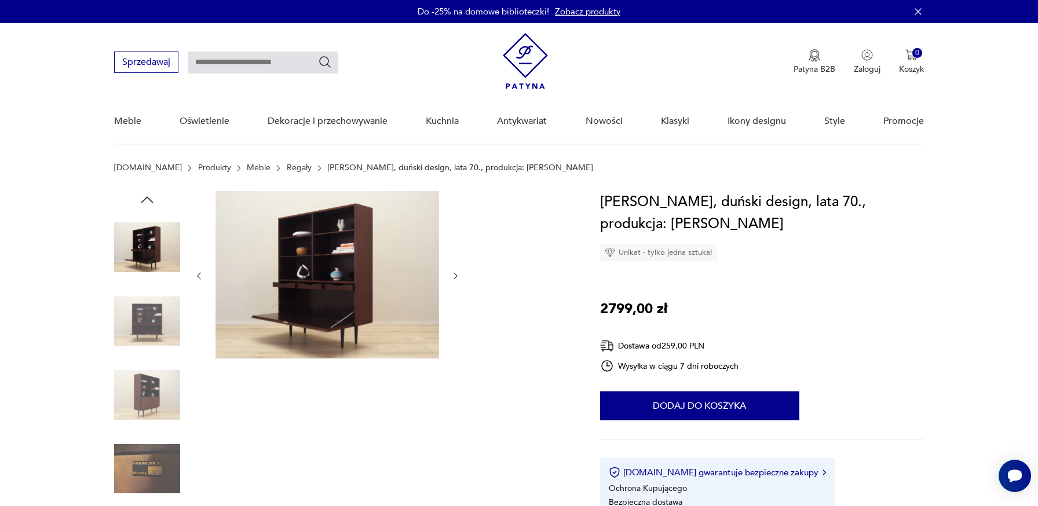
click at [151, 357] on div at bounding box center [147, 359] width 66 height 290
click at [152, 369] on img at bounding box center [147, 395] width 66 height 66
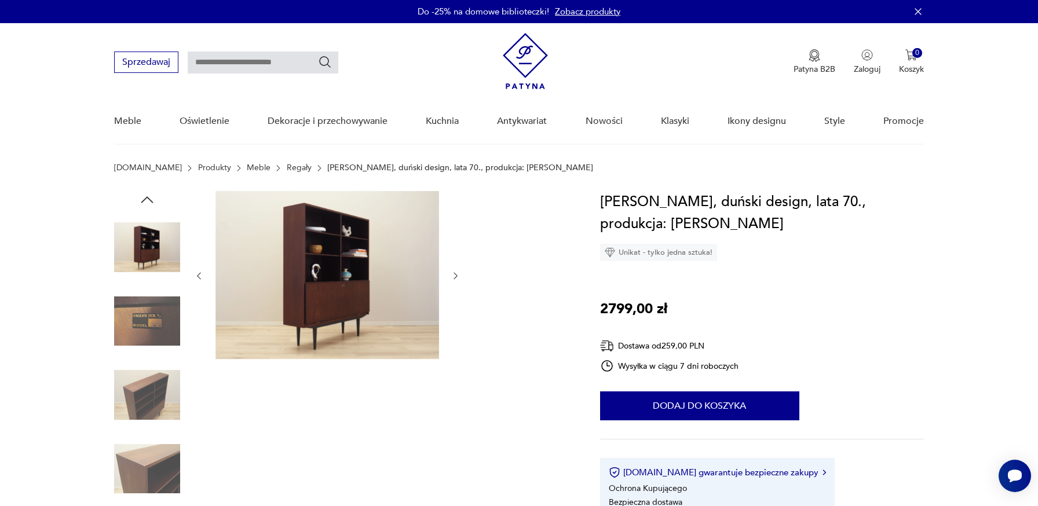
click at [149, 389] on img at bounding box center [147, 395] width 66 height 66
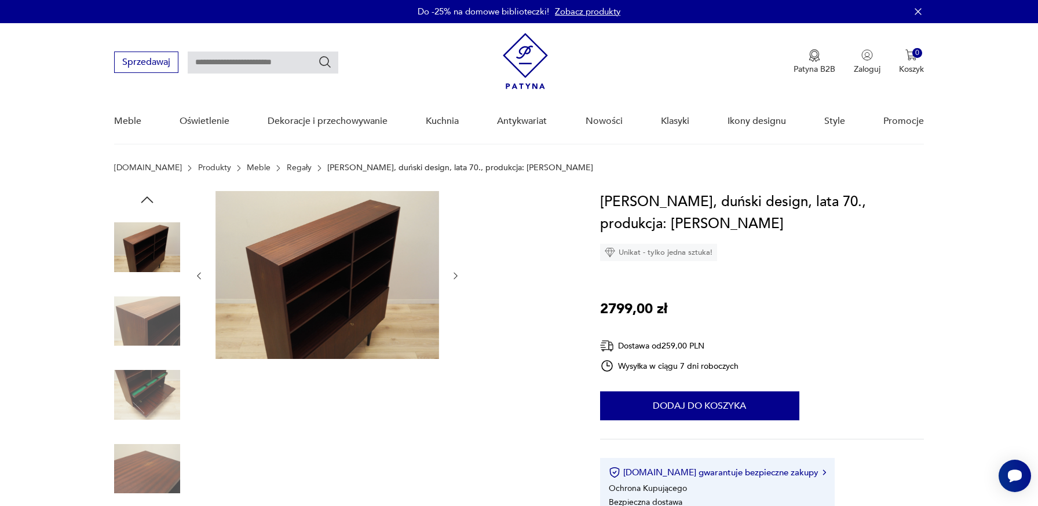
click at [149, 407] on img at bounding box center [147, 395] width 66 height 66
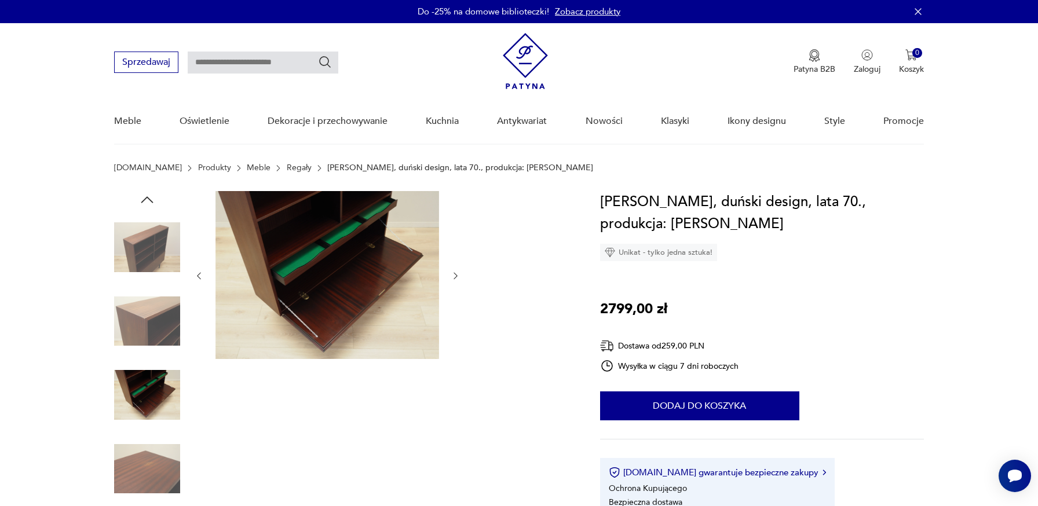
click at [152, 424] on img at bounding box center [147, 395] width 66 height 66
click at [157, 448] on img at bounding box center [147, 469] width 66 height 66
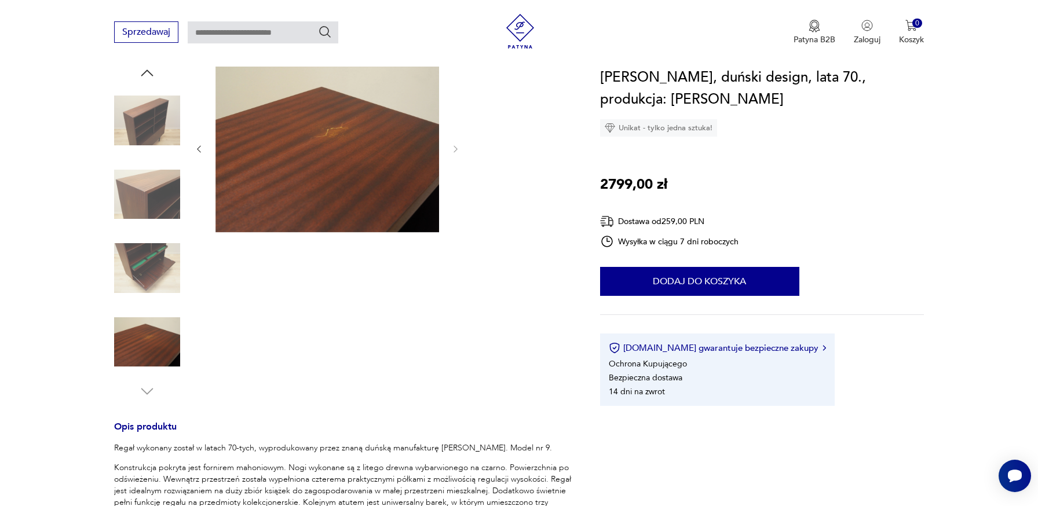
scroll to position [220, 0]
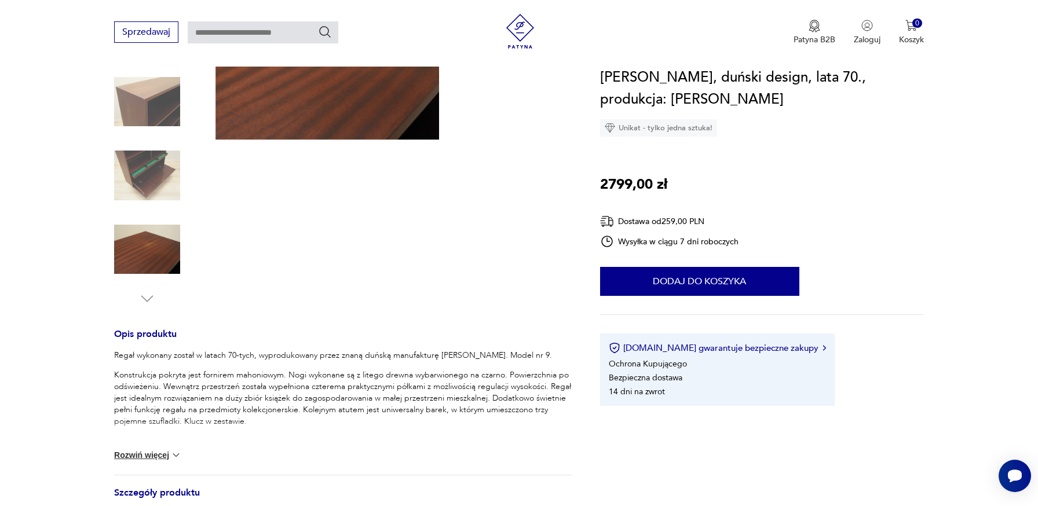
click at [153, 458] on button "Rozwiń więcej" at bounding box center [147, 456] width 67 height 12
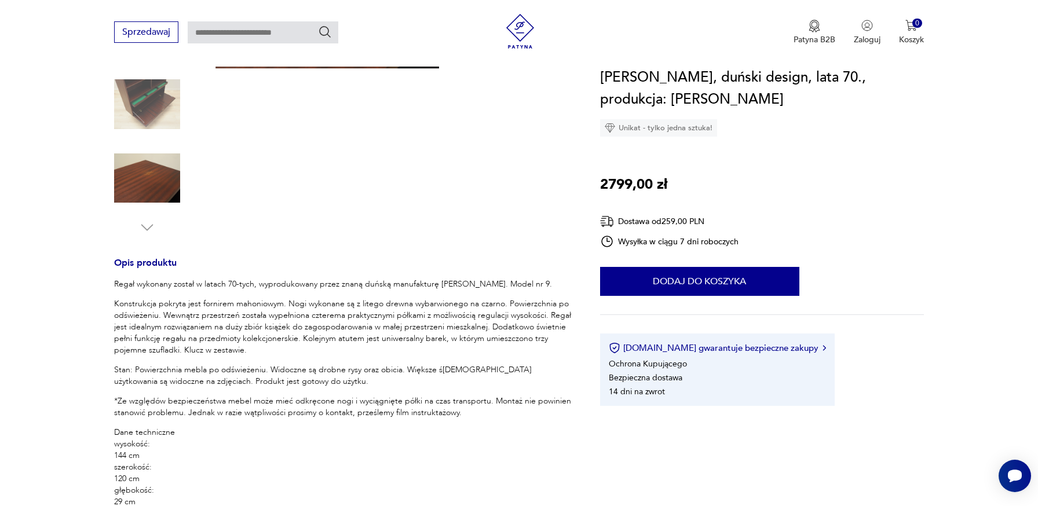
scroll to position [388, 0]
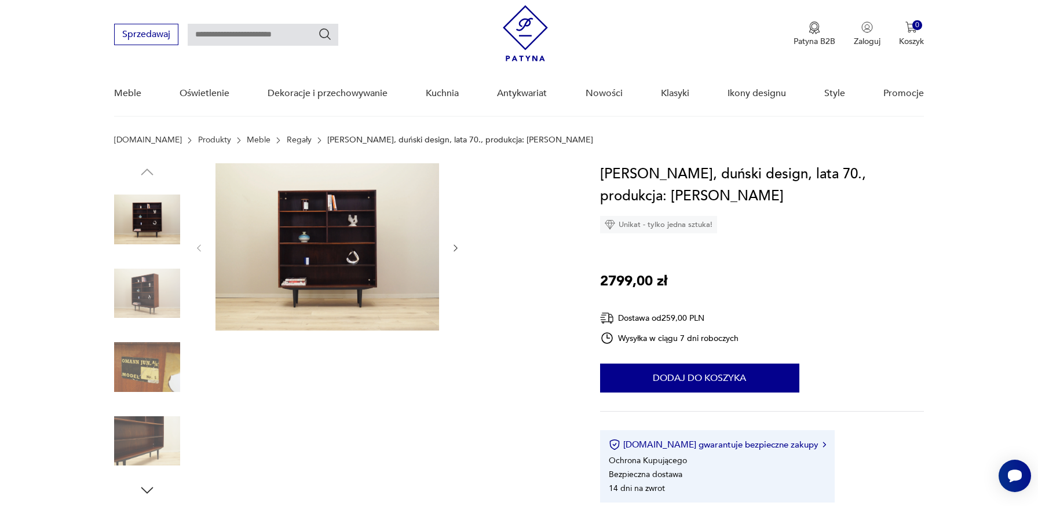
scroll to position [60, 0]
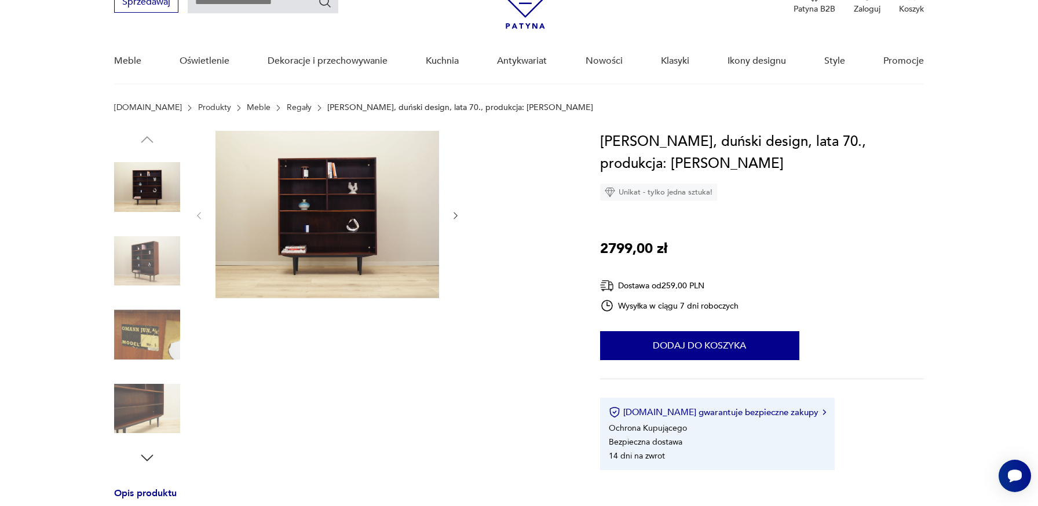
click at [133, 266] on img at bounding box center [147, 261] width 66 height 66
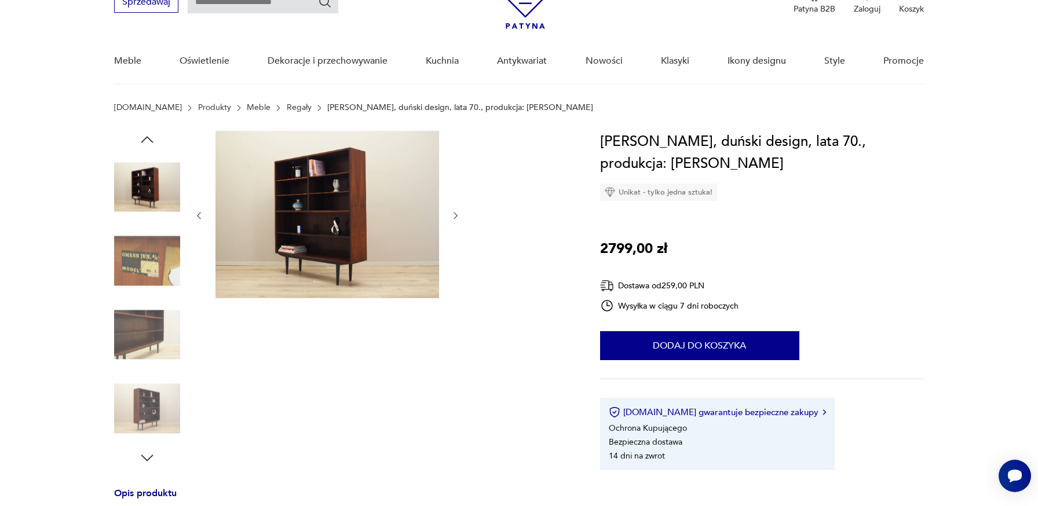
click at [136, 273] on img at bounding box center [147, 261] width 66 height 66
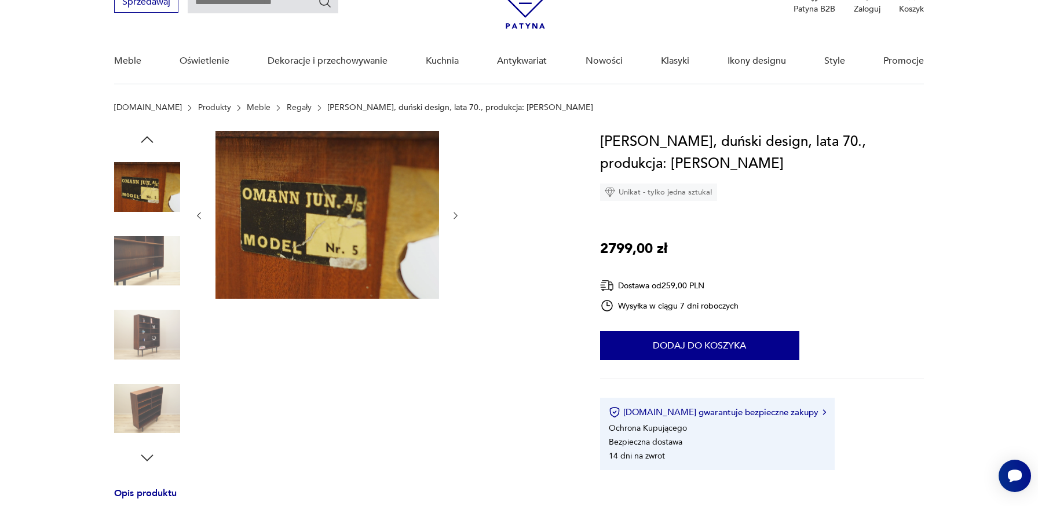
click at [136, 302] on img at bounding box center [147, 335] width 66 height 66
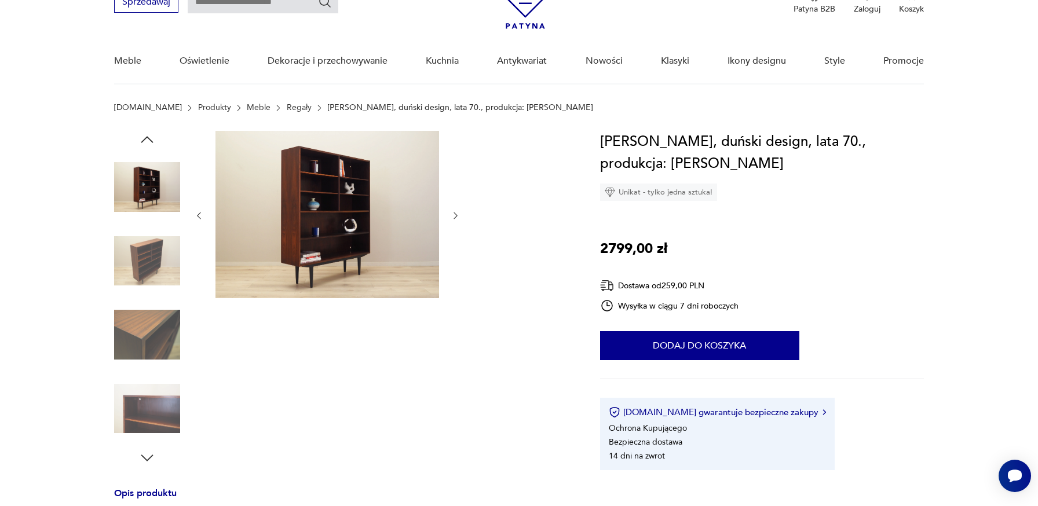
click at [145, 271] on img at bounding box center [147, 261] width 66 height 66
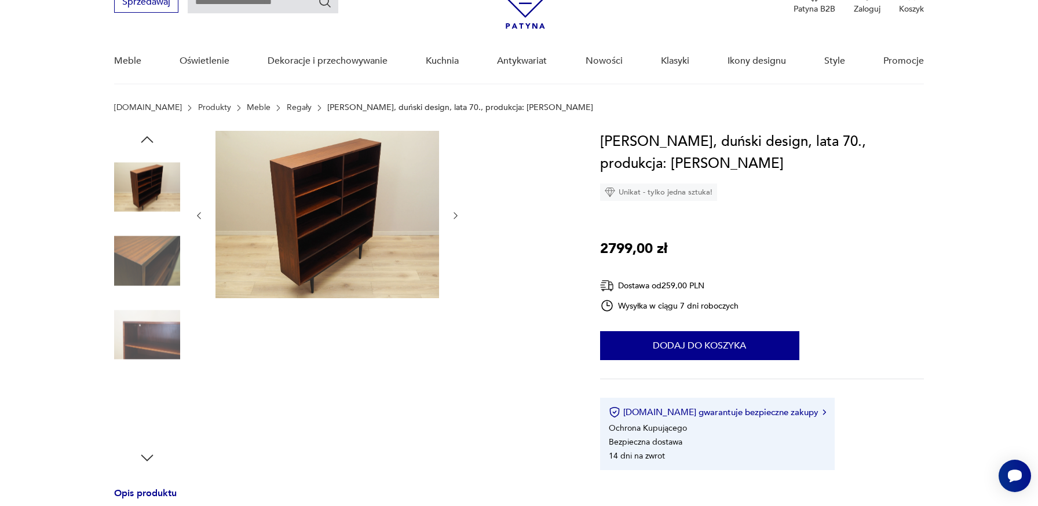
click at [145, 291] on img at bounding box center [147, 261] width 66 height 66
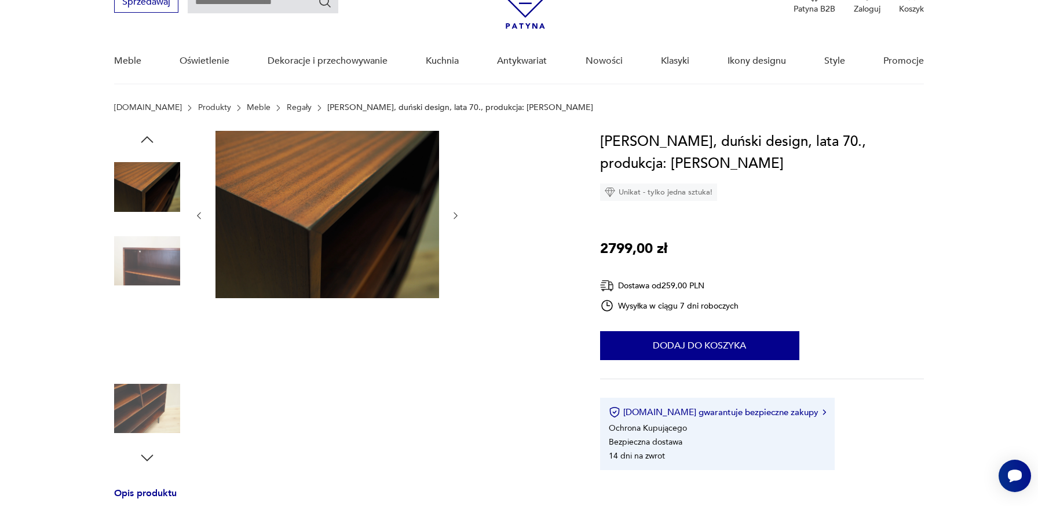
click at [146, 300] on div at bounding box center [147, 299] width 66 height 290
click at [147, 332] on img at bounding box center [147, 335] width 66 height 66
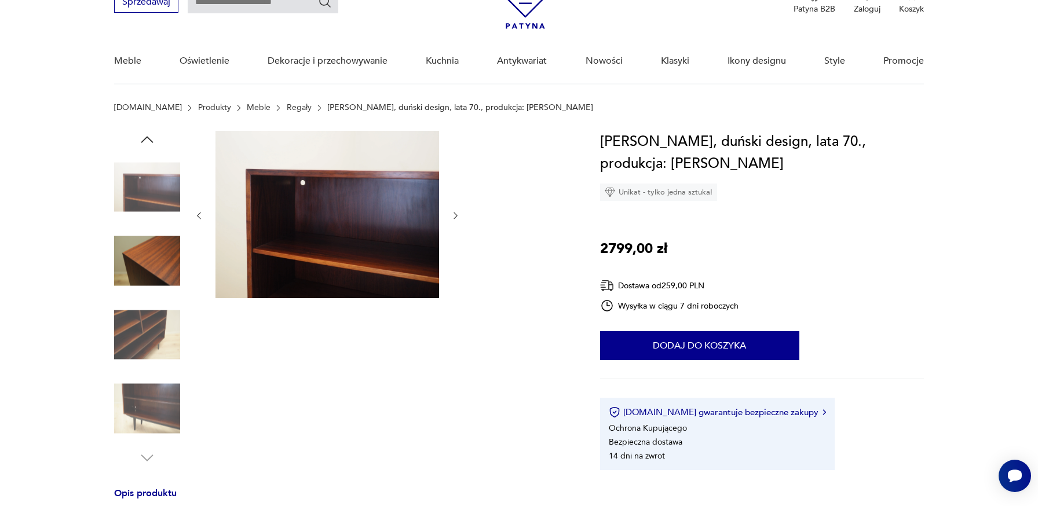
click at [144, 370] on div at bounding box center [147, 299] width 66 height 290
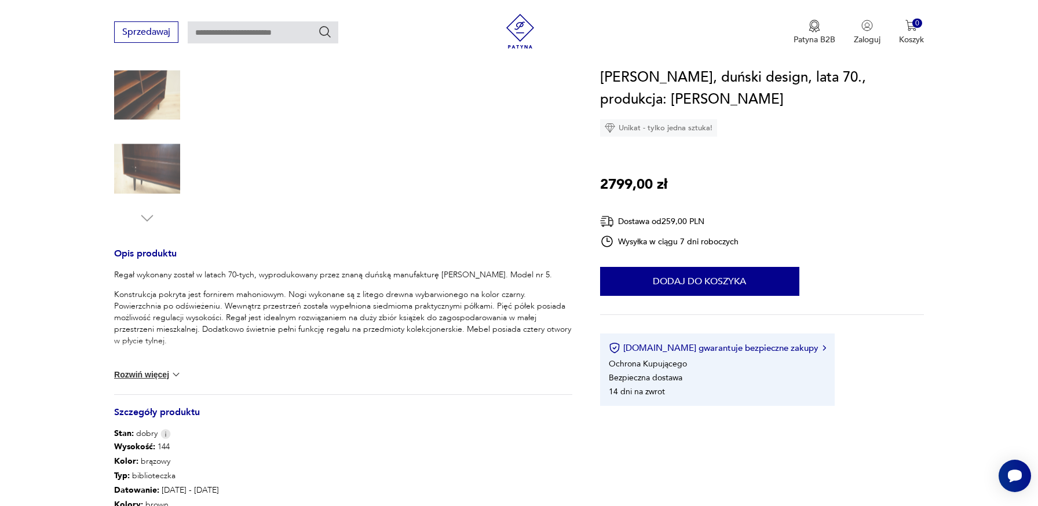
scroll to position [369, 0]
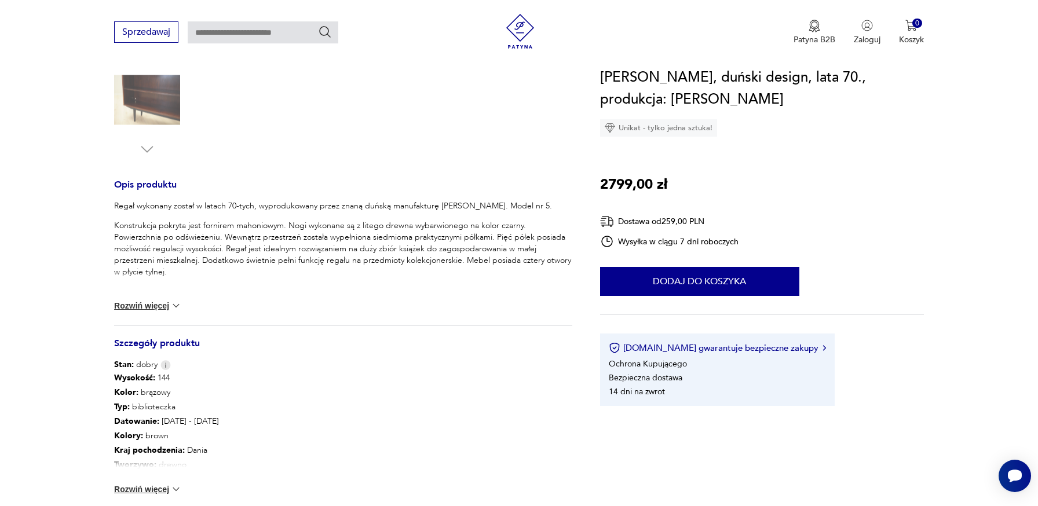
click at [159, 305] on button "Rozwiń więcej" at bounding box center [147, 306] width 67 height 12
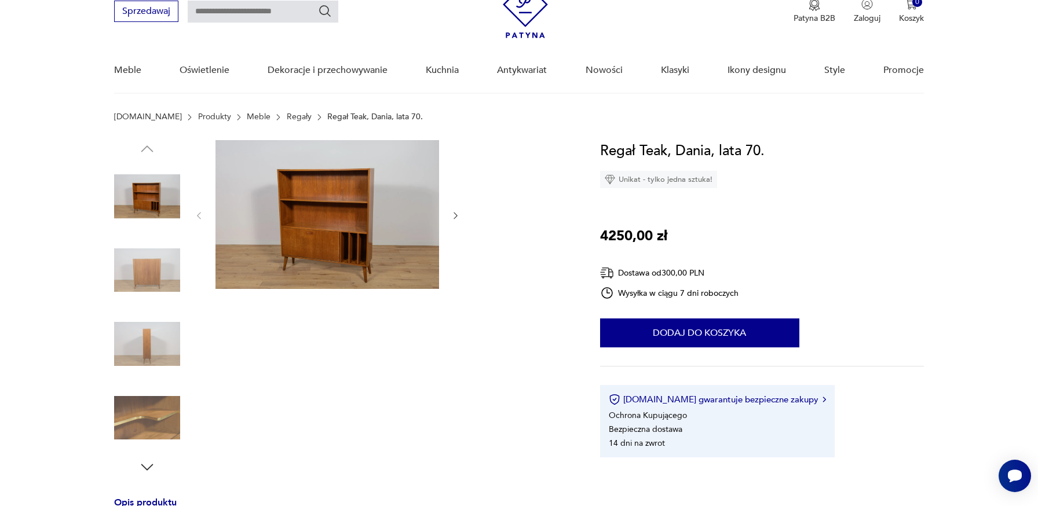
scroll to position [79, 0]
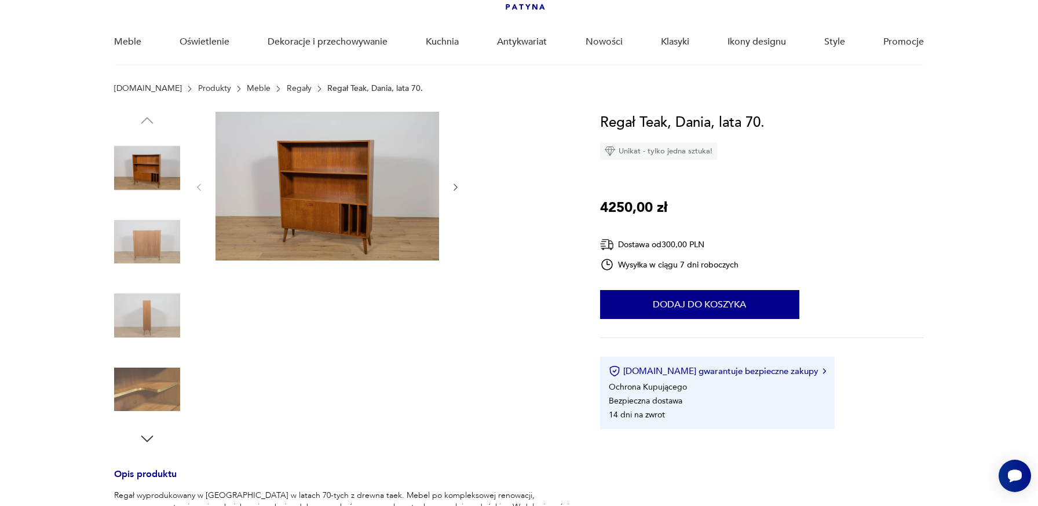
click at [461, 181] on div at bounding box center [343, 280] width 458 height 336
click at [458, 184] on icon "button" at bounding box center [456, 188] width 10 height 10
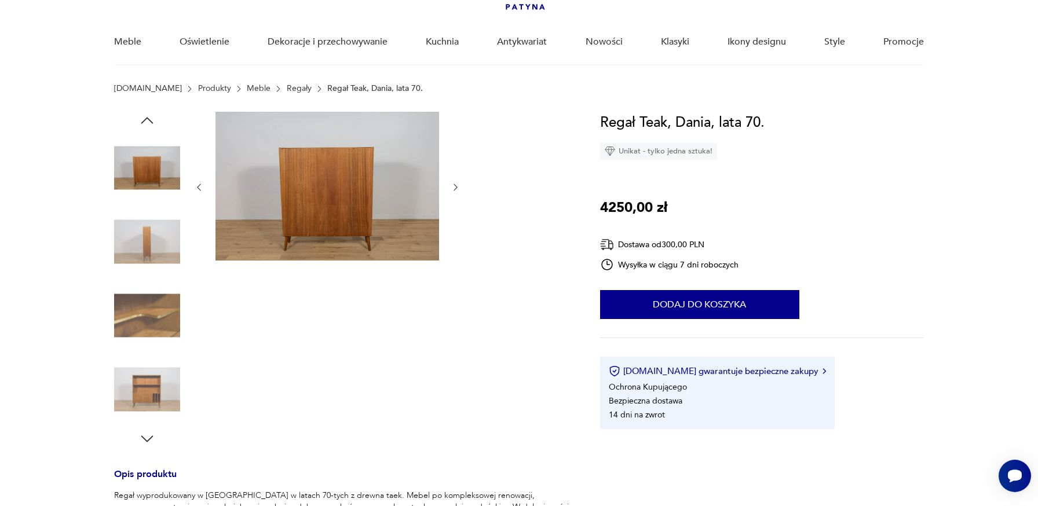
click at [458, 184] on icon "button" at bounding box center [456, 188] width 10 height 10
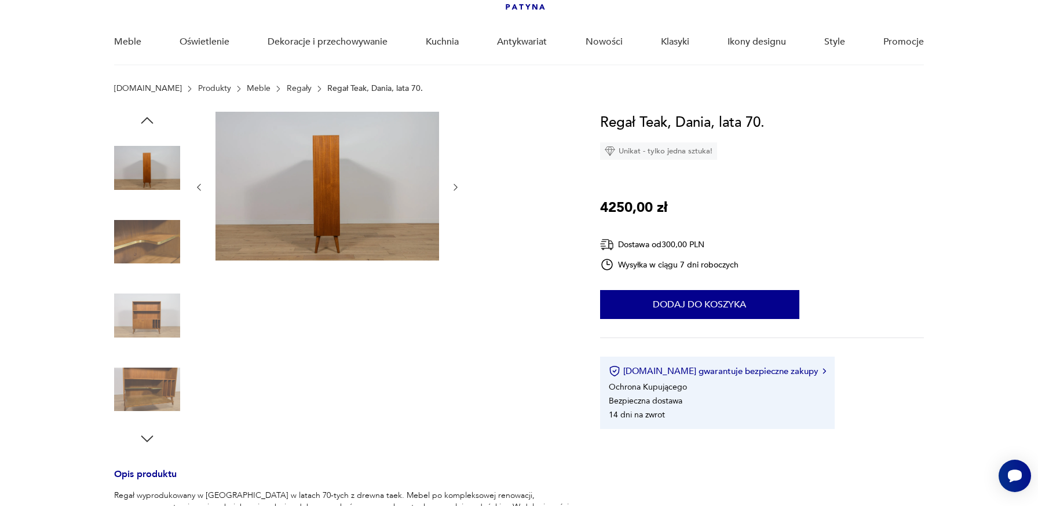
click at [458, 184] on icon "button" at bounding box center [456, 188] width 10 height 10
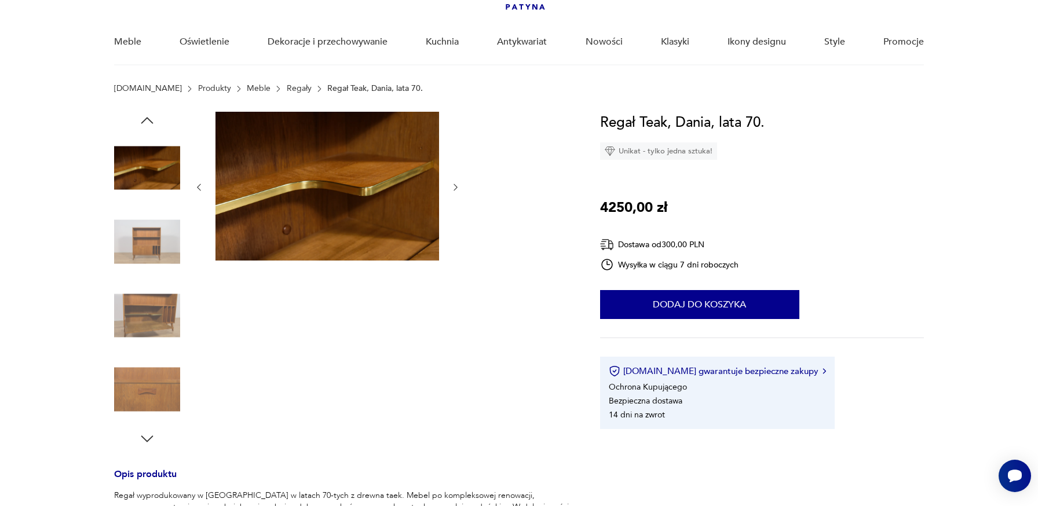
click at [458, 184] on icon "button" at bounding box center [456, 188] width 10 height 10
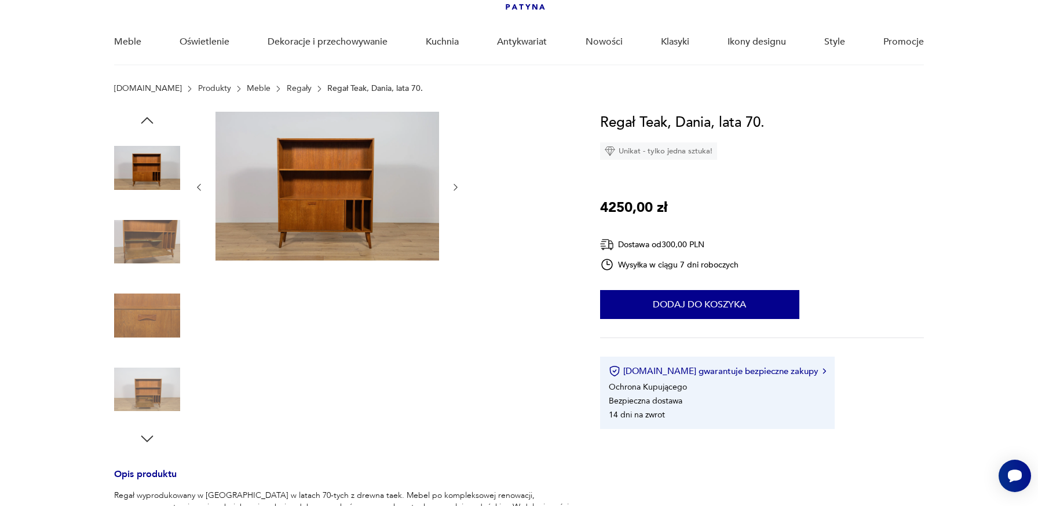
click at [458, 184] on icon "button" at bounding box center [456, 188] width 10 height 10
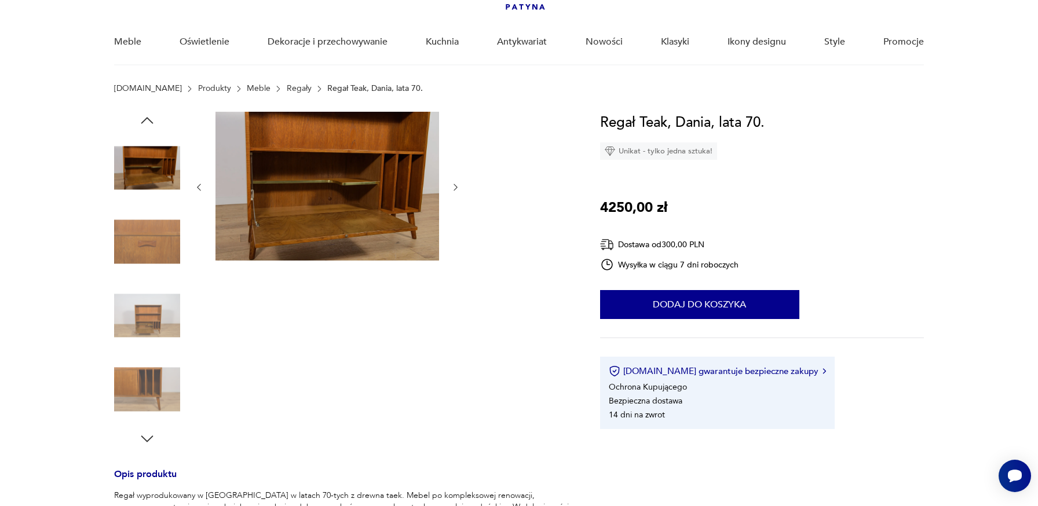
click at [458, 184] on icon "button" at bounding box center [456, 188] width 10 height 10
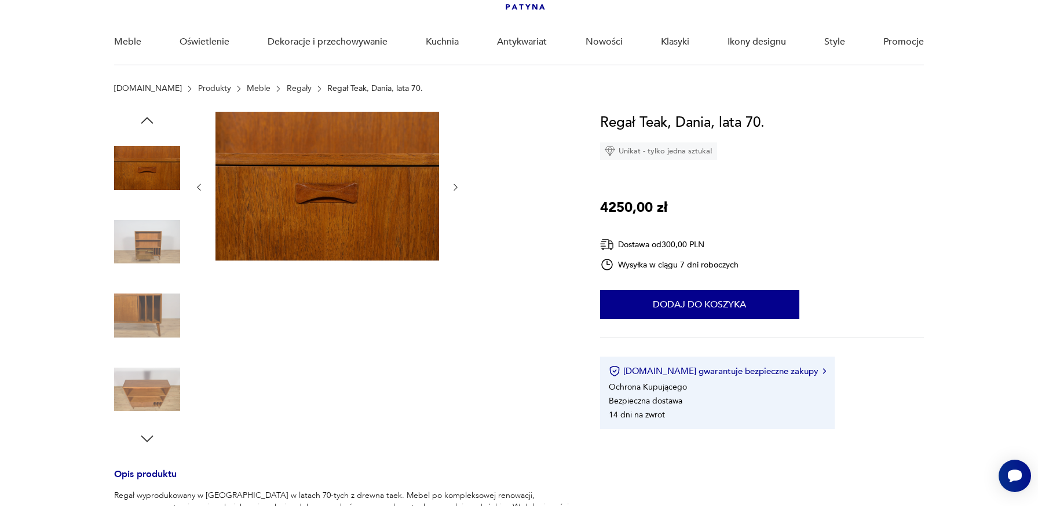
click at [458, 184] on icon "button" at bounding box center [456, 188] width 10 height 10
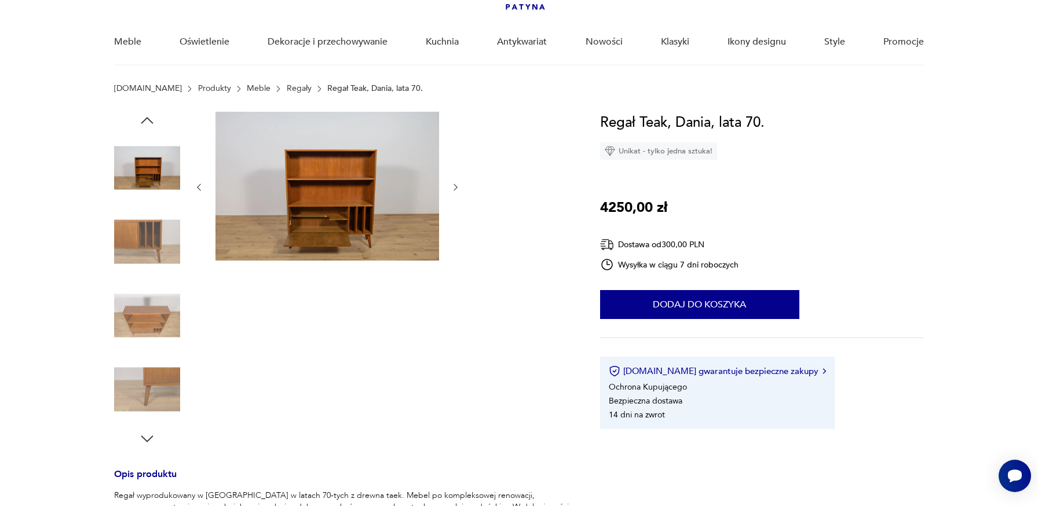
click at [458, 184] on icon "button" at bounding box center [456, 188] width 10 height 10
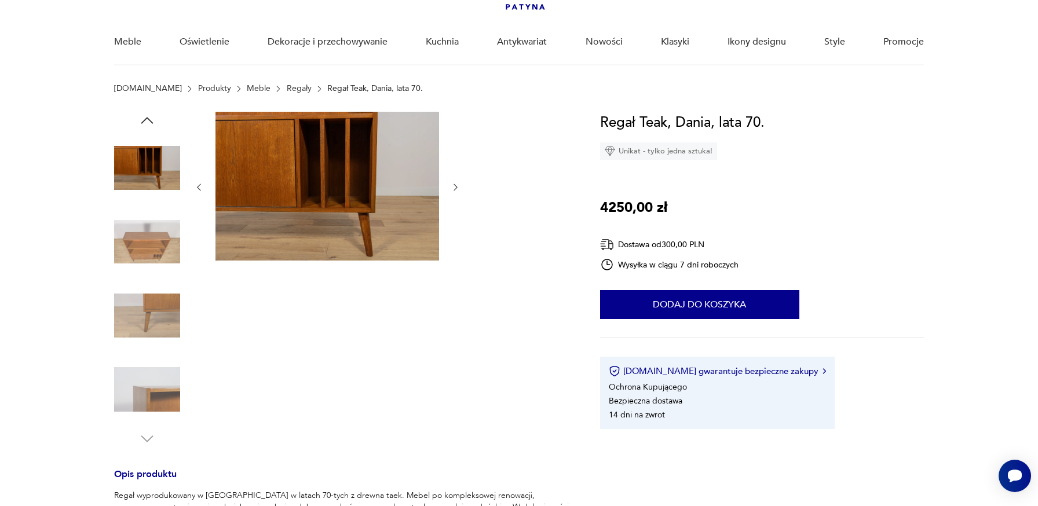
click at [458, 184] on icon "button" at bounding box center [456, 188] width 10 height 10
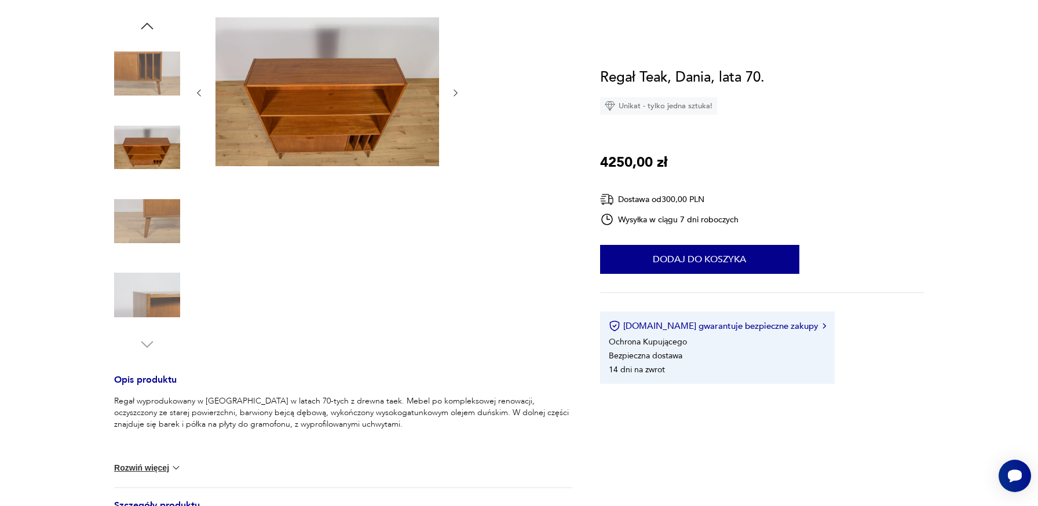
scroll to position [343, 0]
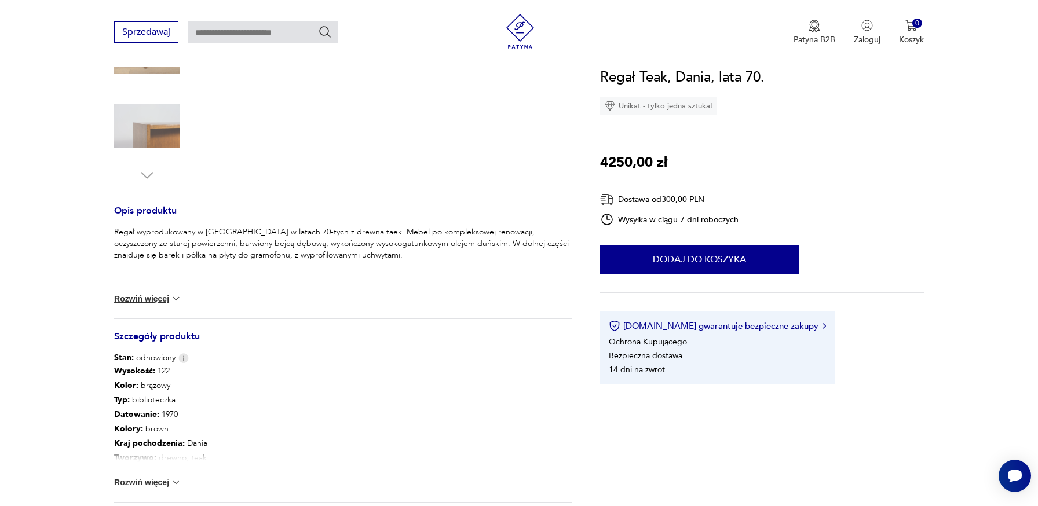
click at [150, 296] on button "Rozwiń więcej" at bounding box center [147, 299] width 67 height 12
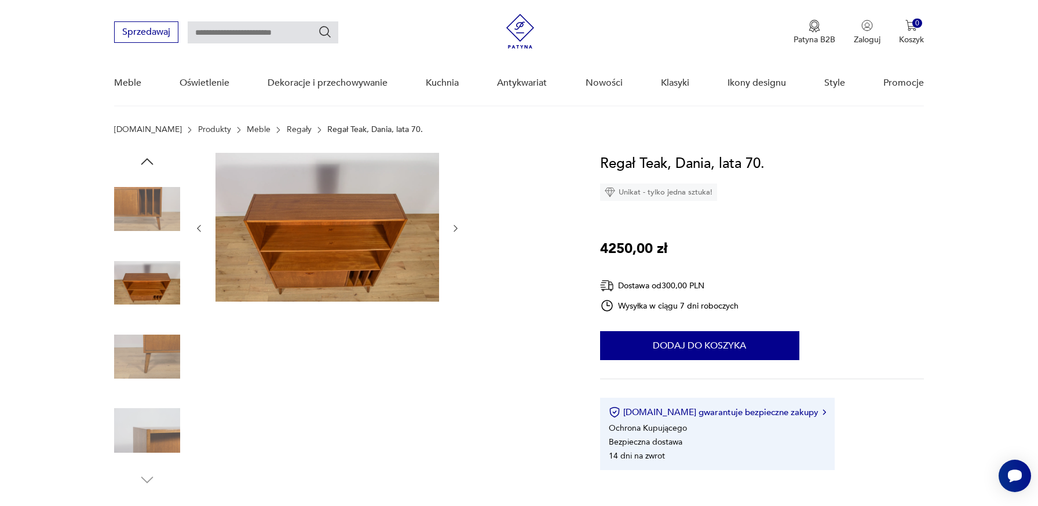
scroll to position [0, 0]
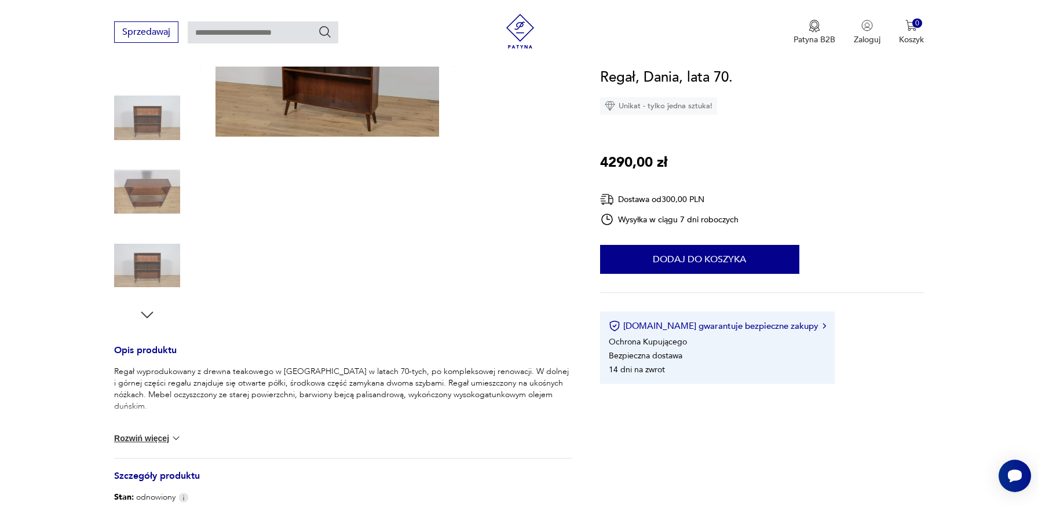
scroll to position [352, 0]
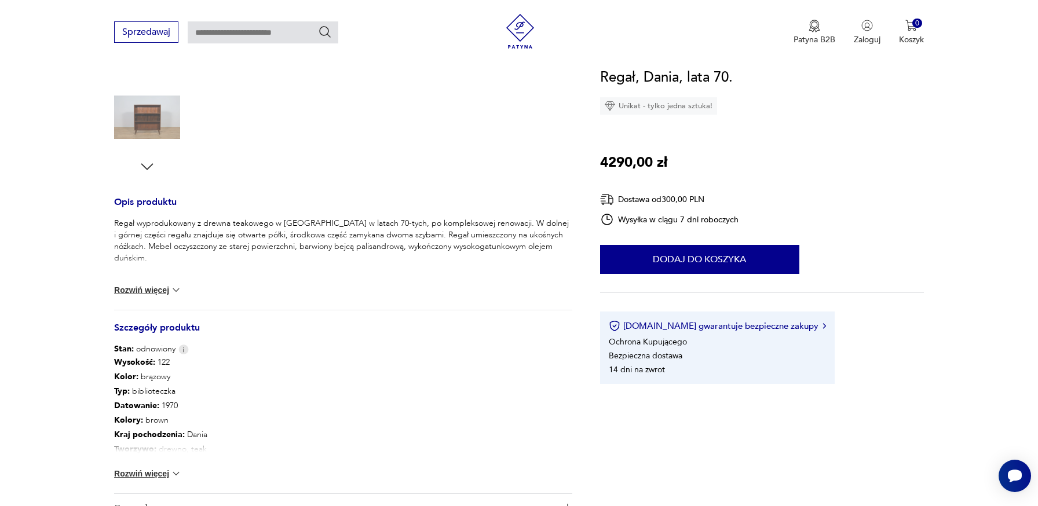
click at [155, 288] on button "Rozwiń więcej" at bounding box center [147, 290] width 67 height 12
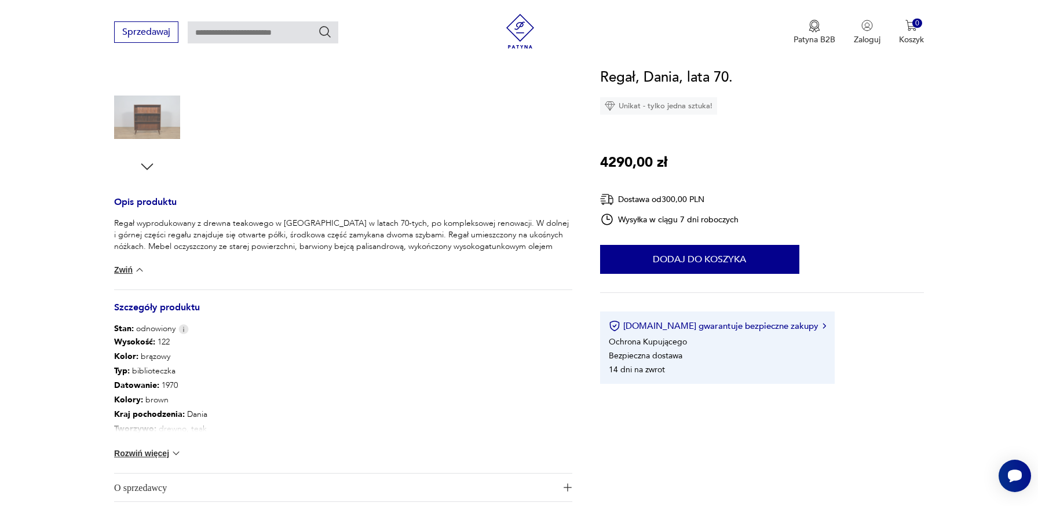
click at [153, 446] on div "Wysokość : 122 Kolor: brązowy Typ : biblioteczka Datowanie : 1970 Kolory : brow…" at bounding box center [343, 404] width 458 height 138
click at [153, 452] on button "Rozwiń więcej" at bounding box center [147, 454] width 67 height 12
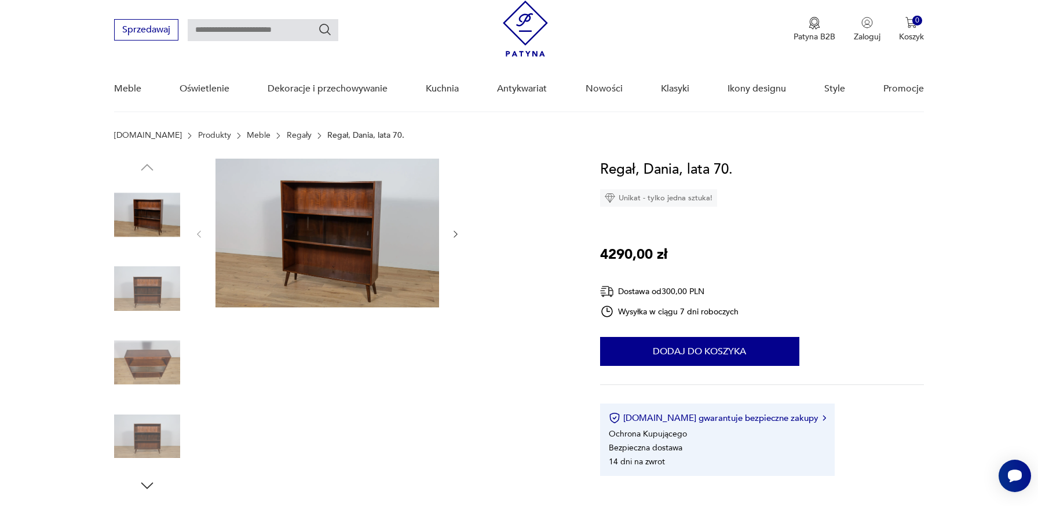
scroll to position [3, 0]
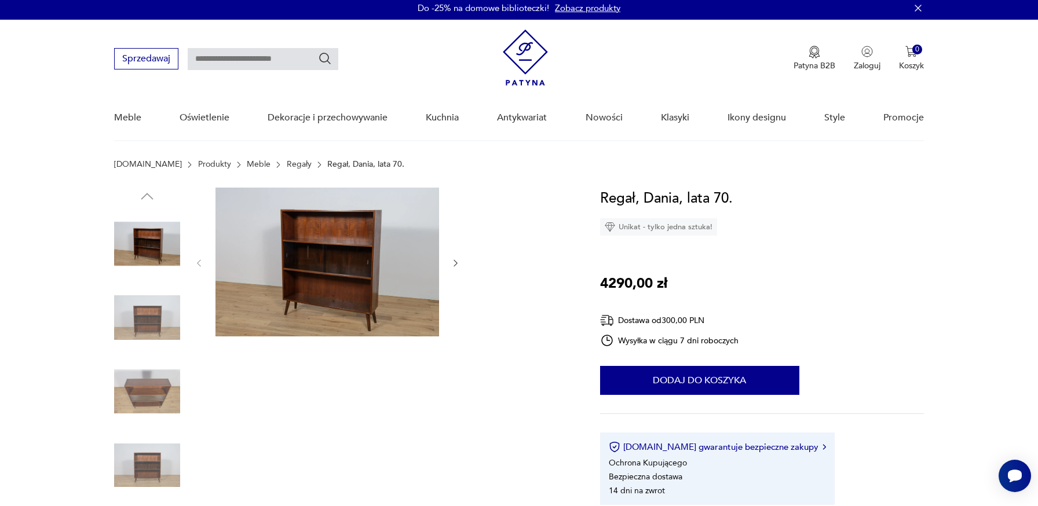
click at [459, 265] on icon "button" at bounding box center [456, 263] width 10 height 10
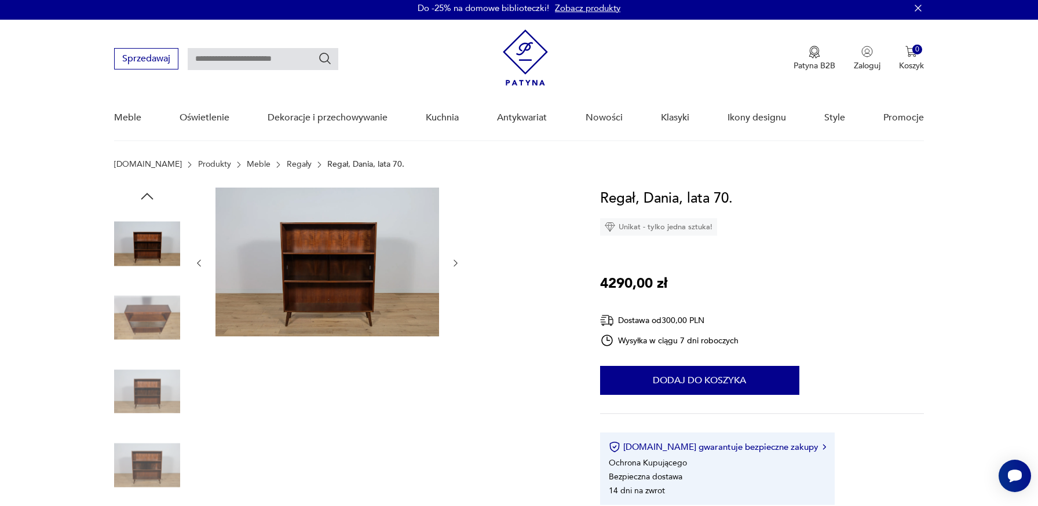
click at [459, 265] on icon "button" at bounding box center [456, 263] width 10 height 10
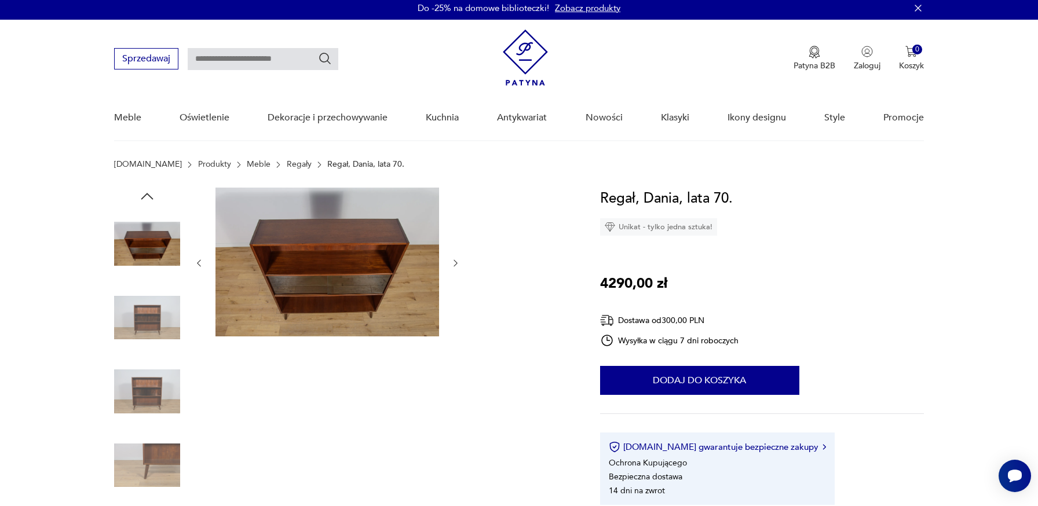
click at [459, 265] on icon "button" at bounding box center [456, 263] width 10 height 10
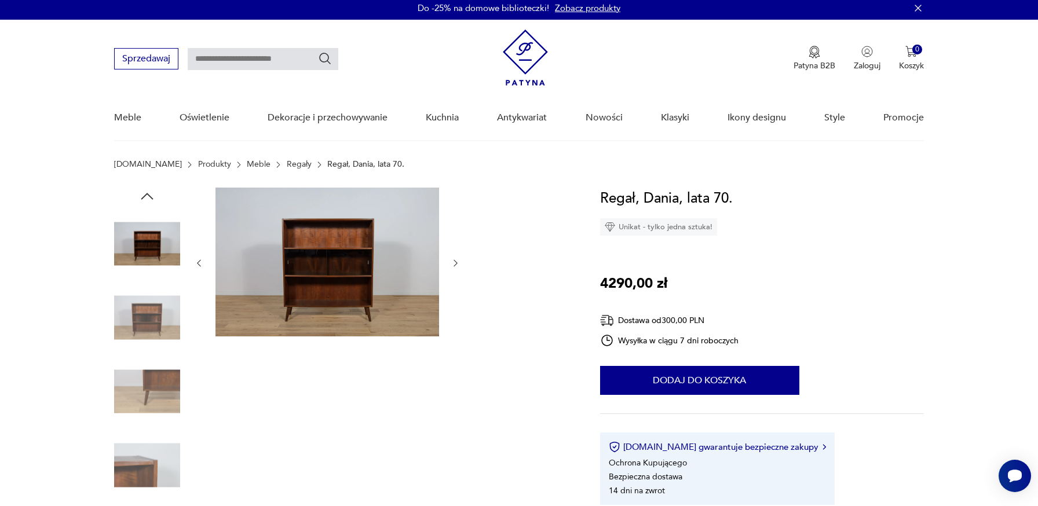
click at [459, 265] on icon "button" at bounding box center [456, 263] width 10 height 10
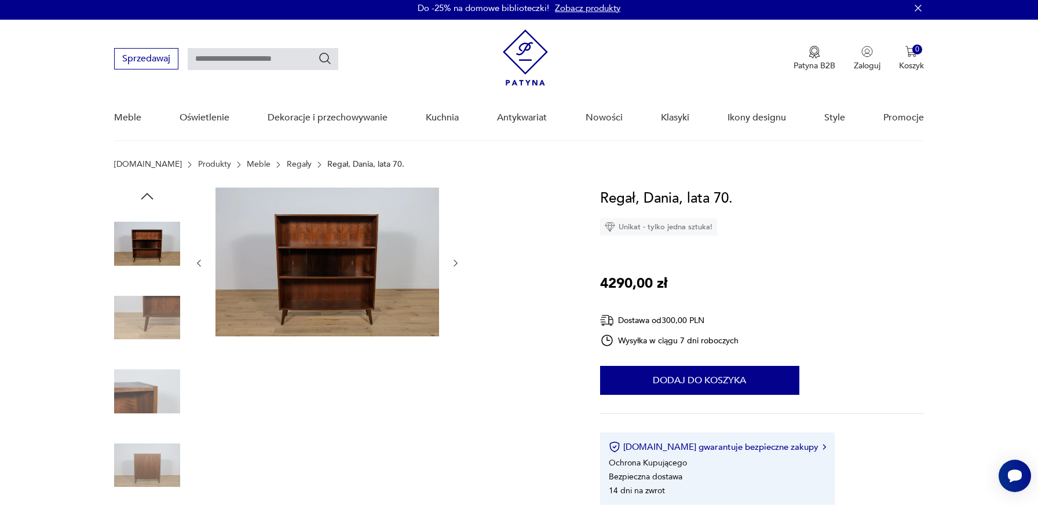
click at [459, 265] on icon "button" at bounding box center [456, 263] width 10 height 10
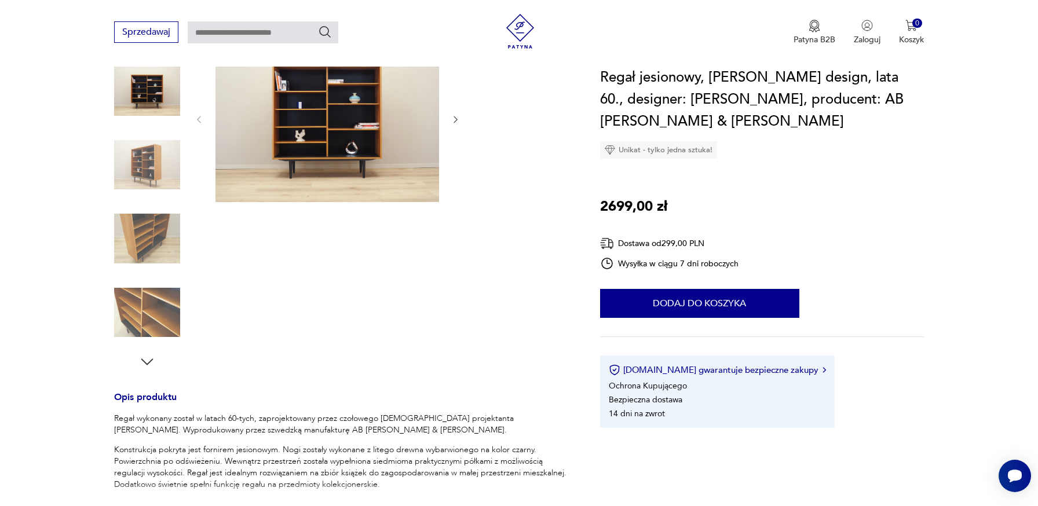
scroll to position [192, 0]
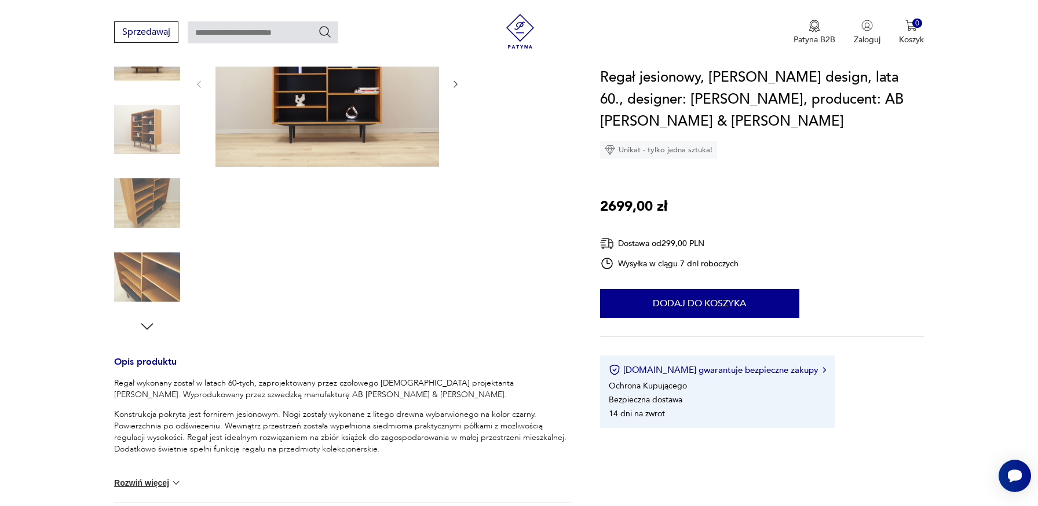
click at [154, 214] on img at bounding box center [147, 203] width 66 height 66
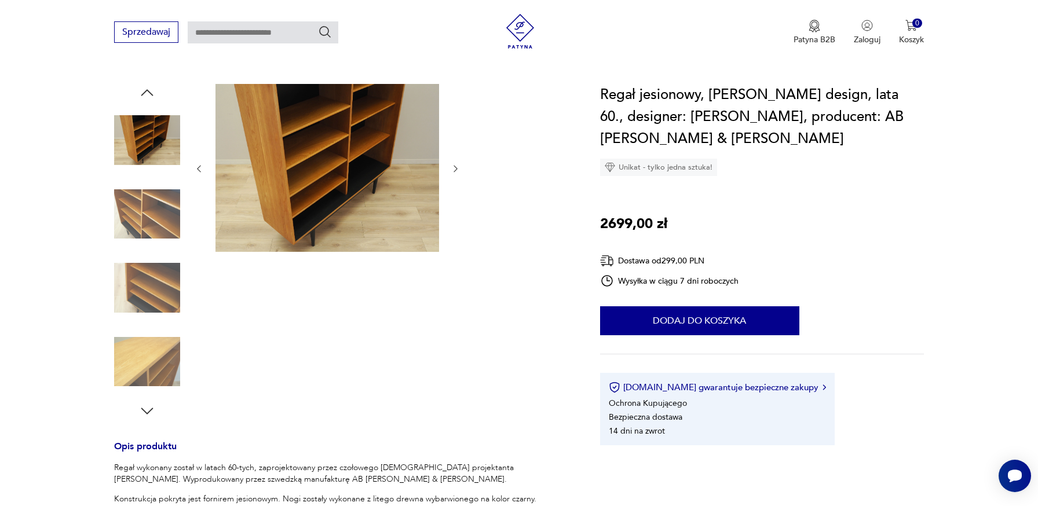
scroll to position [100, 0]
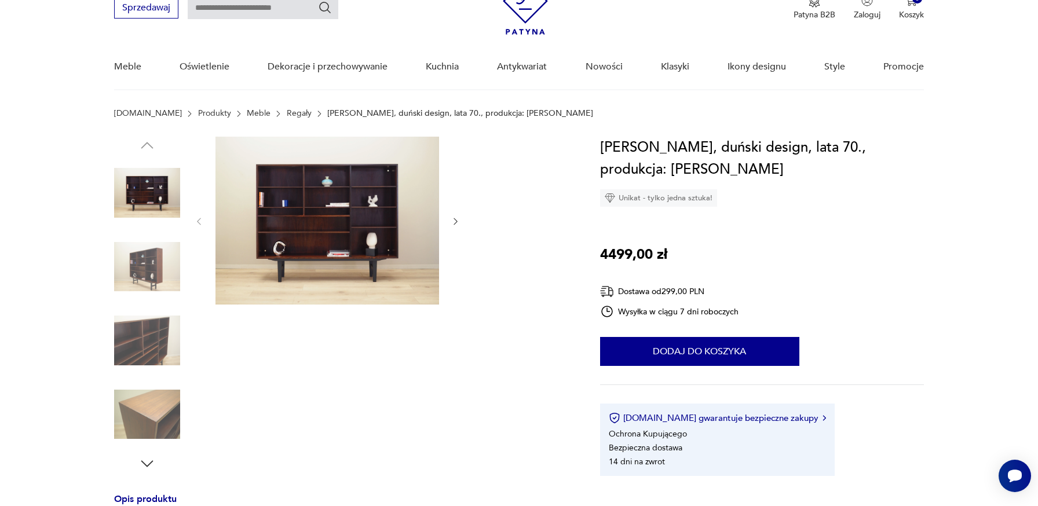
scroll to position [68, 0]
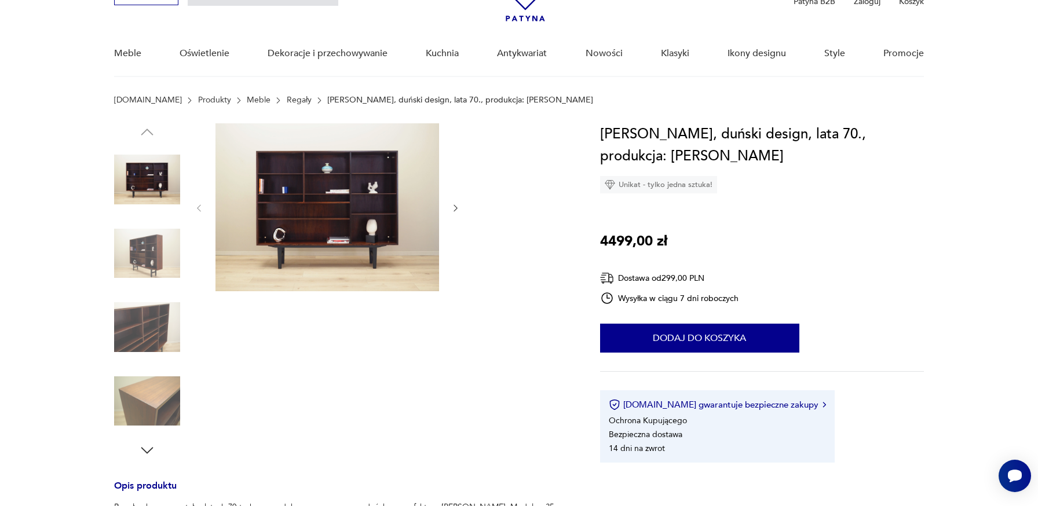
click at [130, 304] on img at bounding box center [147, 327] width 66 height 66
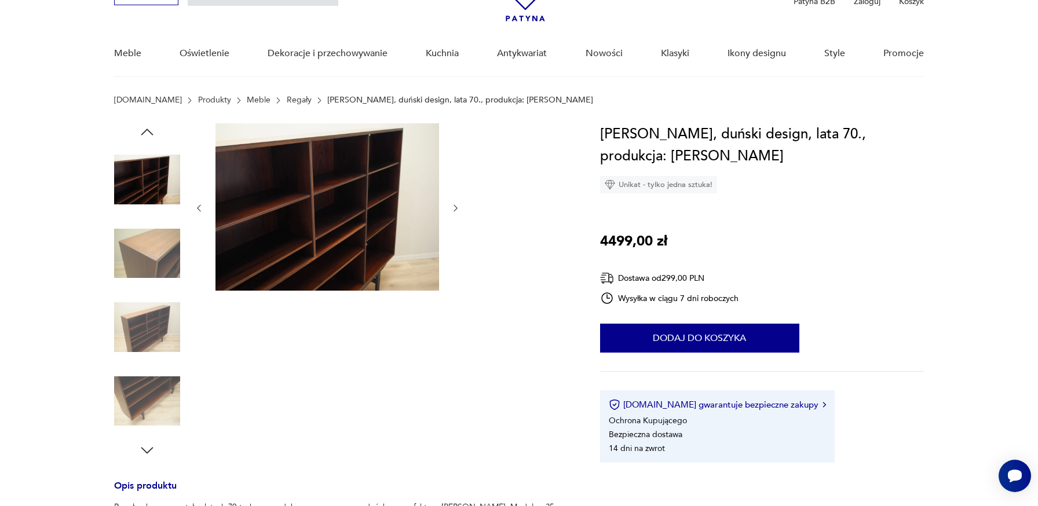
click at [134, 338] on img at bounding box center [147, 327] width 66 height 66
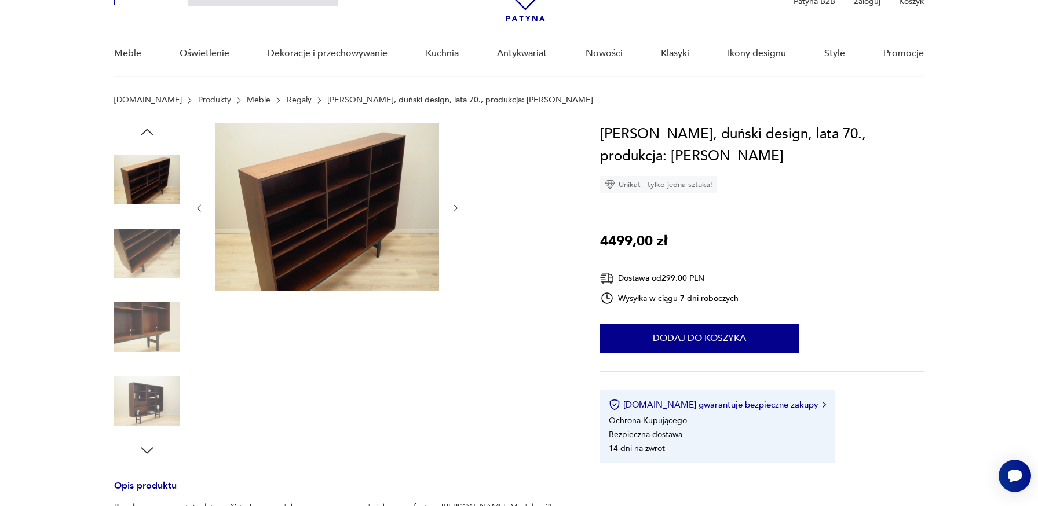
click at [137, 356] on img at bounding box center [147, 327] width 66 height 66
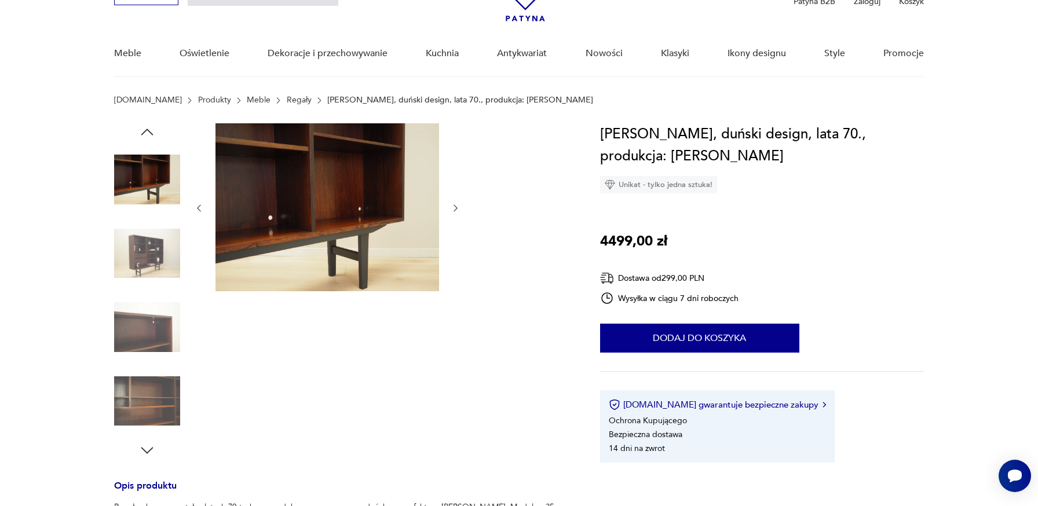
click at [137, 356] on img at bounding box center [147, 327] width 66 height 66
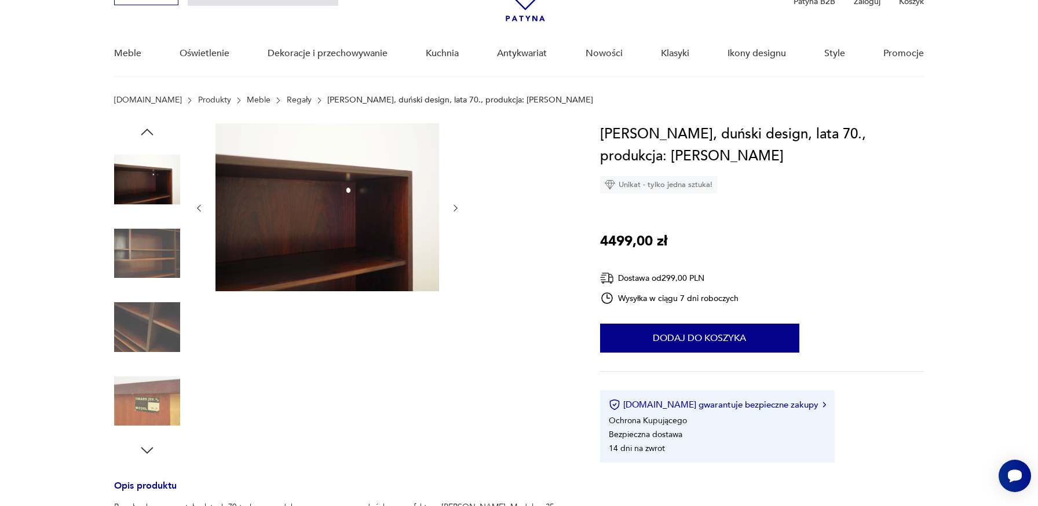
click at [138, 365] on div at bounding box center [147, 292] width 66 height 290
click at [138, 378] on img at bounding box center [147, 402] width 66 height 66
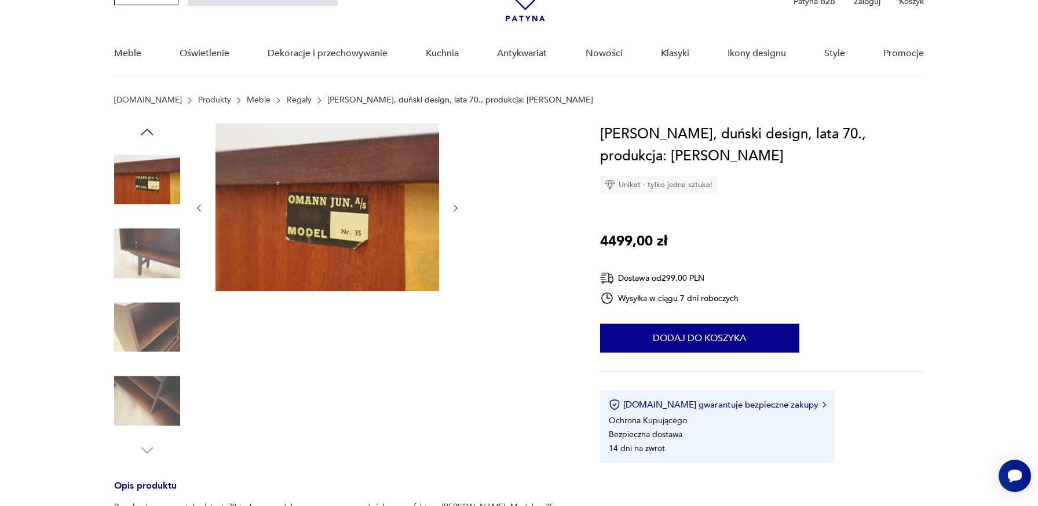
click at [148, 204] on img at bounding box center [147, 180] width 66 height 66
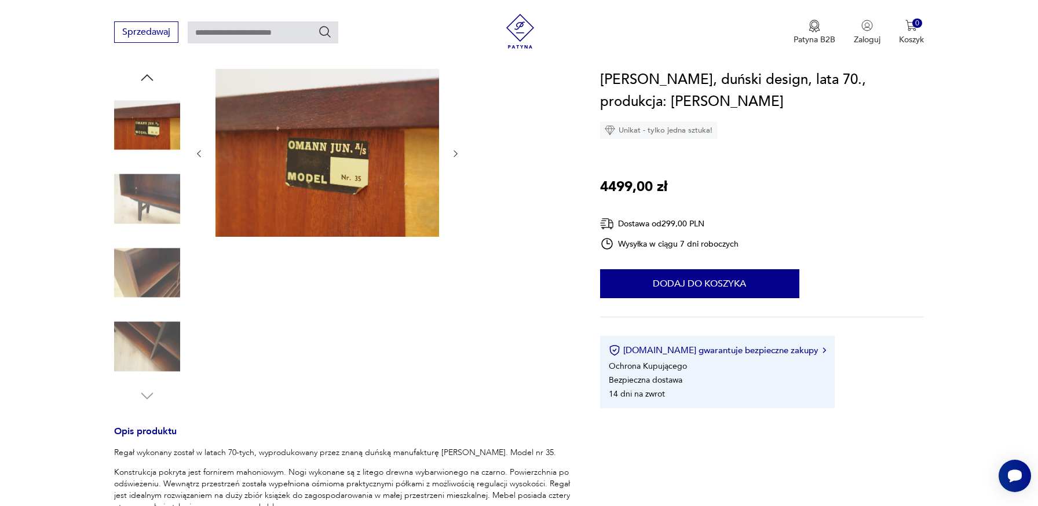
scroll to position [0, 0]
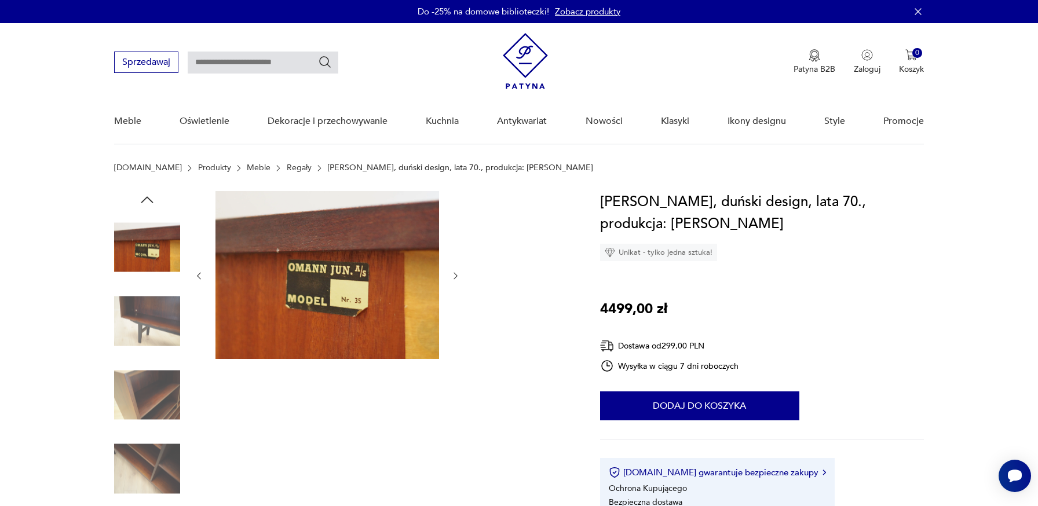
click at [152, 194] on icon "button" at bounding box center [146, 199] width 17 height 17
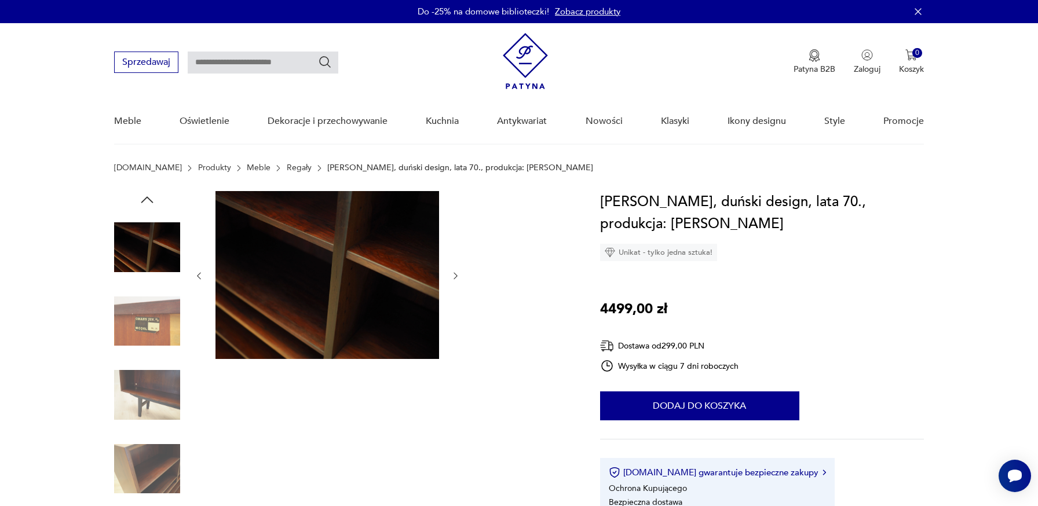
click at [152, 194] on icon "button" at bounding box center [146, 199] width 17 height 17
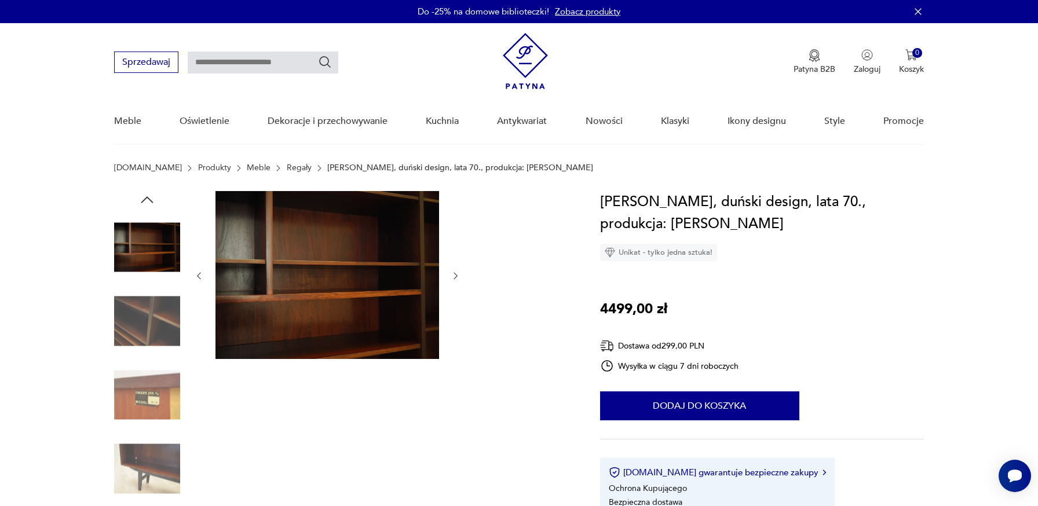
click at [152, 194] on icon "button" at bounding box center [146, 199] width 17 height 17
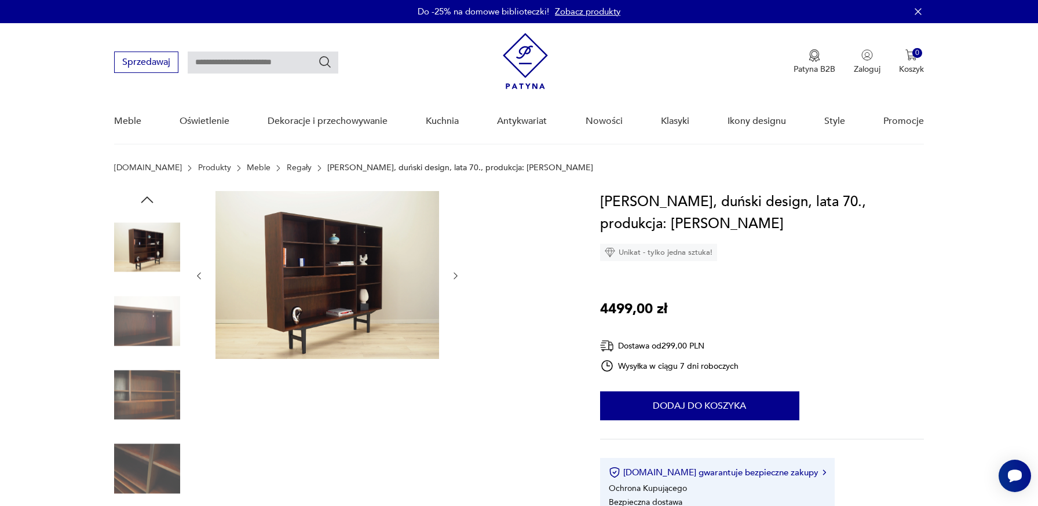
click at [152, 194] on icon "button" at bounding box center [146, 199] width 17 height 17
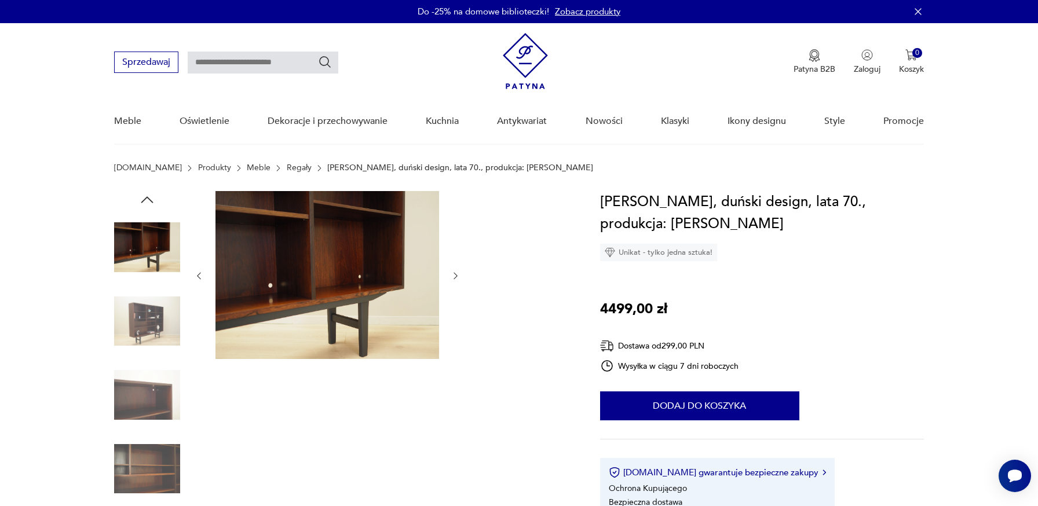
click at [152, 194] on icon "button" at bounding box center [146, 199] width 17 height 17
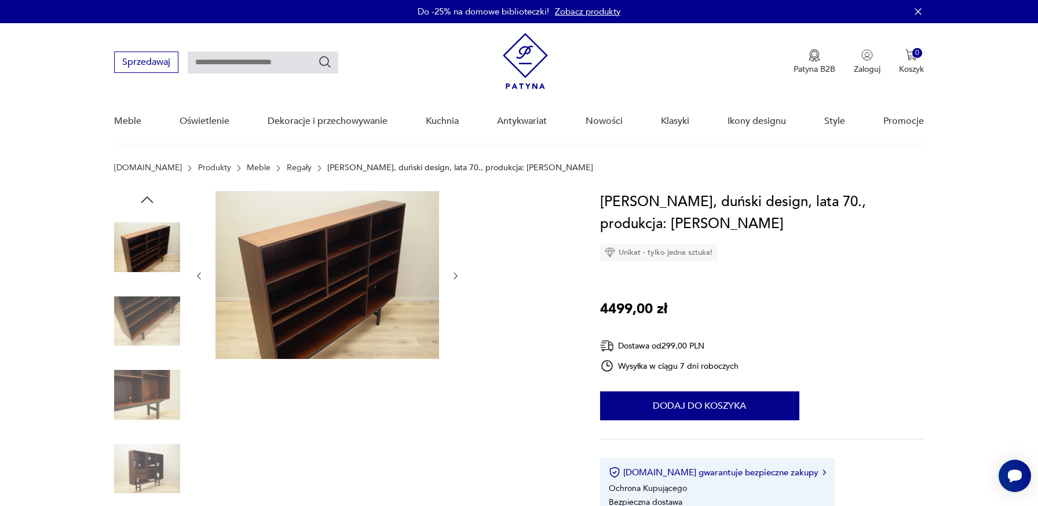
click at [152, 194] on icon "button" at bounding box center [146, 199] width 17 height 17
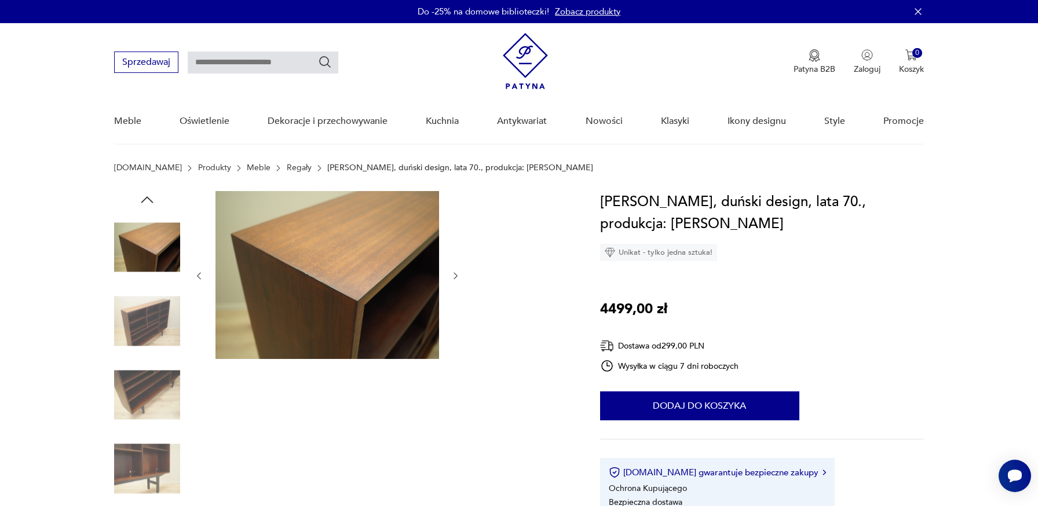
click at [152, 194] on icon "button" at bounding box center [146, 199] width 17 height 17
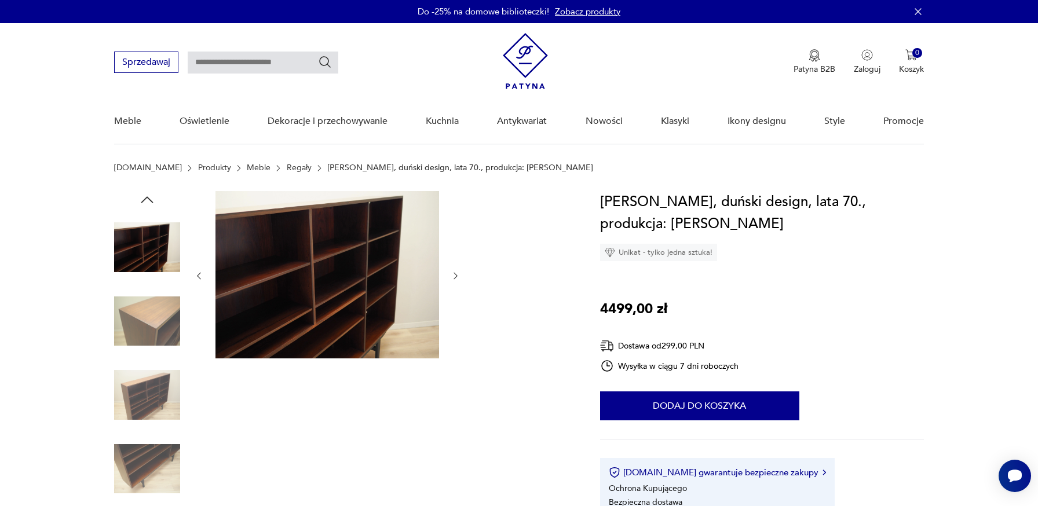
click at [152, 209] on div at bounding box center [147, 359] width 66 height 336
click at [152, 200] on icon "button" at bounding box center [146, 199] width 17 height 17
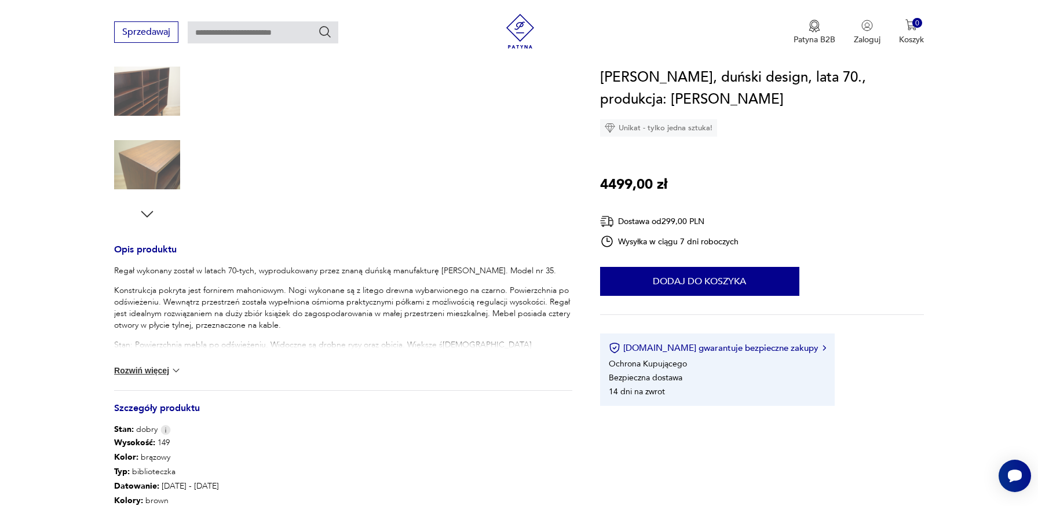
scroll to position [327, 0]
